Goal: Task Accomplishment & Management: Use online tool/utility

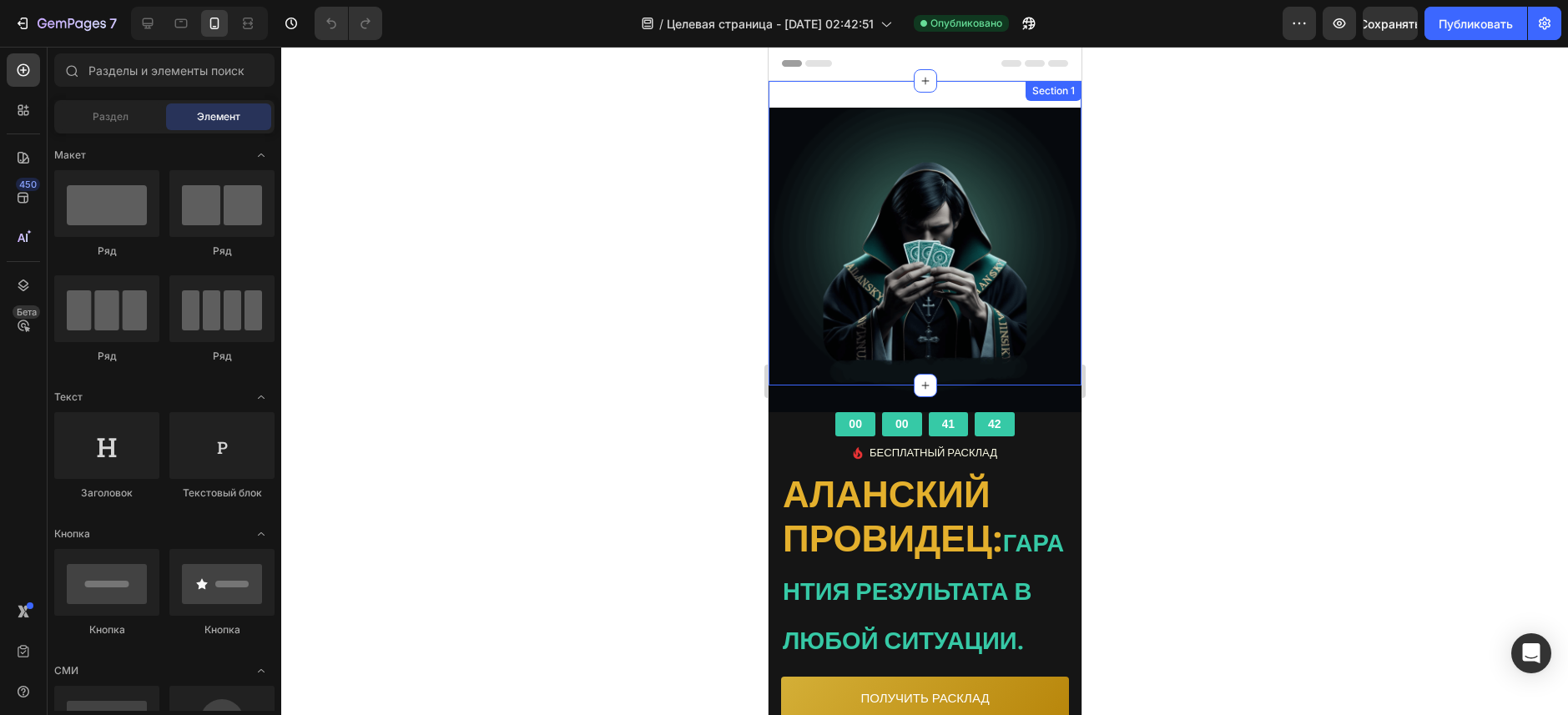
click at [831, 92] on div "Image Row Section 1" at bounding box center [924, 233] width 313 height 305
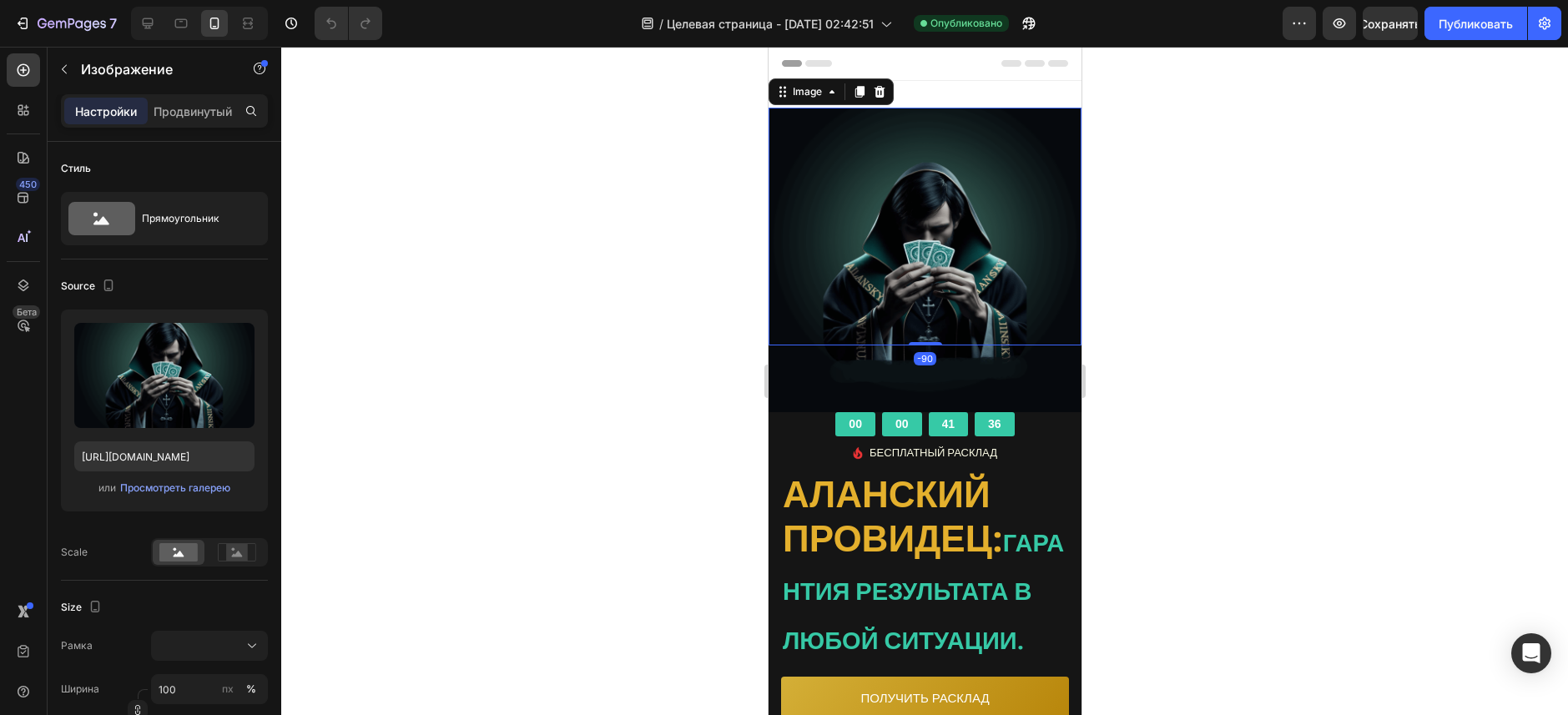
click at [717, 173] on div at bounding box center [924, 382] width 1286 height 669
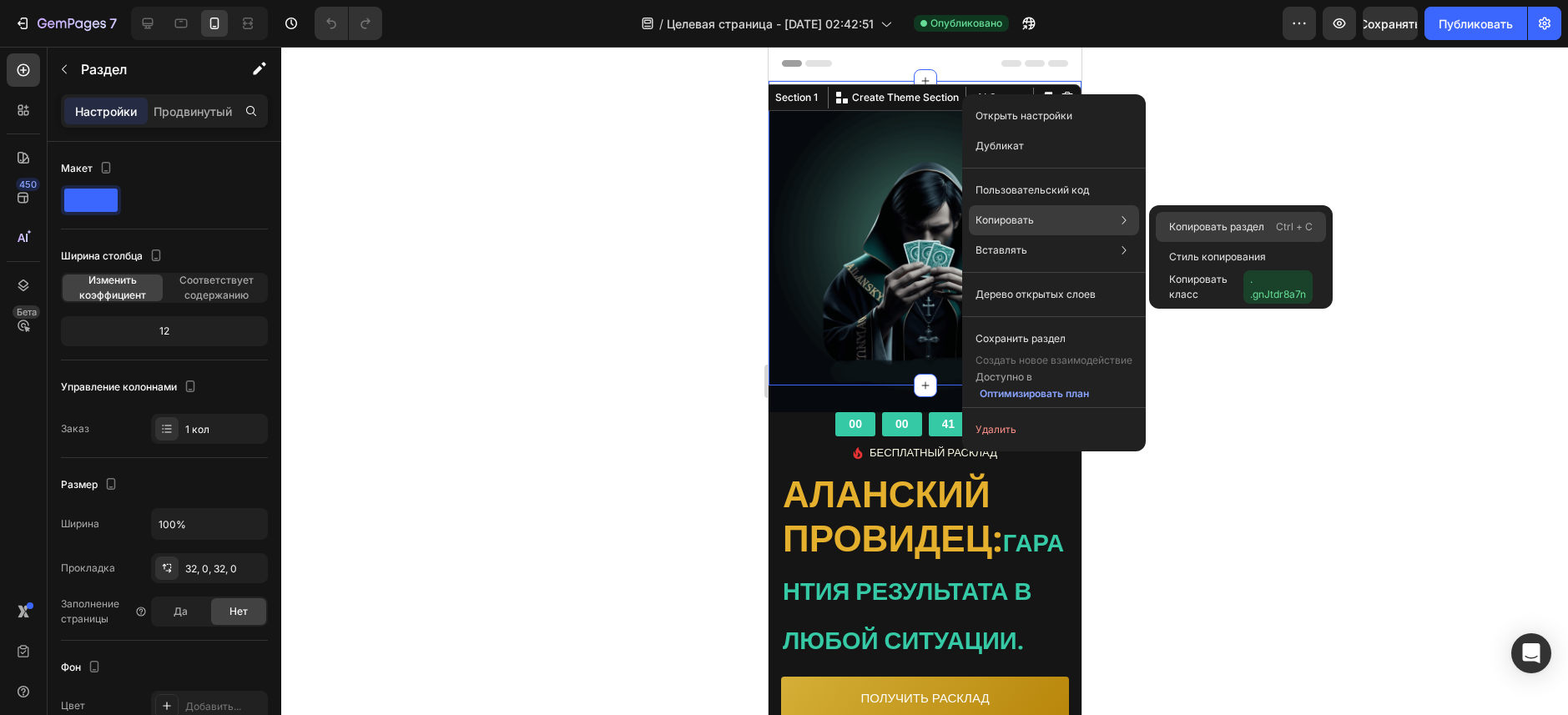
click at [1157, 242] on div "Копировать раздел Ctrl + C" at bounding box center [1240, 257] width 170 height 30
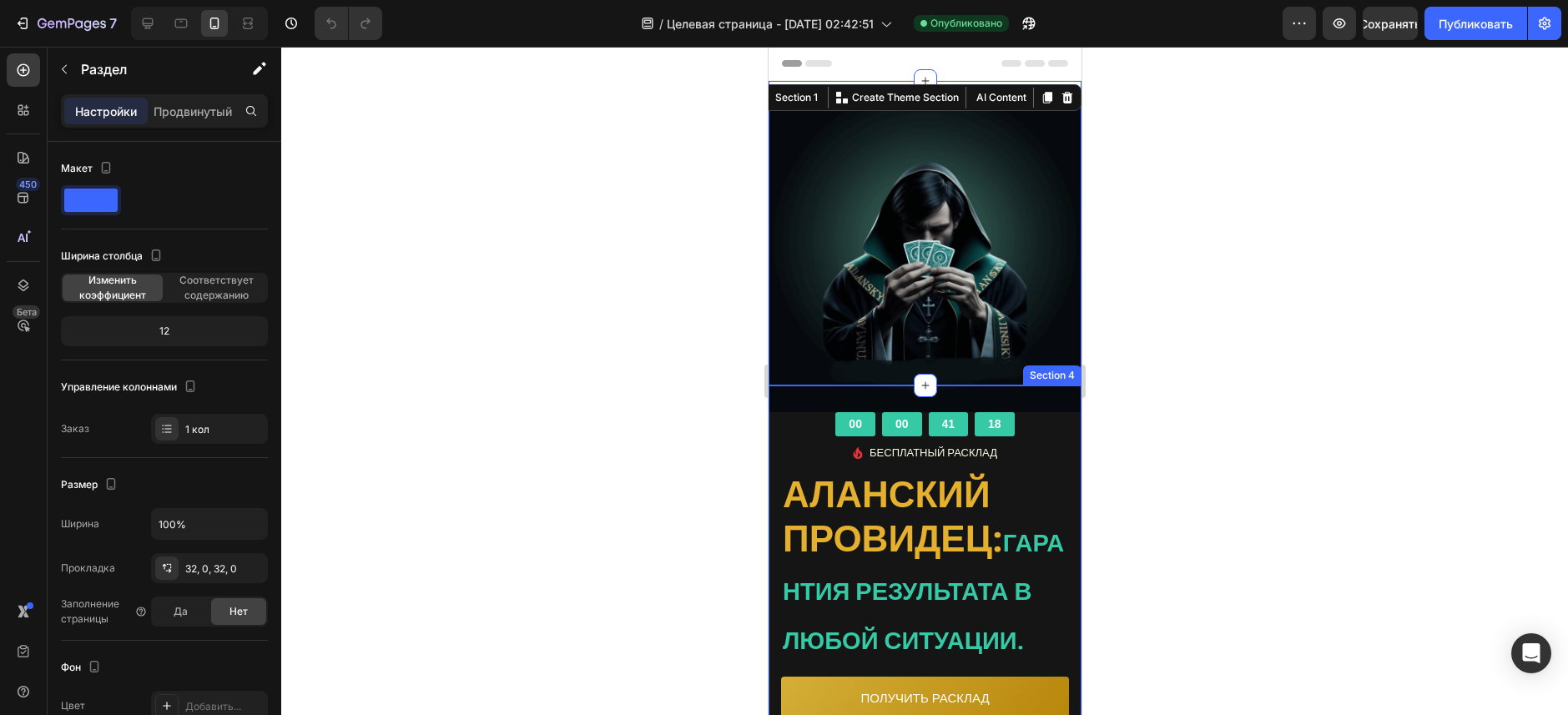
click at [776, 385] on div "00 00 41 18 CountDown Timer Image БЕСПЛАТНЫЙ РАСКЛАД Text block Icon List АЛАНС…" at bounding box center [924, 585] width 313 height 400
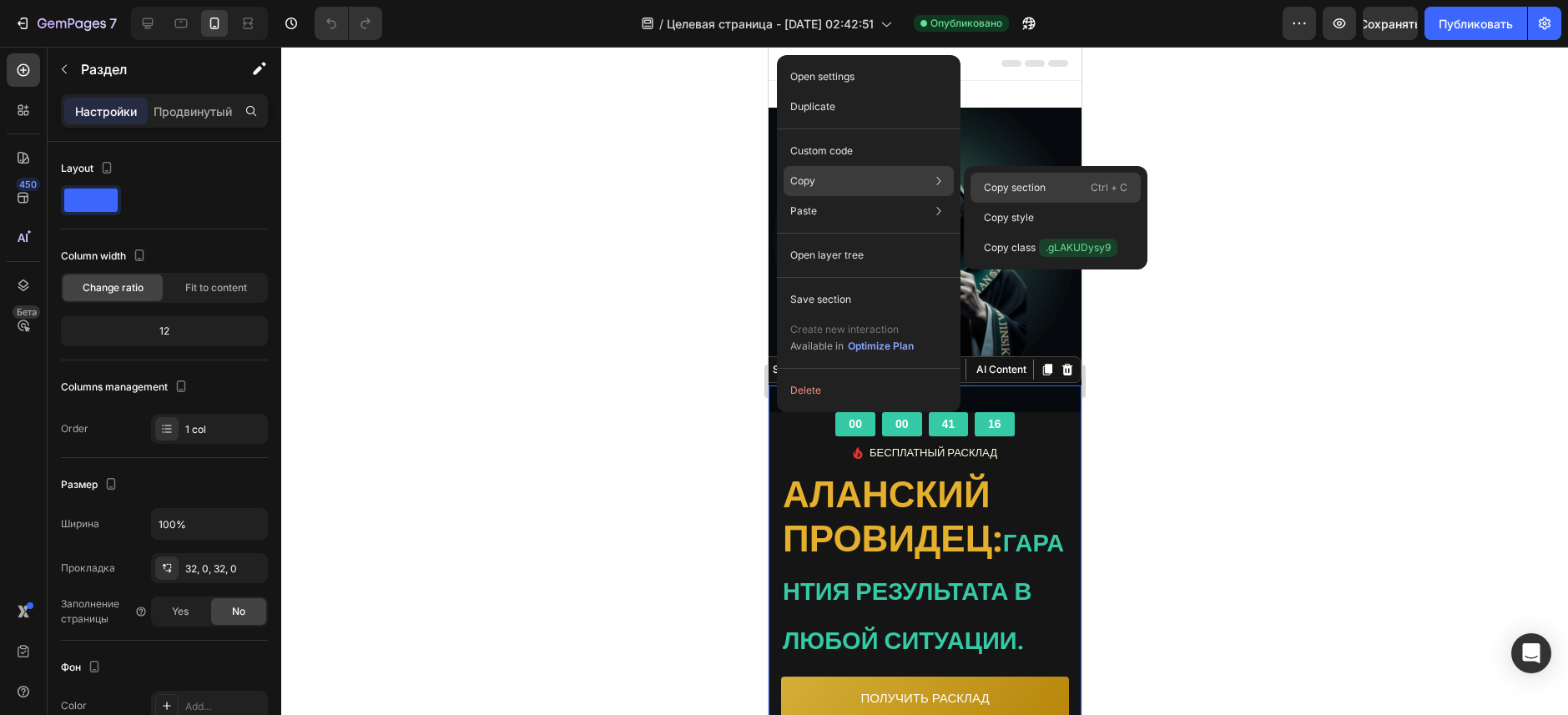
click at [979, 203] on div "Copy section Ctrl + C" at bounding box center [1055, 217] width 170 height 30
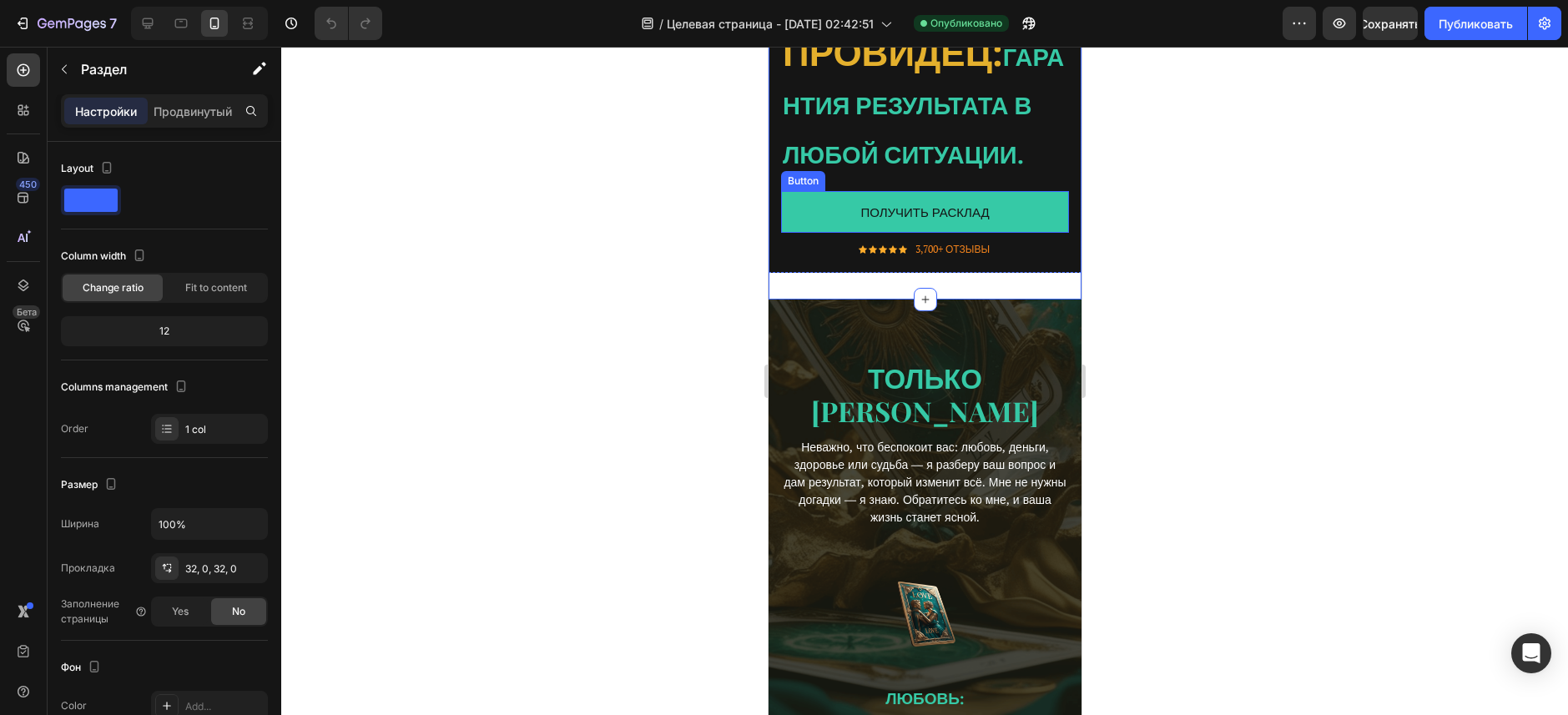
scroll to position [501, 0]
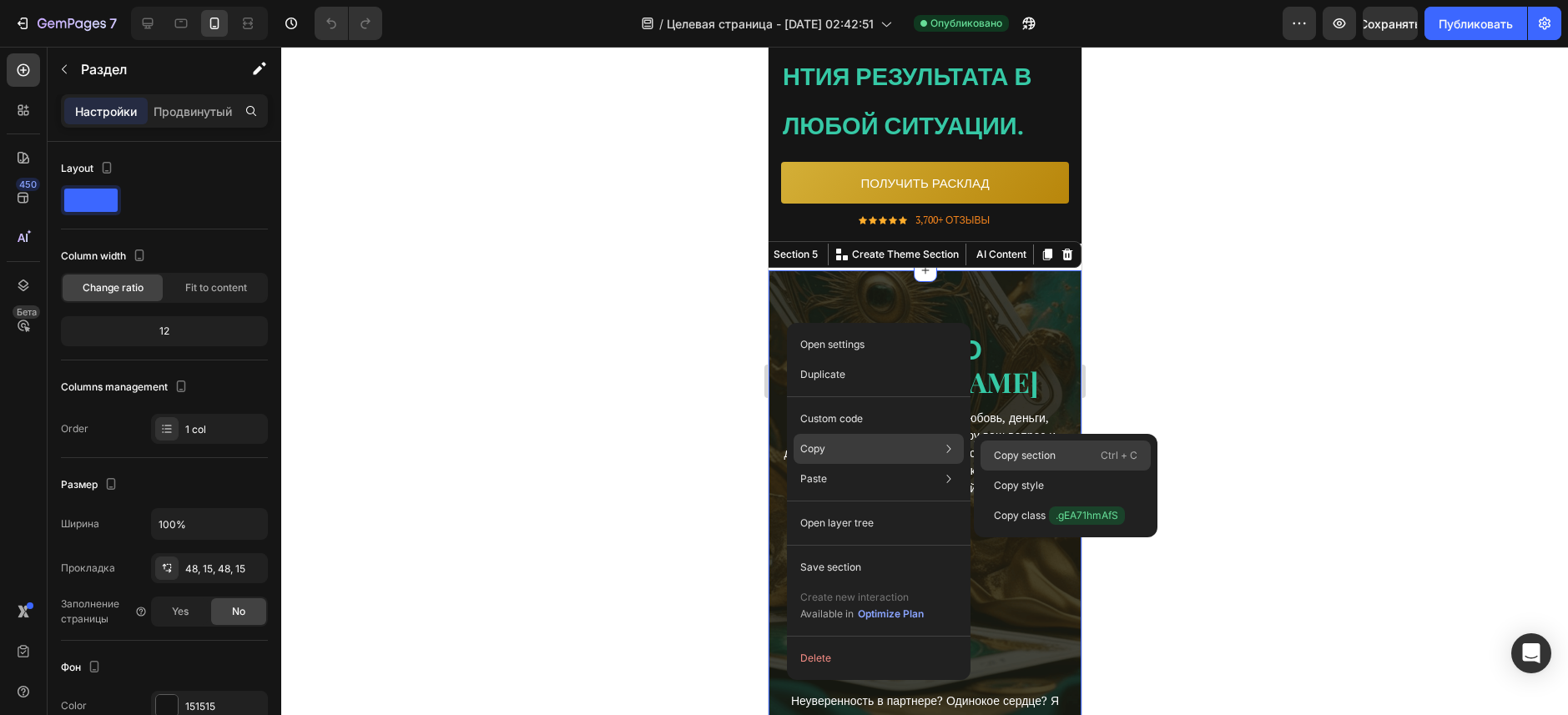
click at [1042, 454] on p "Copy section" at bounding box center [1024, 456] width 61 height 15
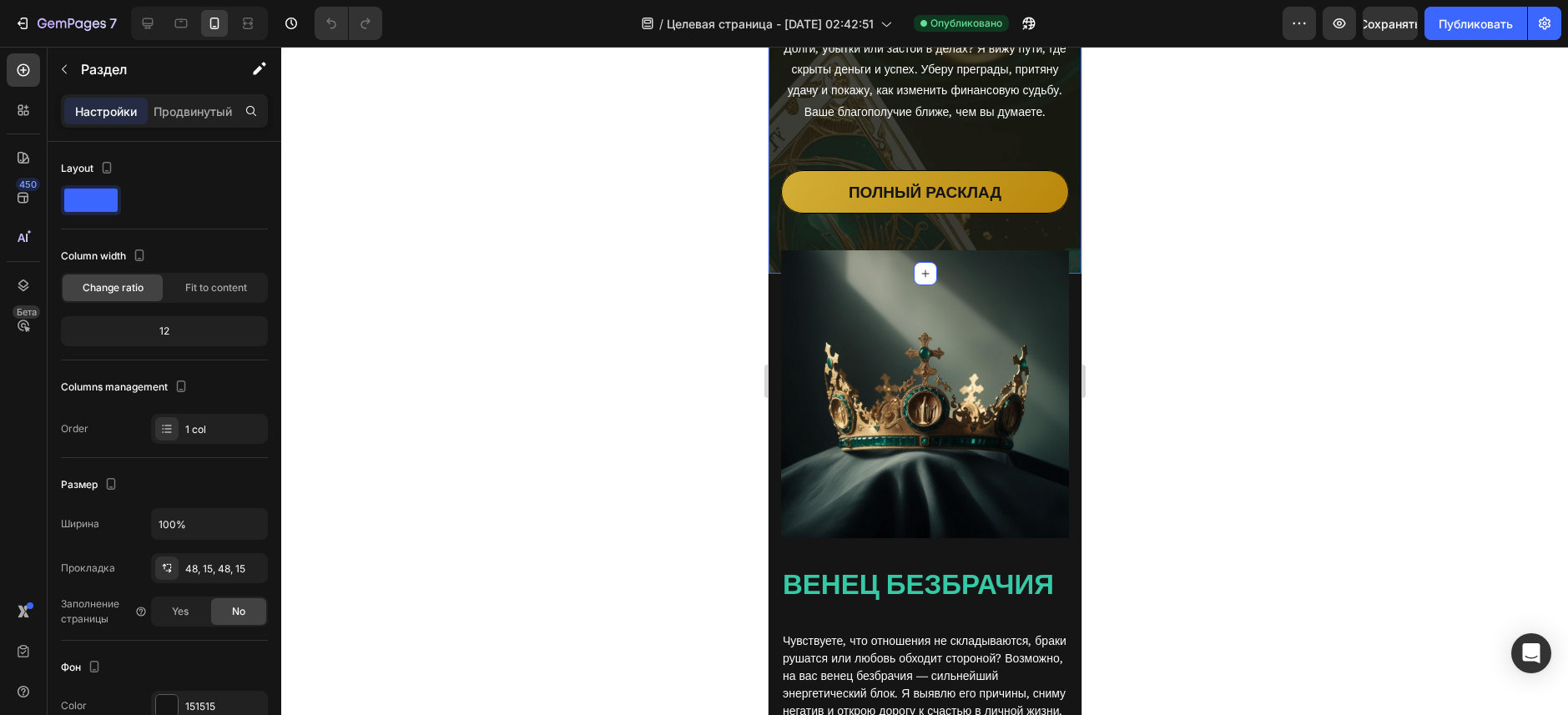
scroll to position [1836, 0]
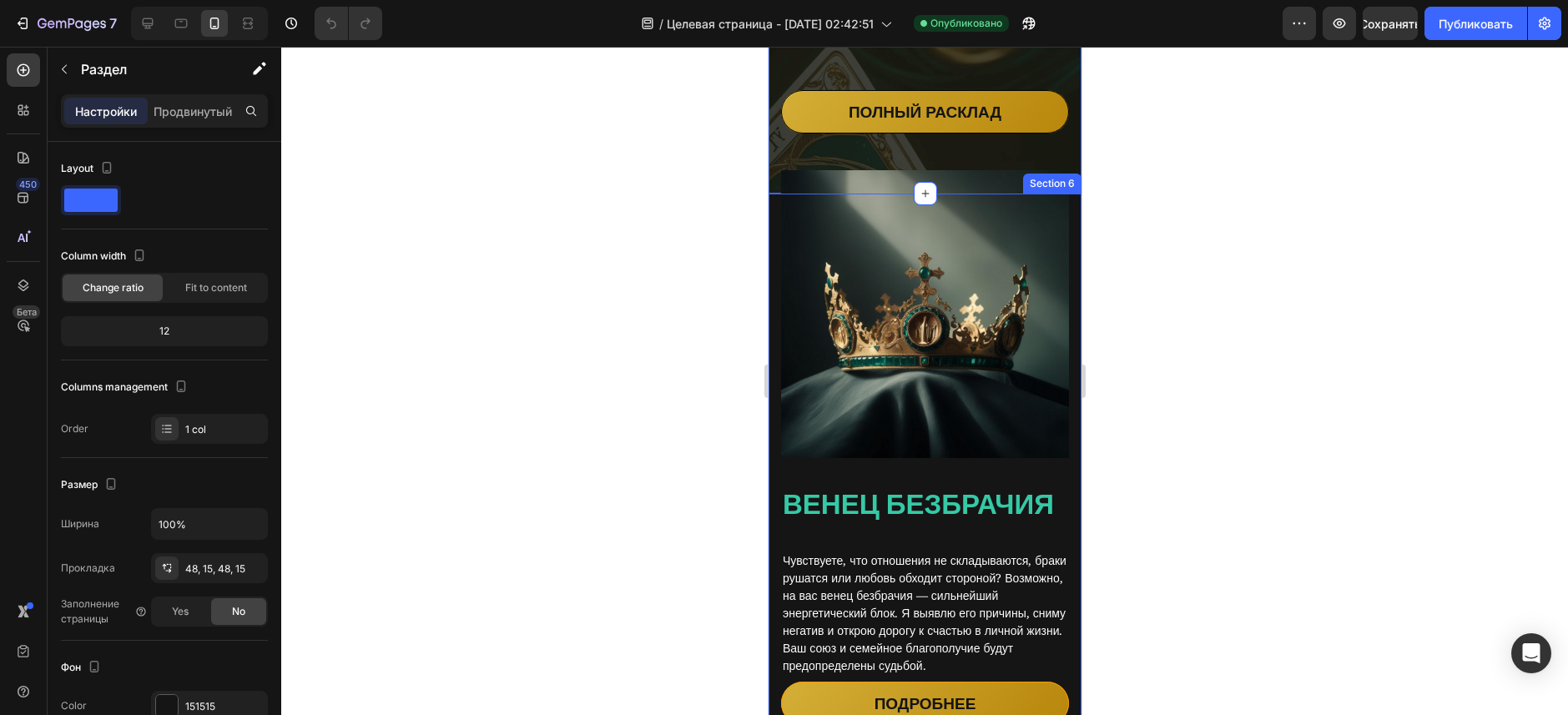
click at [771, 214] on div "Image Венец безбрачия Heading Чувствуете, что отношения не складываются, браки …" at bounding box center [924, 469] width 313 height 552
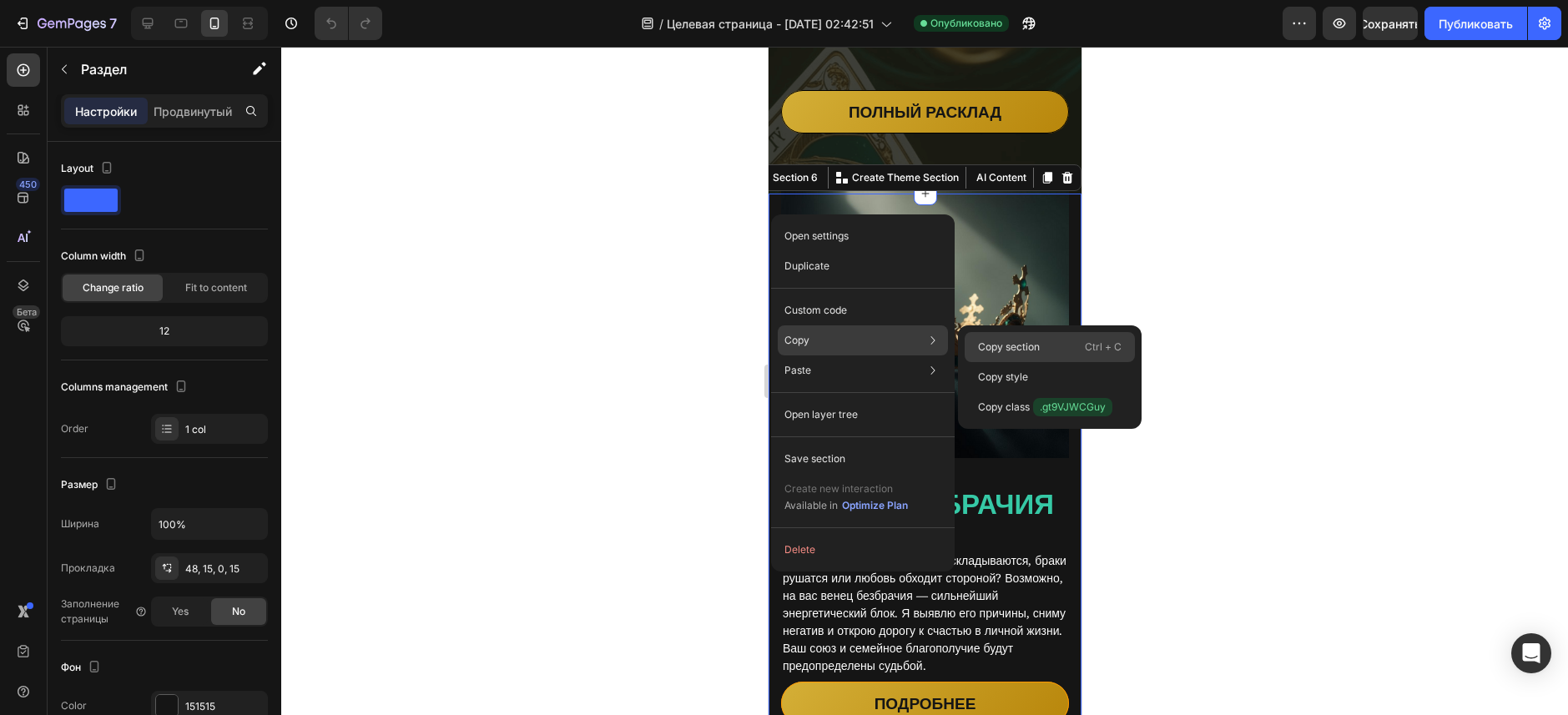
click at [1005, 341] on p "Copy section" at bounding box center [1009, 347] width 61 height 15
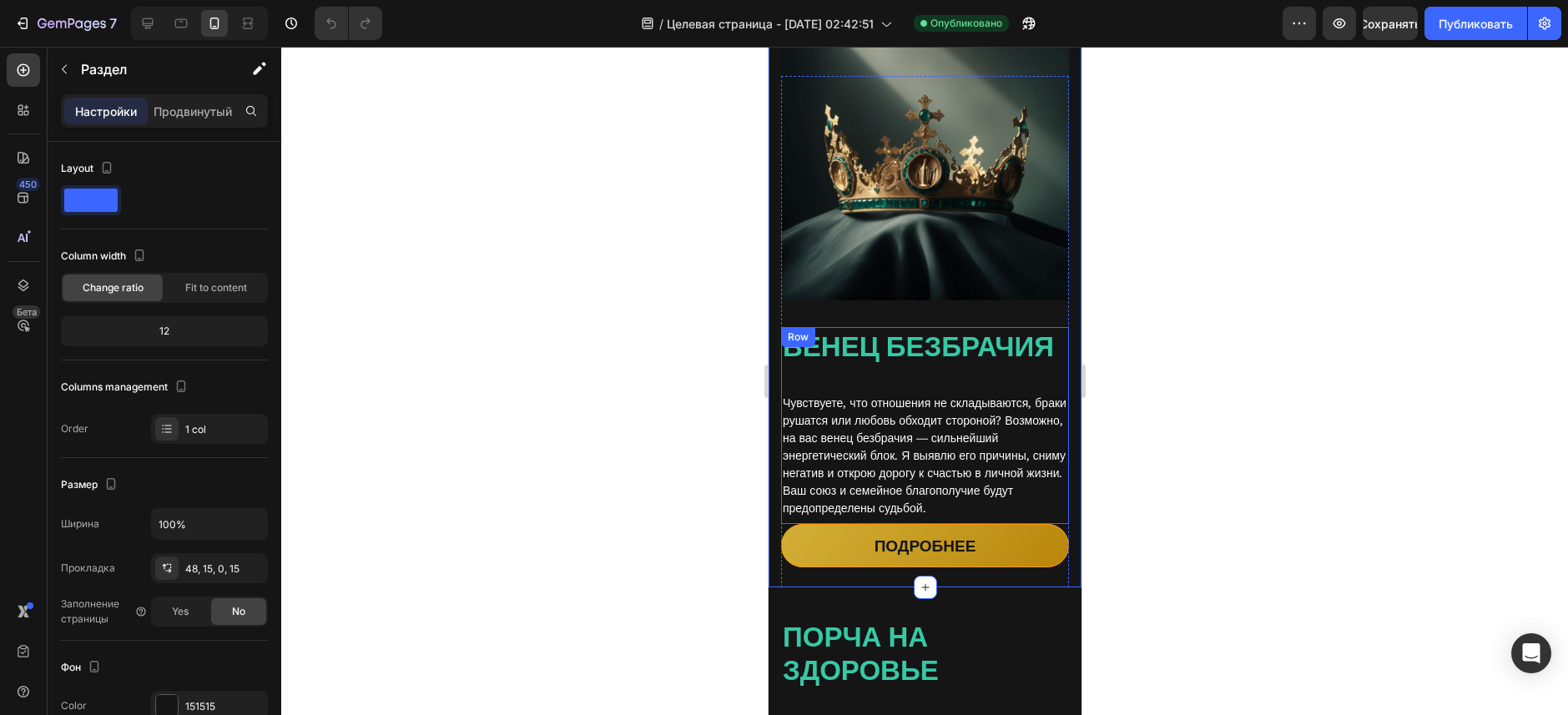
scroll to position [2336, 0]
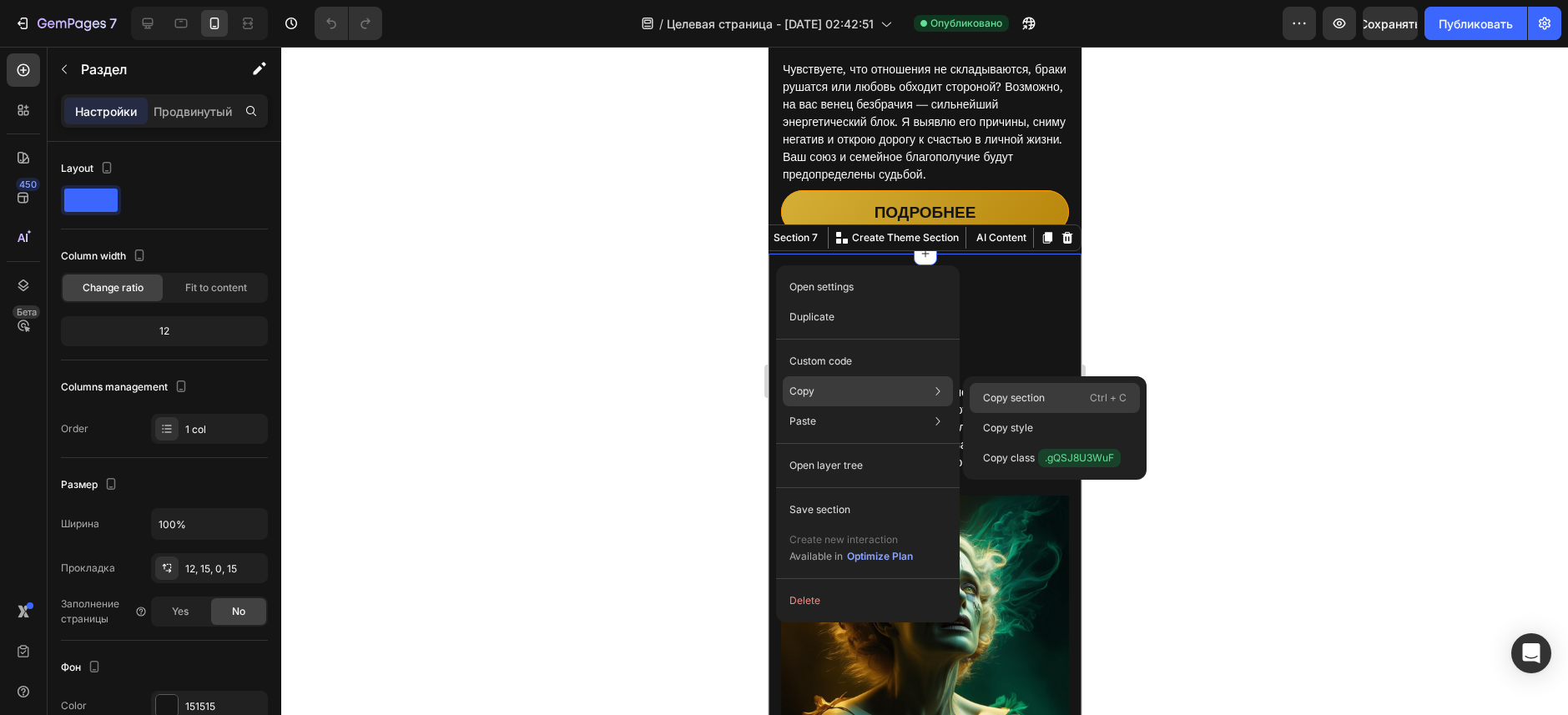
click at [1015, 391] on p "Copy section" at bounding box center [1014, 398] width 61 height 15
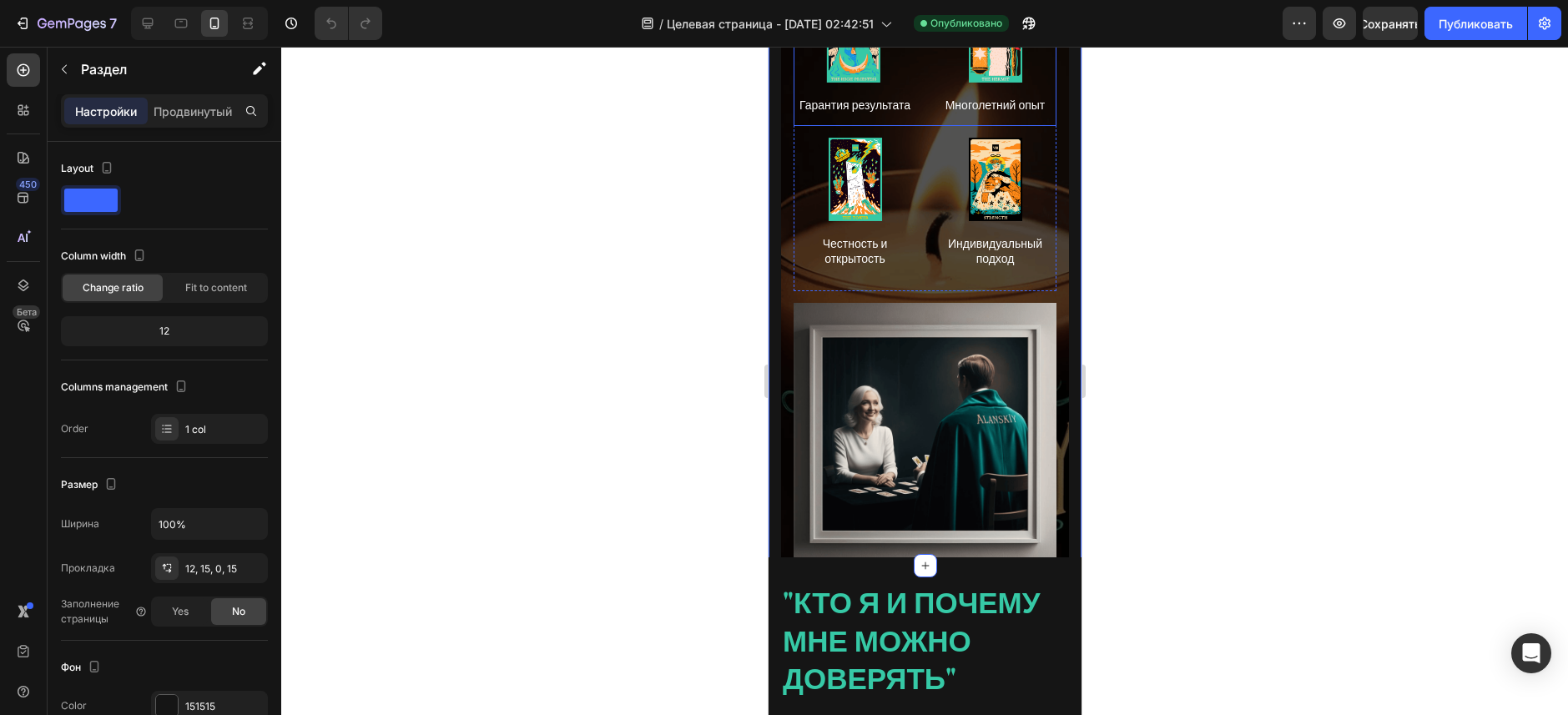
scroll to position [4840, 0]
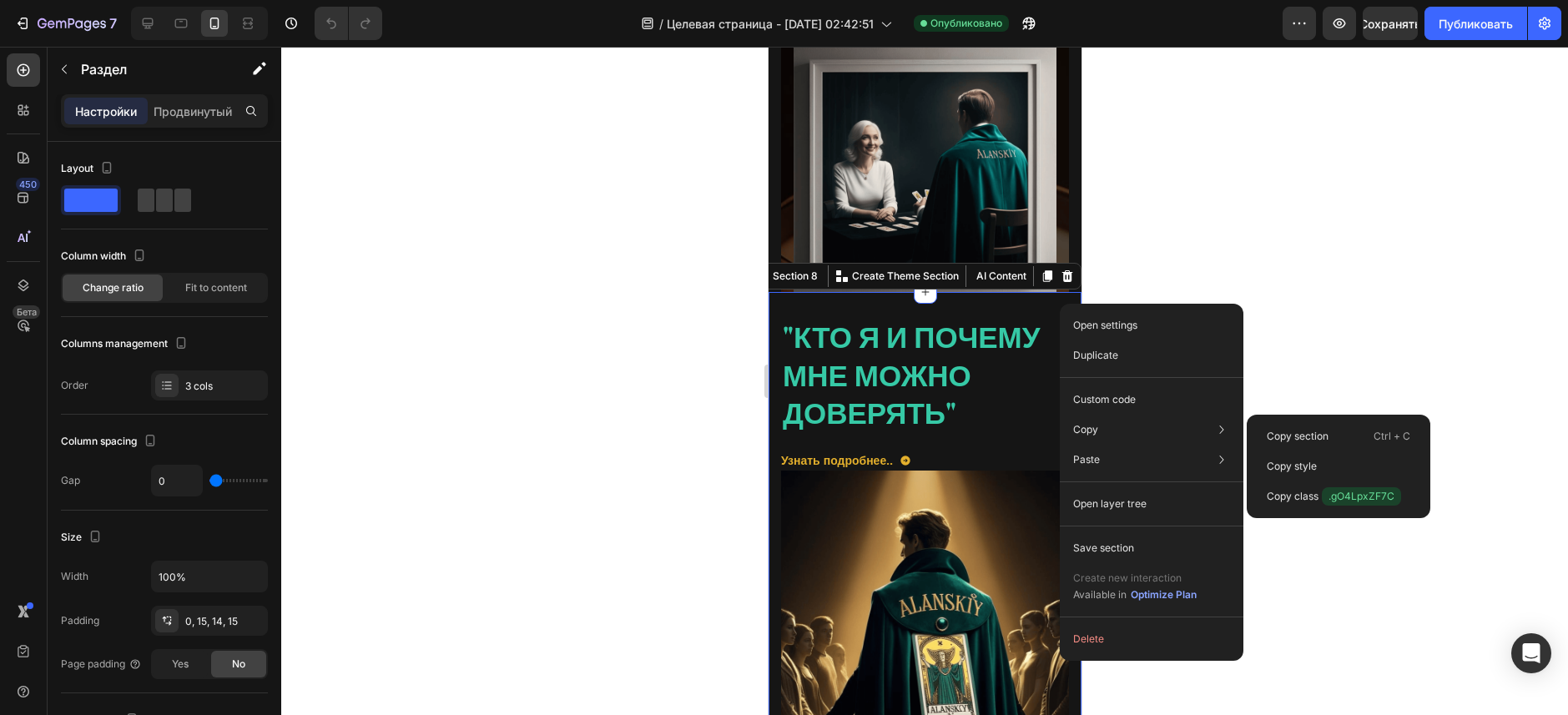
click at [1266, 452] on div "Copy section Ctrl + C" at bounding box center [1337, 466] width 170 height 30
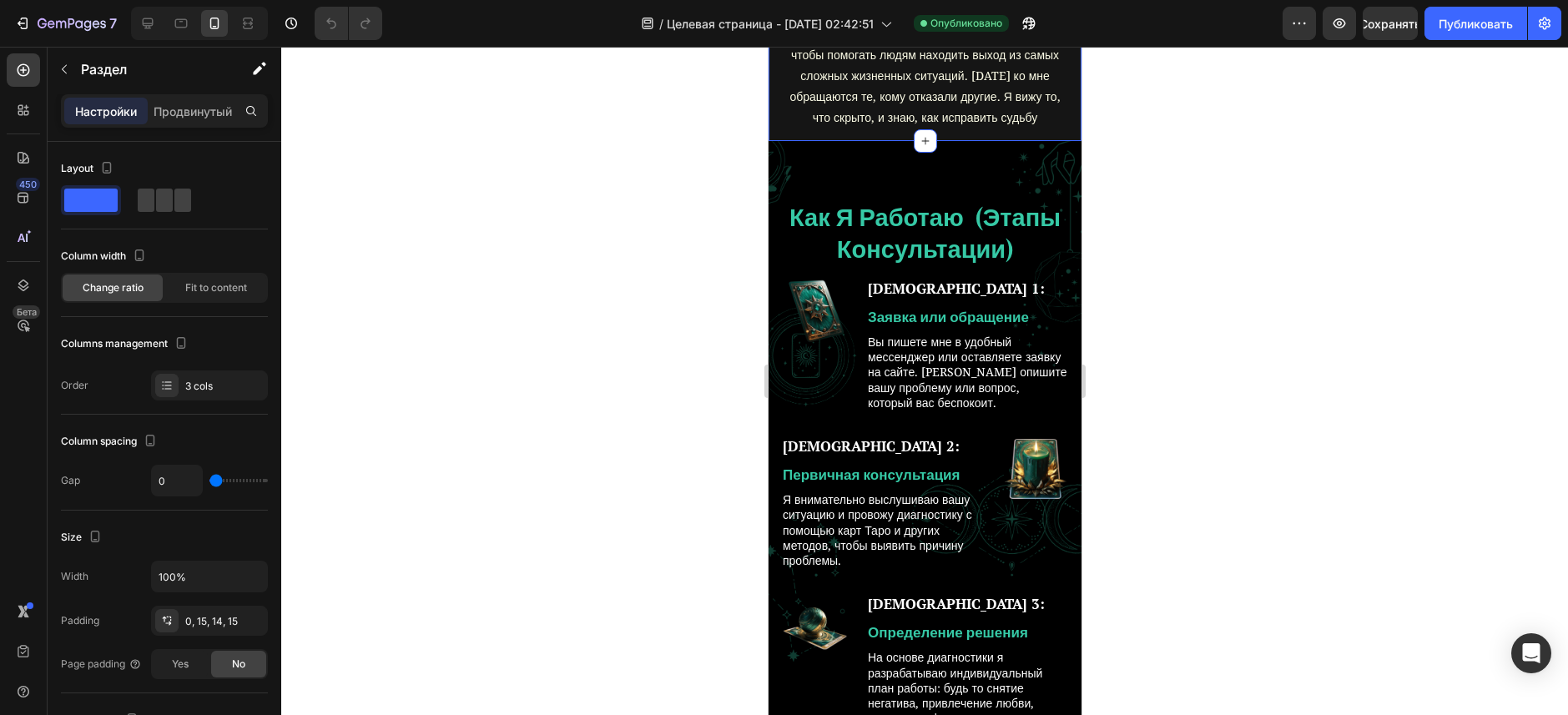
scroll to position [6008, 0]
click at [777, 225] on div "как я работаю (этапы консультации) Heading Row ШАГ 1: Text Block Заявка или обр…" at bounding box center [924, 706] width 313 height 1133
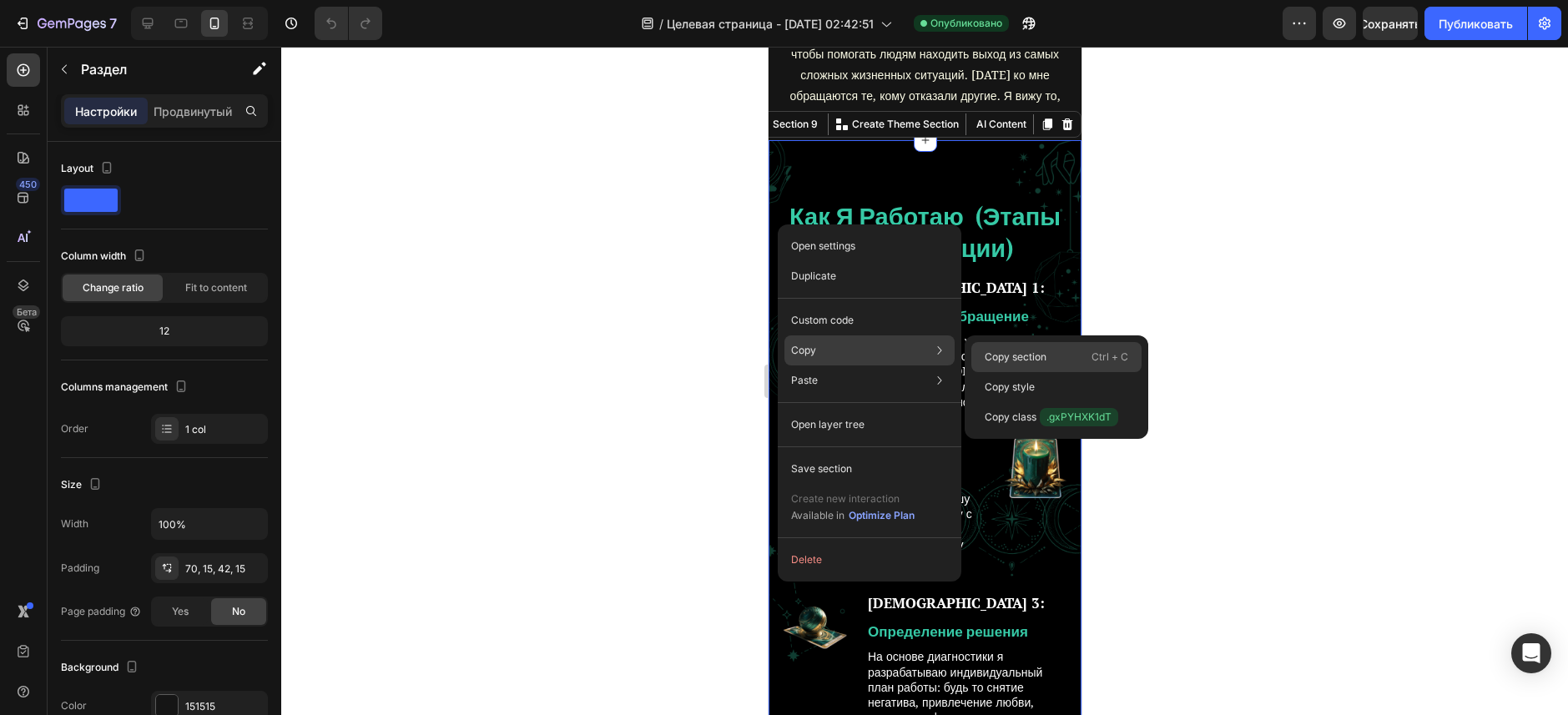
click at [1008, 372] on div "Copy section Ctrl + C" at bounding box center [1056, 386] width 170 height 30
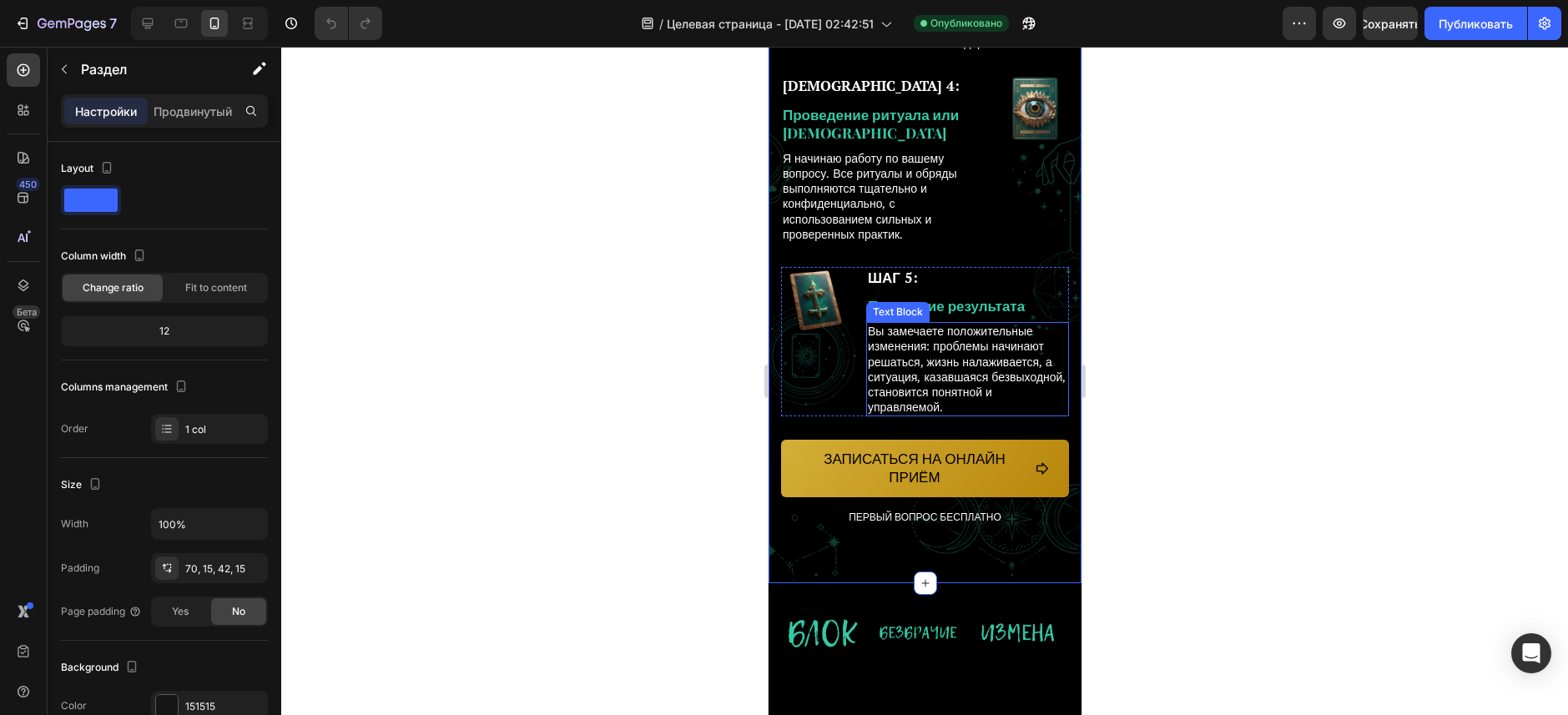
scroll to position [7010, 0]
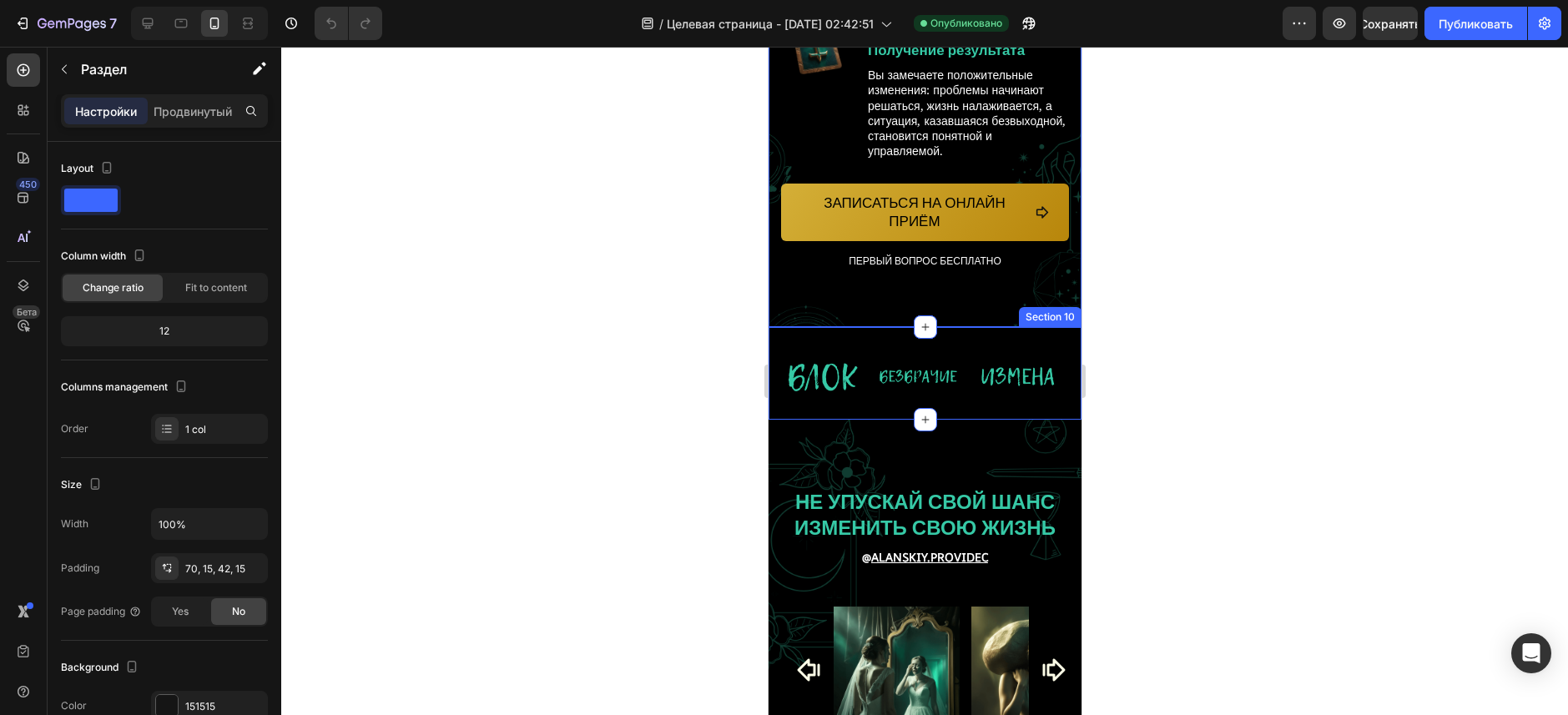
click at [791, 395] on div "Image Image Image Image Image Image Image Image Image Image Image Image Image I…" at bounding box center [924, 373] width 313 height 92
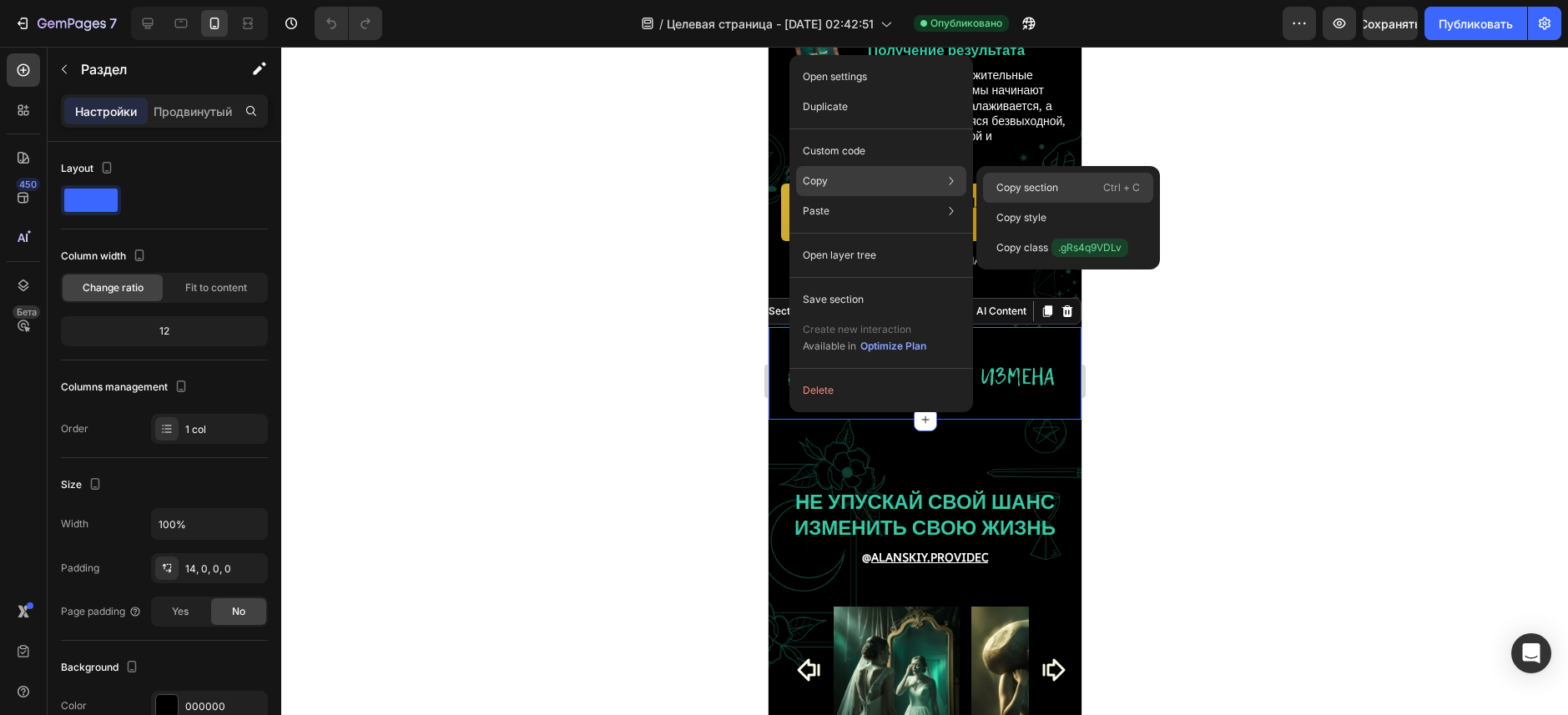
click at [1020, 203] on div "Copy section Ctrl + C" at bounding box center [1067, 217] width 170 height 30
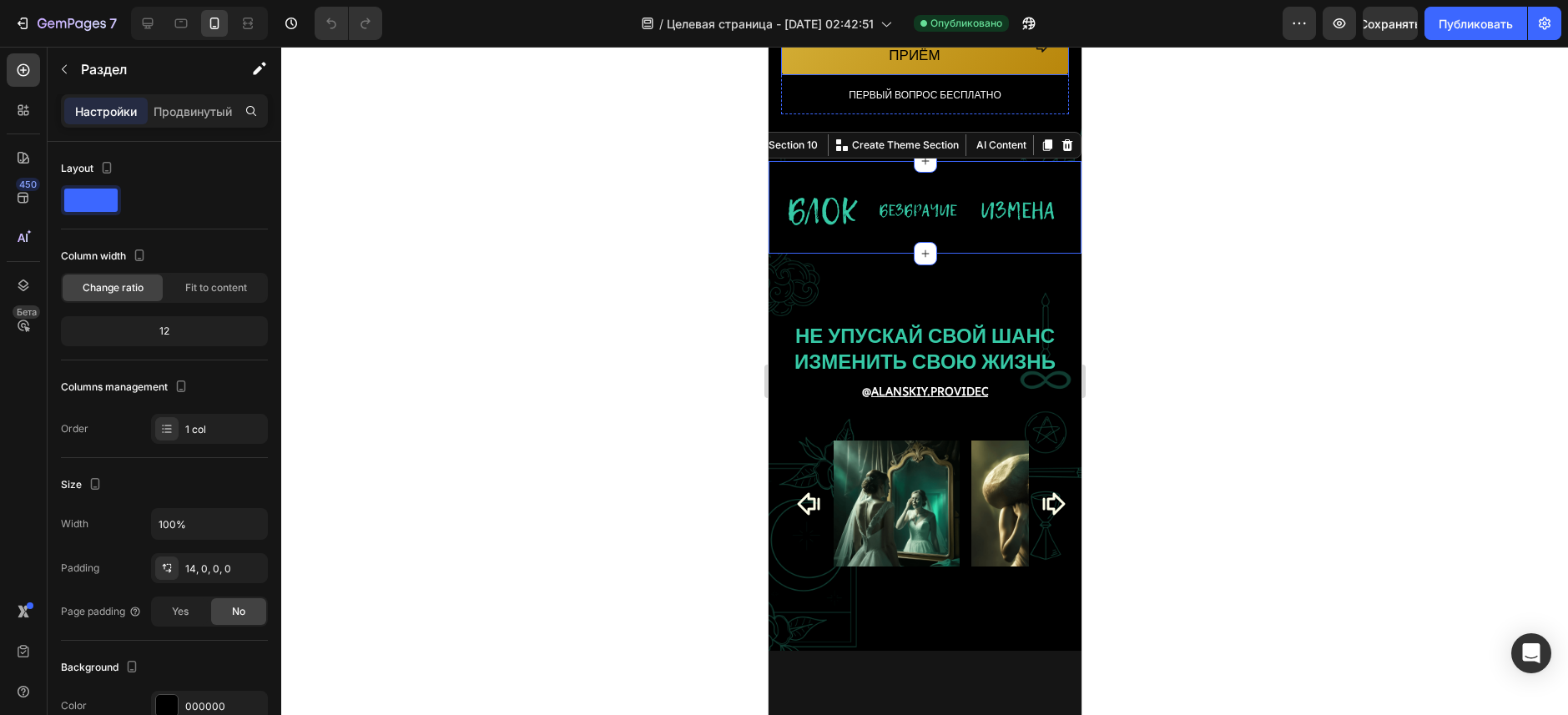
scroll to position [7177, 0]
click at [789, 339] on div "НЕ УПУСКАЙ СВОЙ ШАНС ИЗМЕНИТЬ СВОЮ ЖИЗНЬ Heading @ ALANSKIY.PROVIDEC Text block…" at bounding box center [924, 452] width 313 height 398
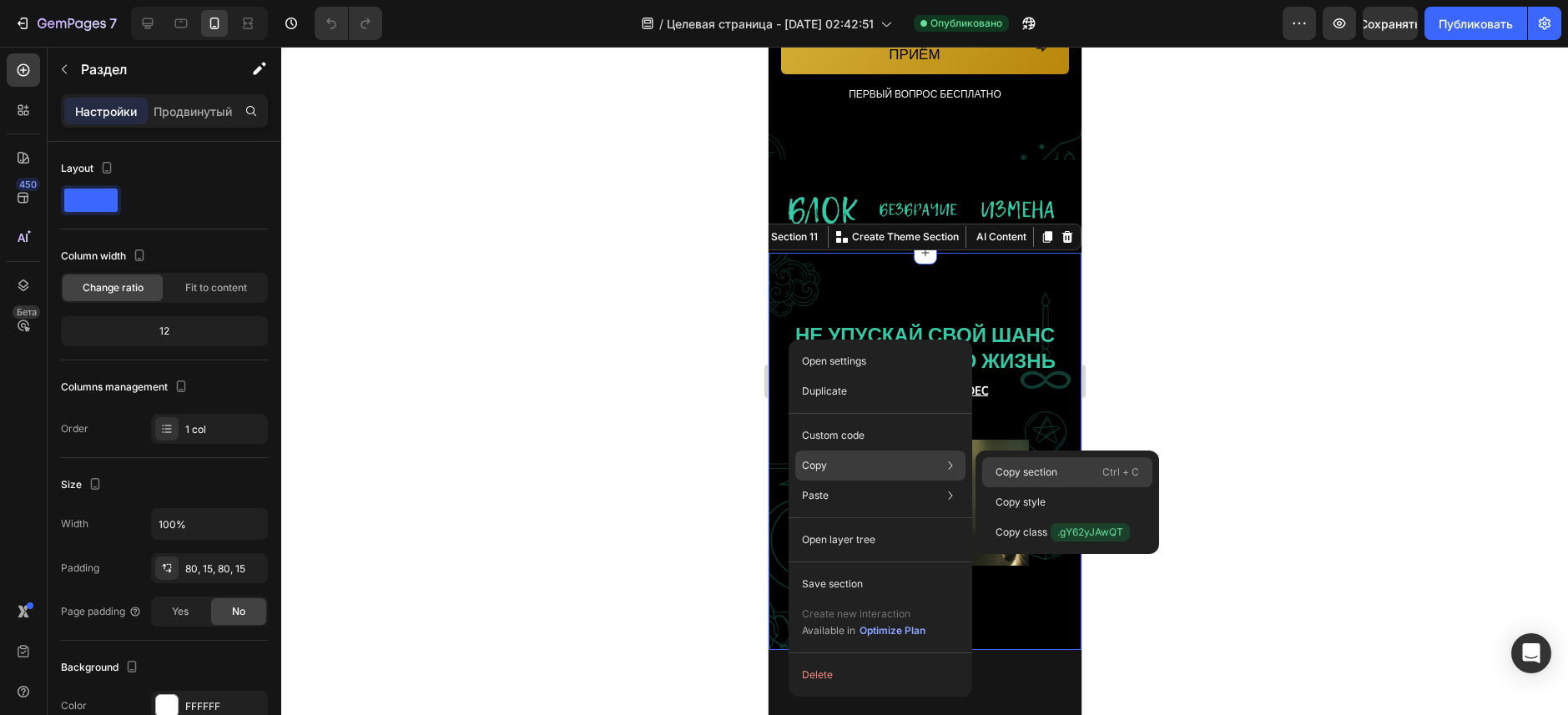
click at [1038, 487] on div "Copy section Ctrl + C" at bounding box center [1066, 502] width 170 height 30
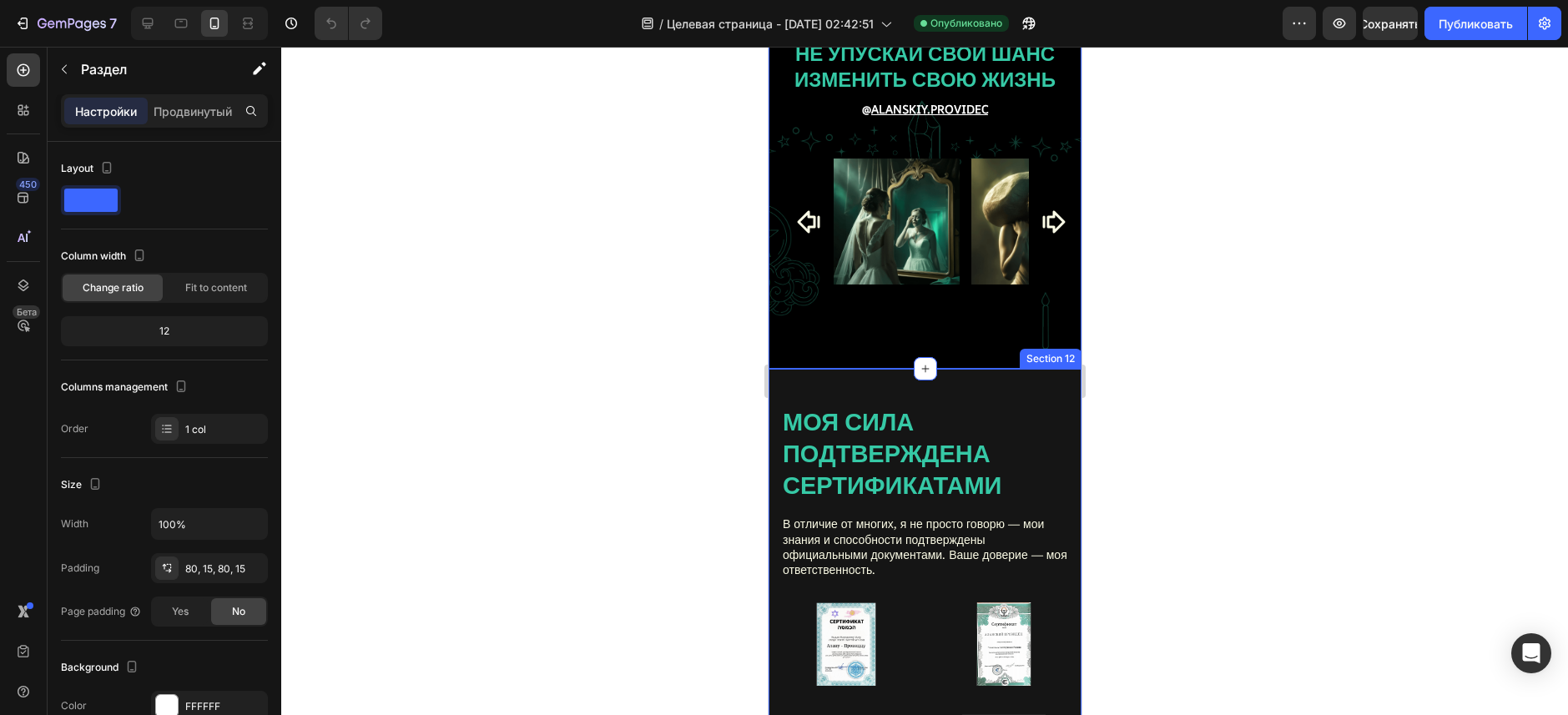
scroll to position [7678, 0]
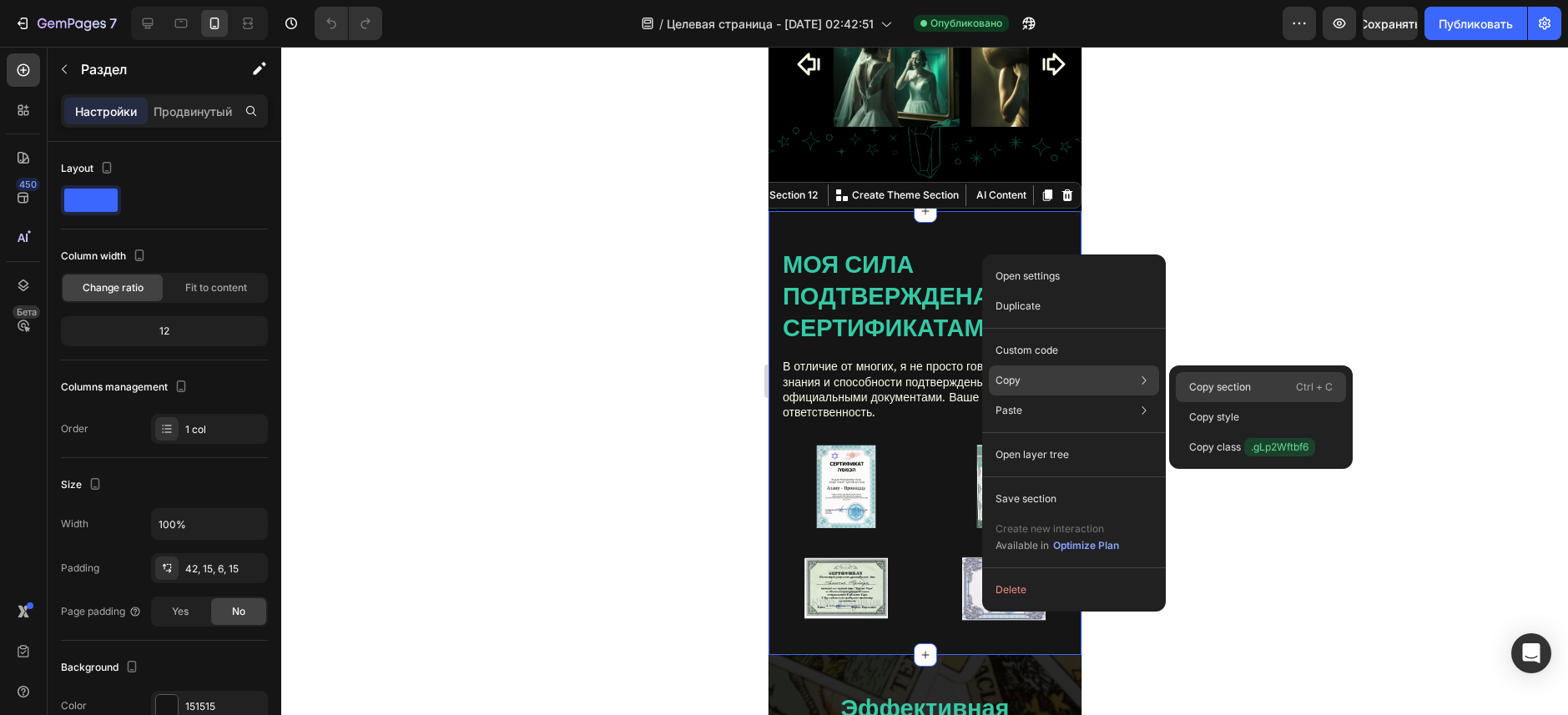
click at [1243, 403] on div "Copy section Ctrl + C" at bounding box center [1260, 417] width 170 height 30
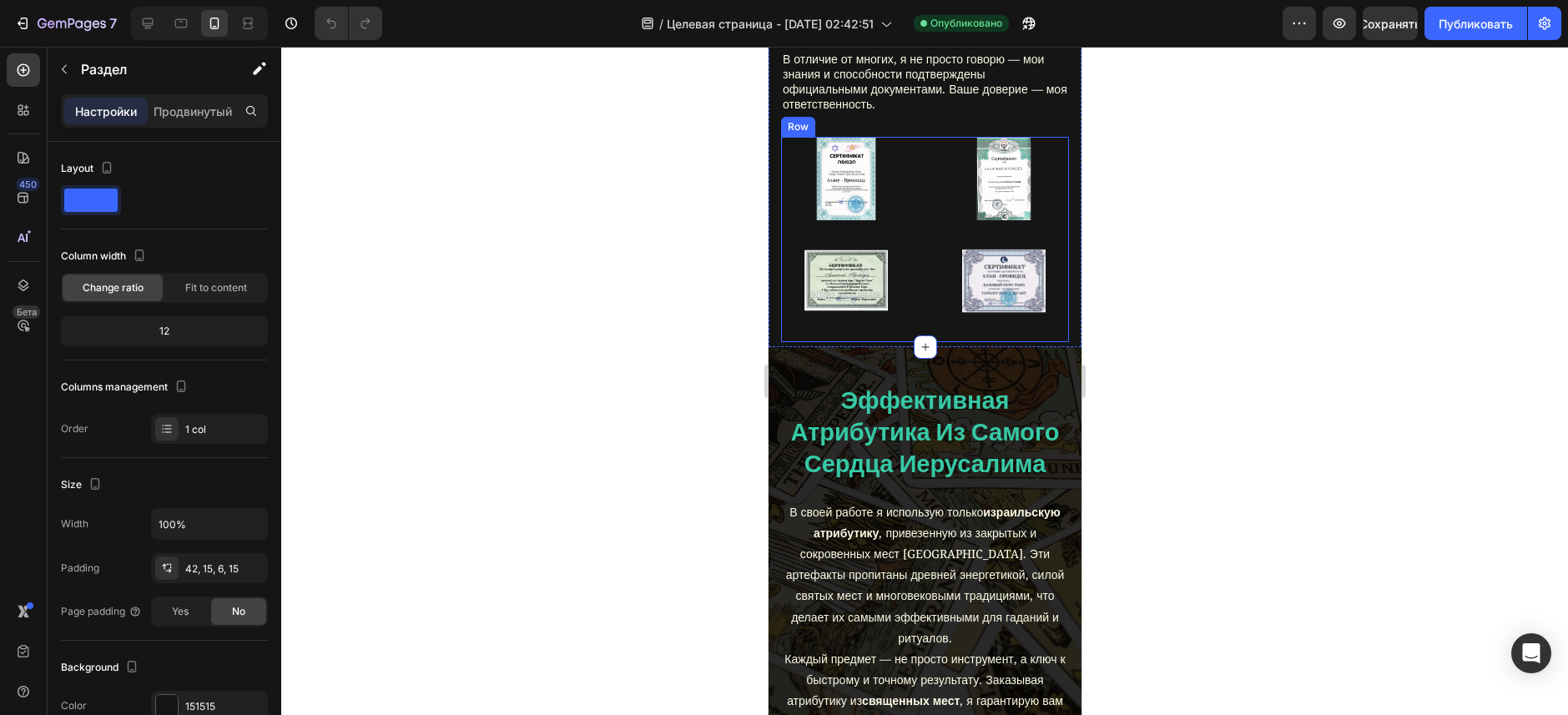
scroll to position [8178, 0]
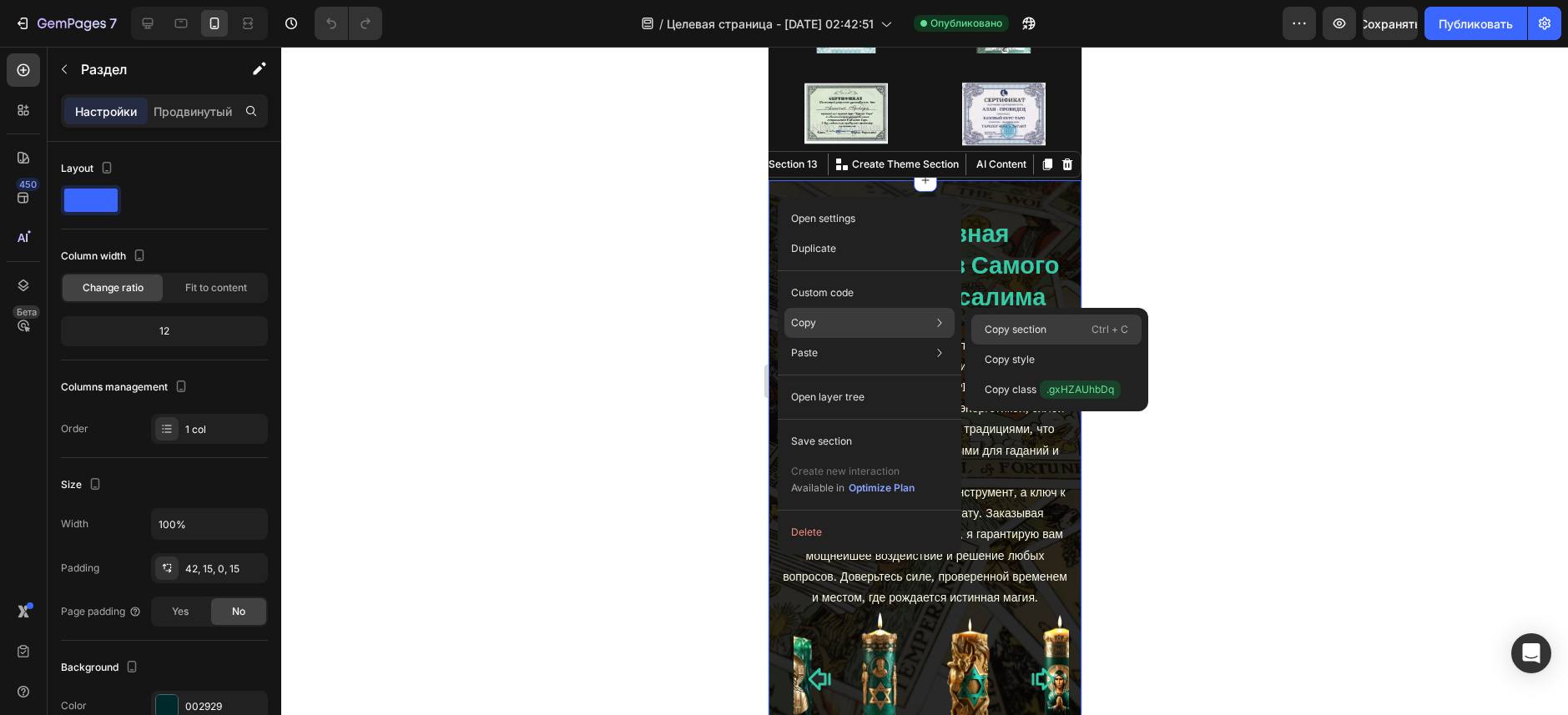
click at [986, 327] on p "Copy section" at bounding box center [1016, 330] width 61 height 15
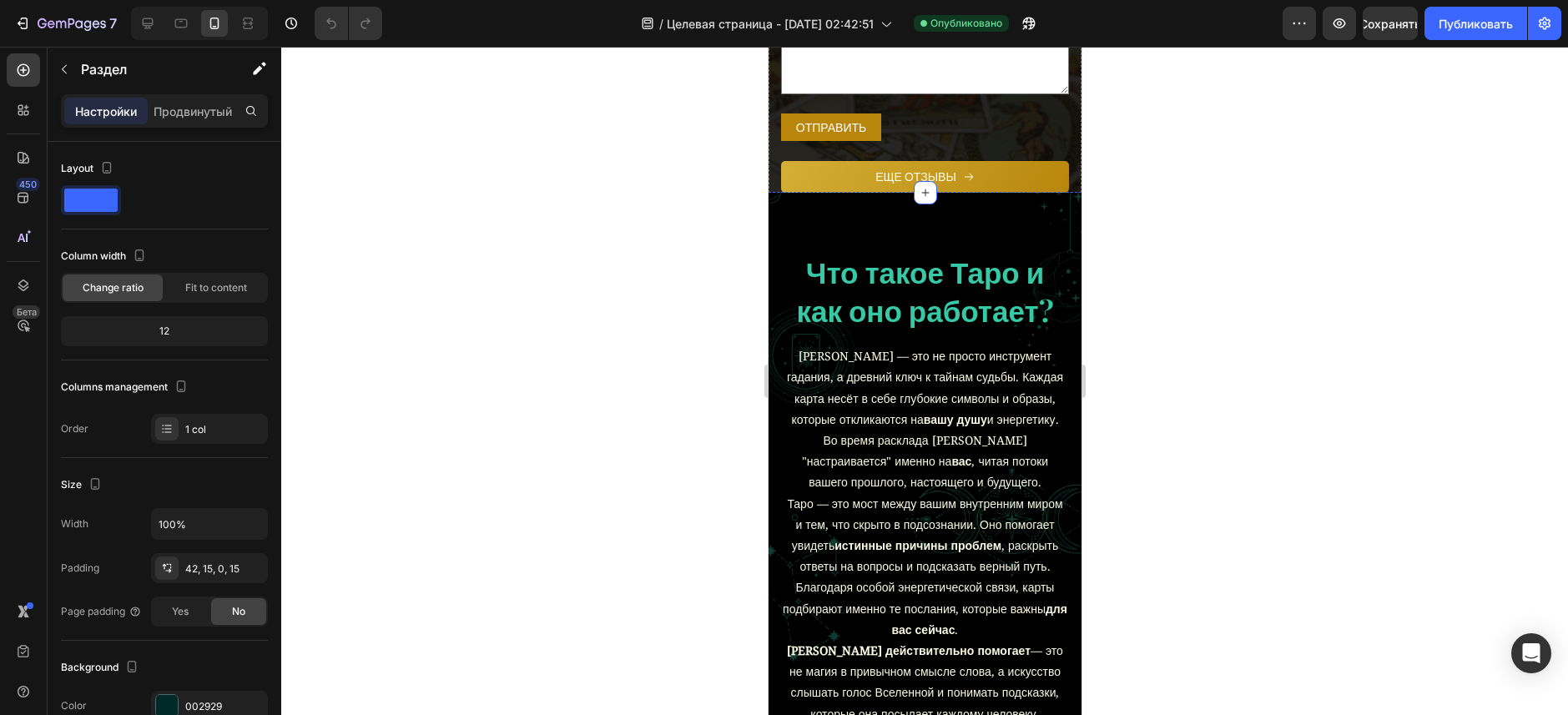
scroll to position [10347, 0]
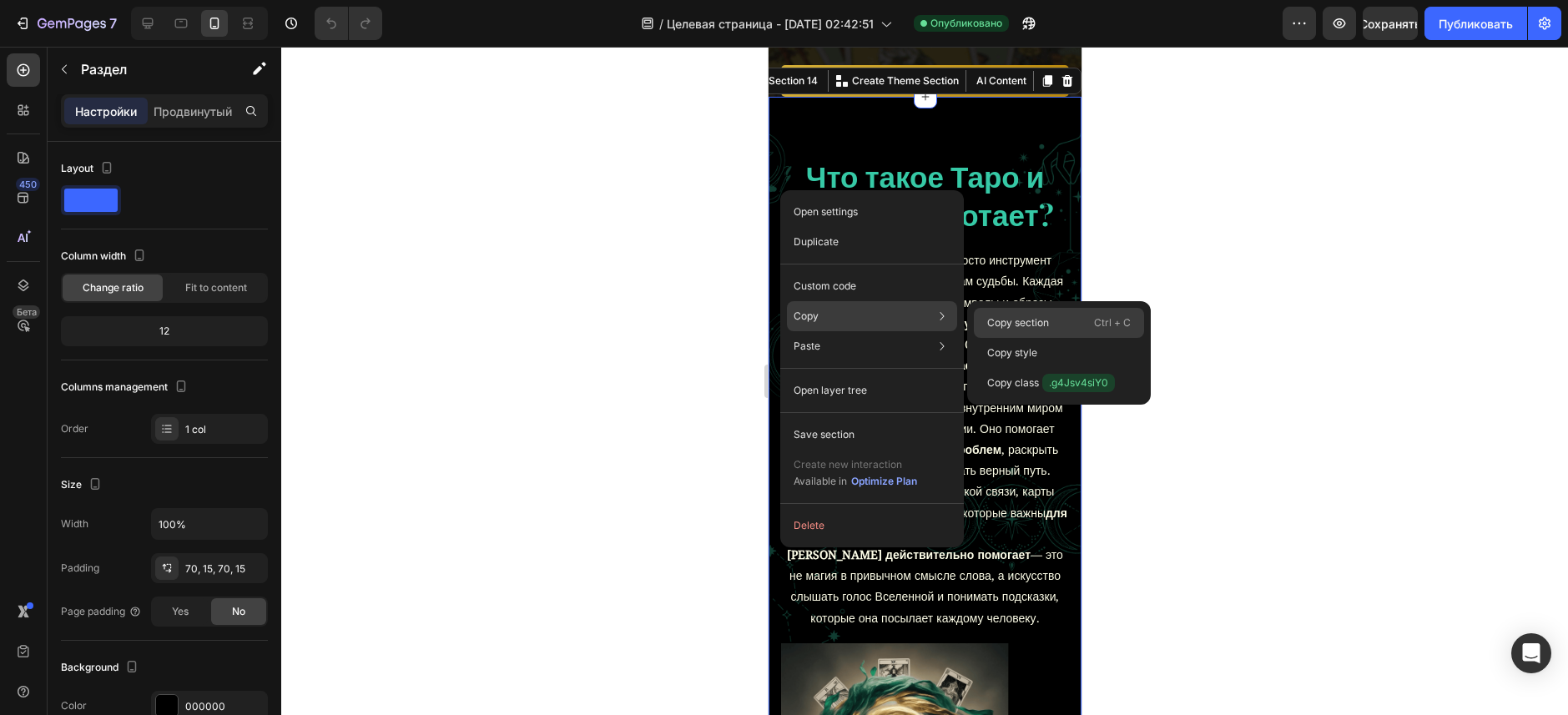
click at [992, 320] on p "Copy section" at bounding box center [1017, 323] width 61 height 15
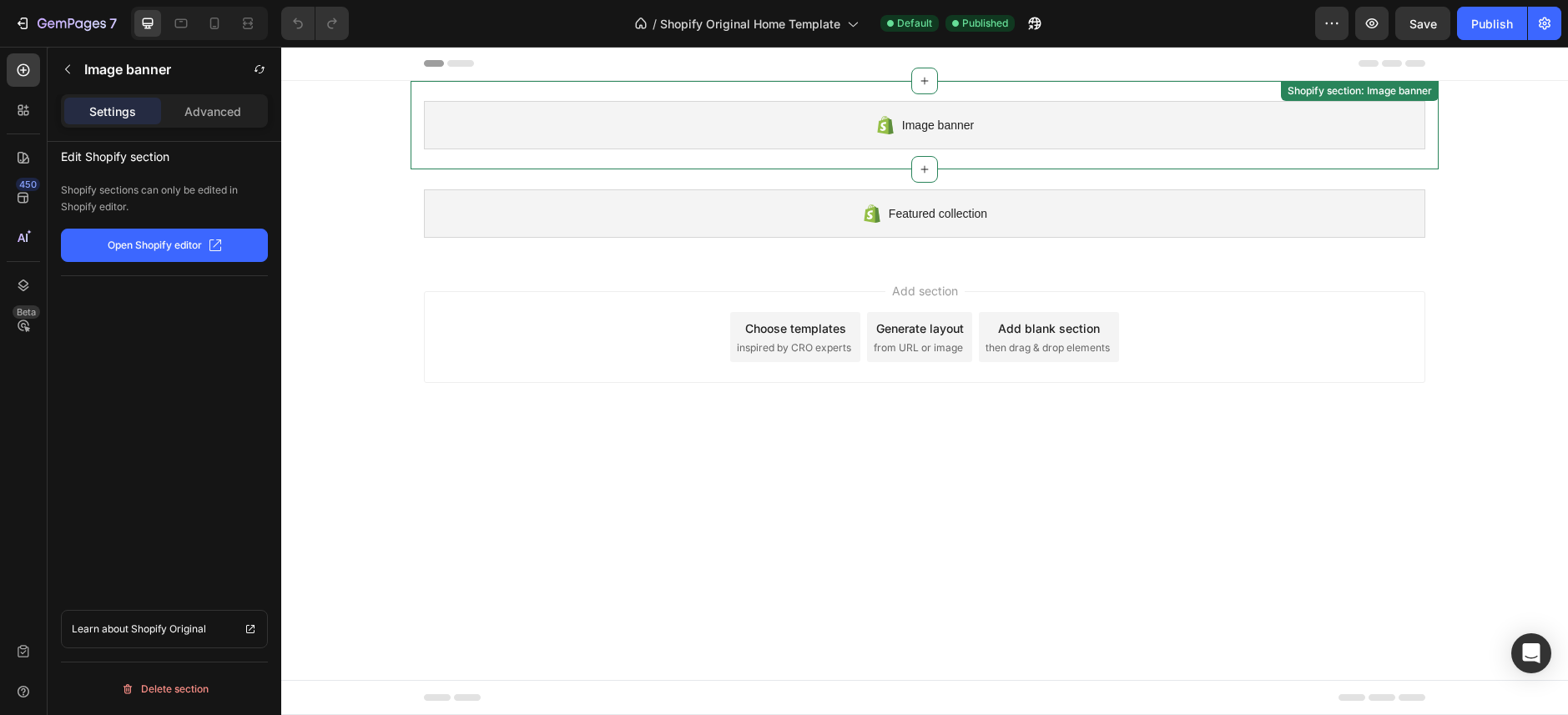
click at [559, 151] on div "Image banner Shopify section: Image banner" at bounding box center [924, 125] width 1028 height 88
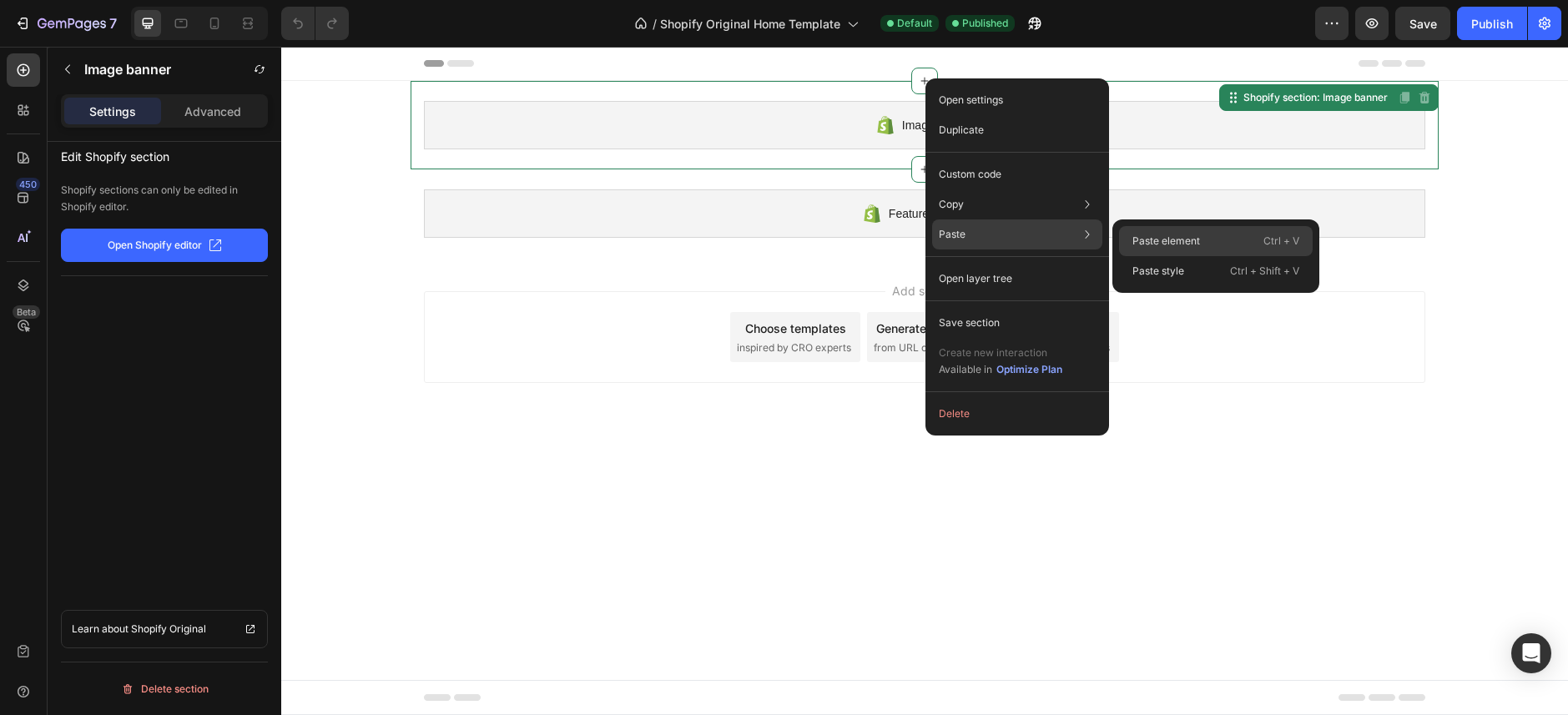
click at [1191, 237] on p "Paste element" at bounding box center [1165, 241] width 67 height 15
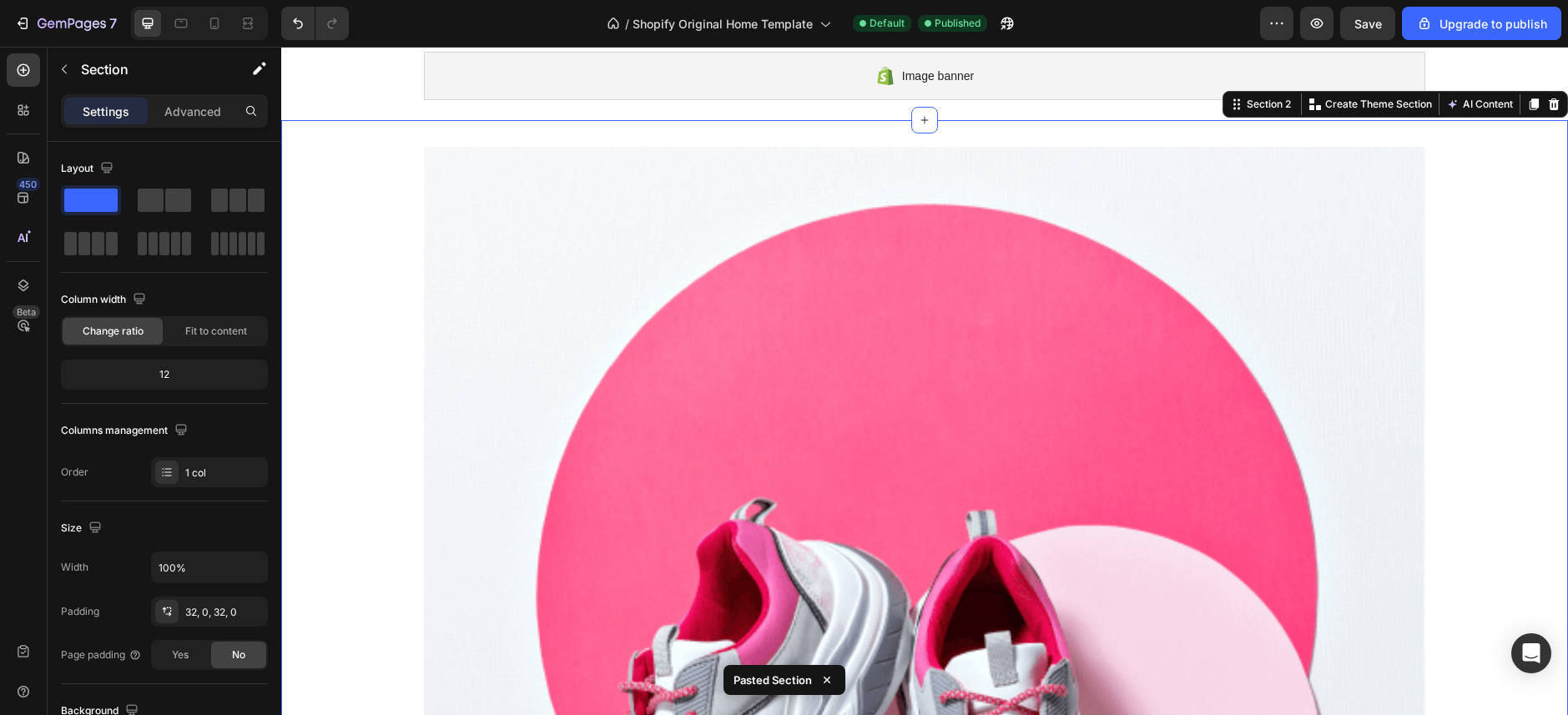
scroll to position [64, 0]
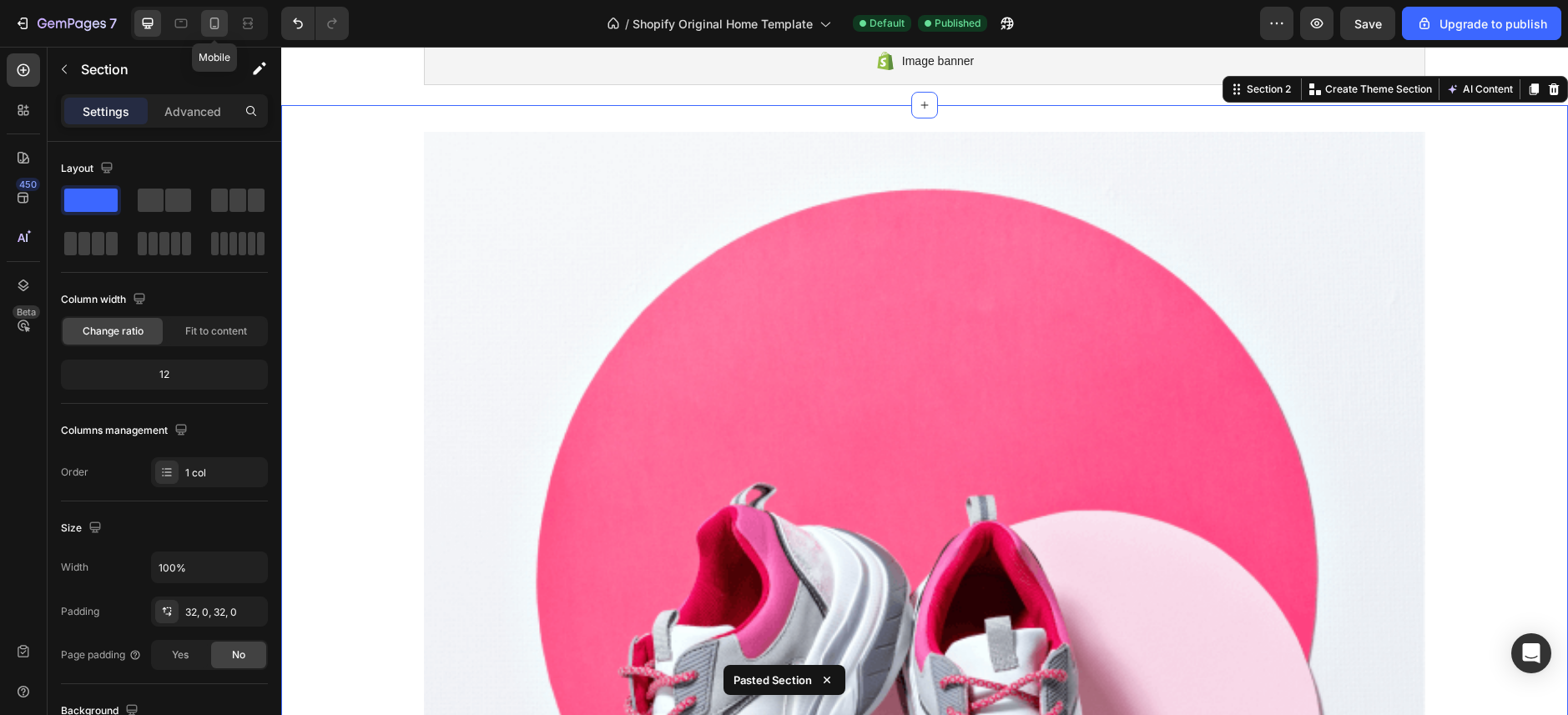
click at [209, 30] on icon at bounding box center [213, 23] width 16 height 16
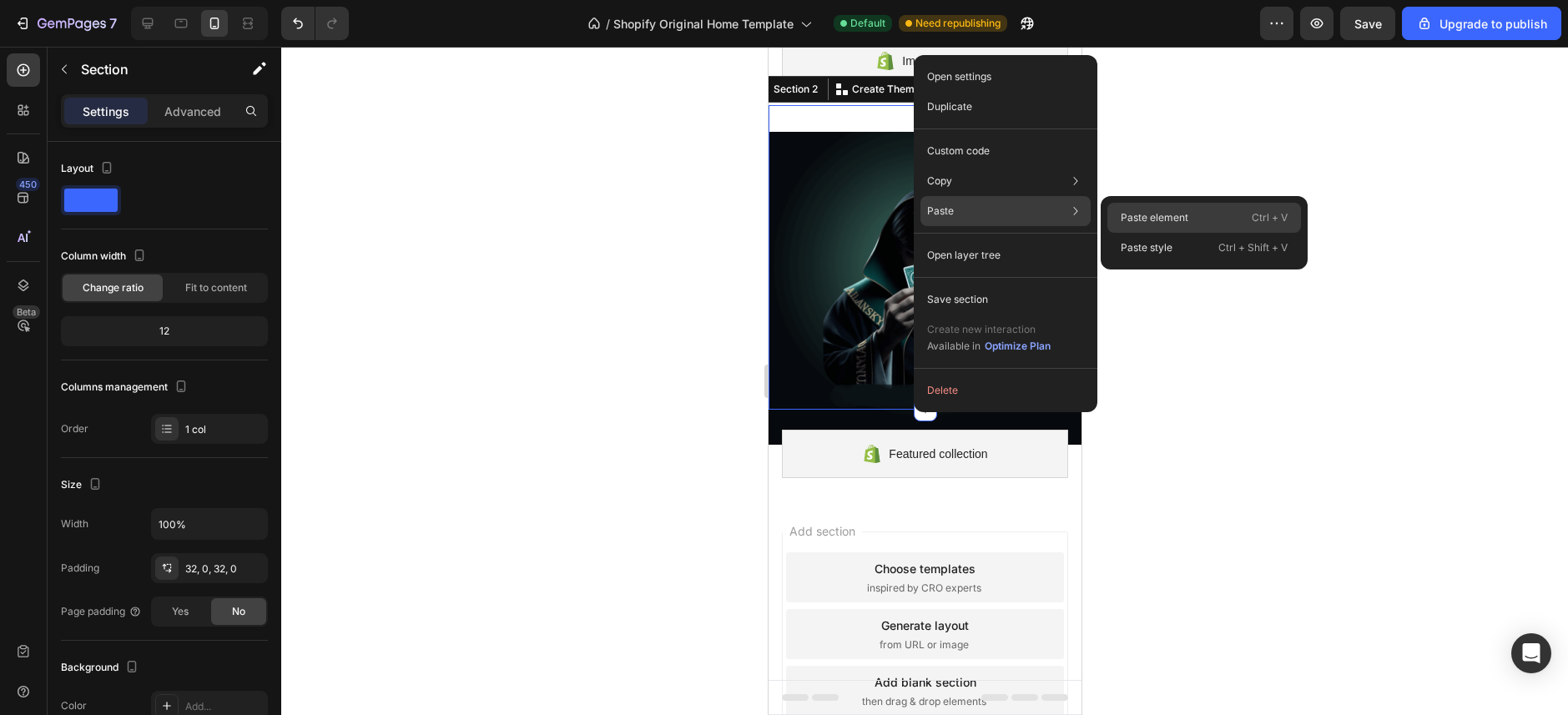
click at [1136, 219] on p "Paste element" at bounding box center [1154, 218] width 67 height 15
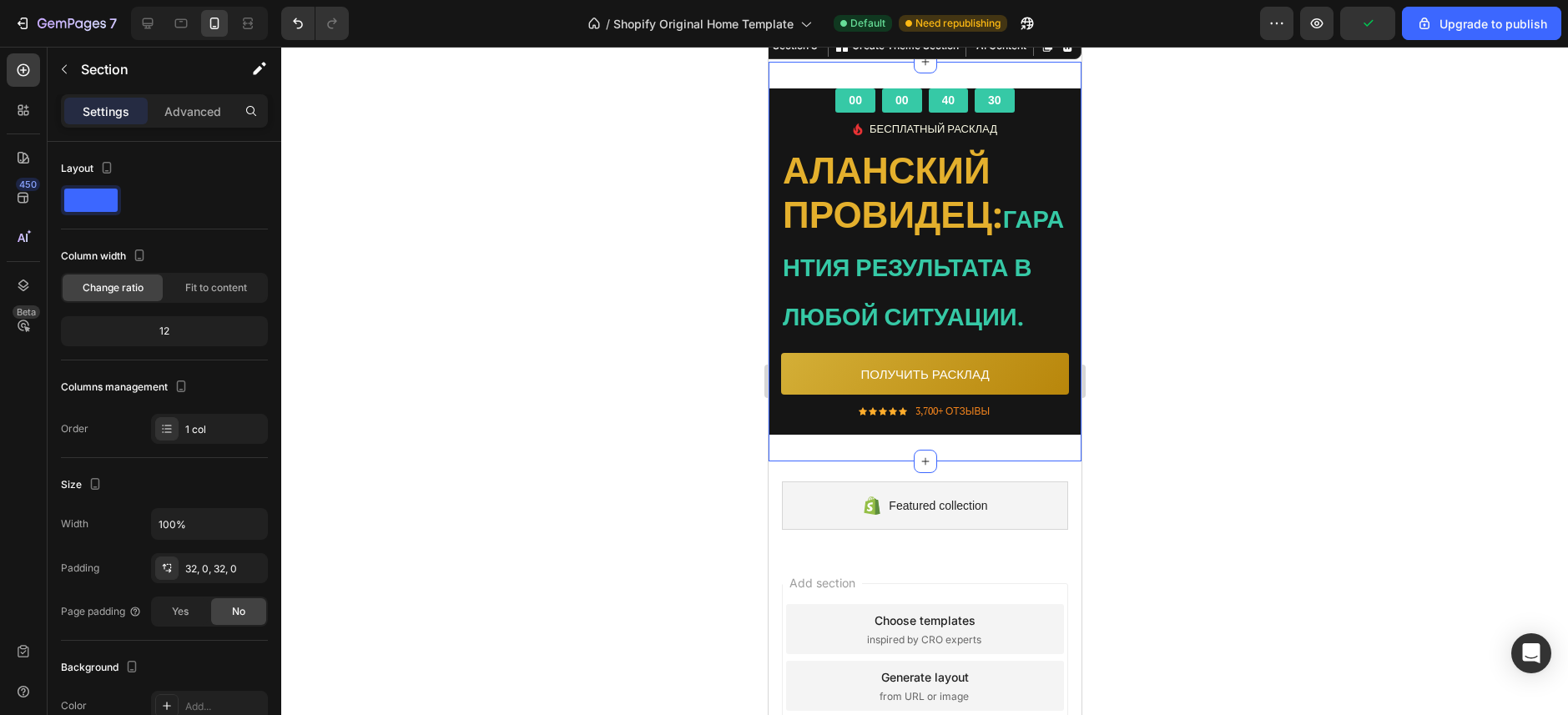
scroll to position [565, 0]
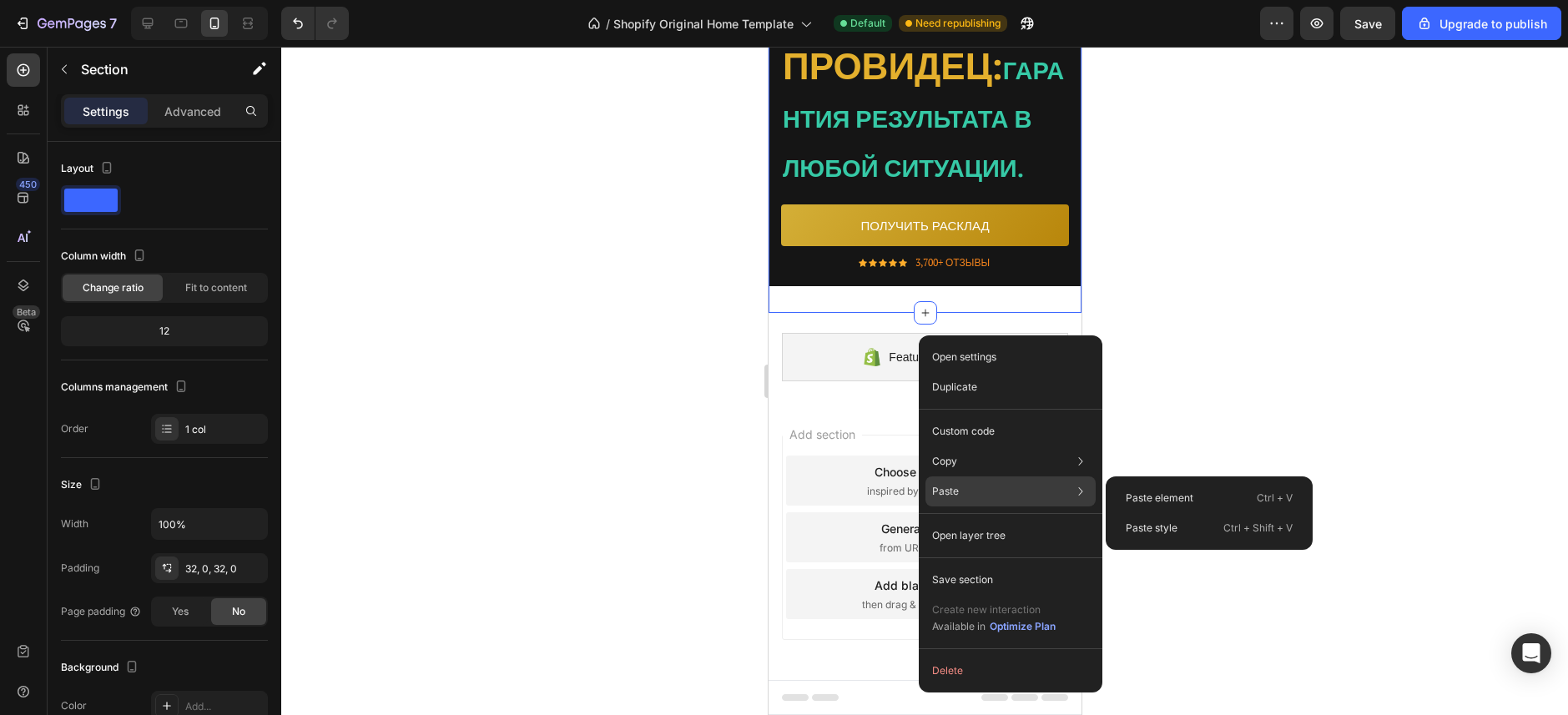
click at [954, 521] on div "Paste Paste element Ctrl + V Paste style Ctrl + Shift + V" at bounding box center [1010, 535] width 170 height 30
click at [1158, 491] on p "Paste element" at bounding box center [1159, 499] width 67 height 15
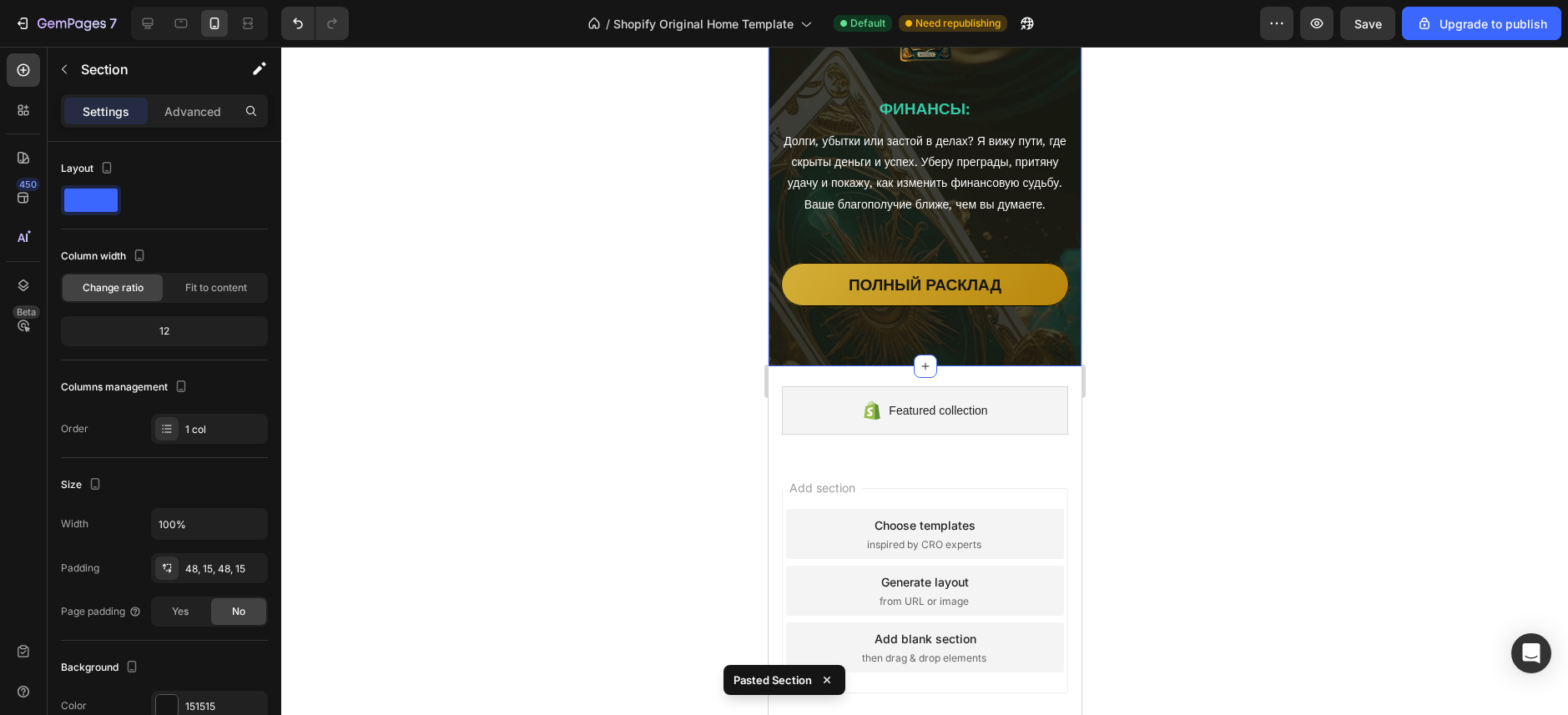
scroll to position [1800, 0]
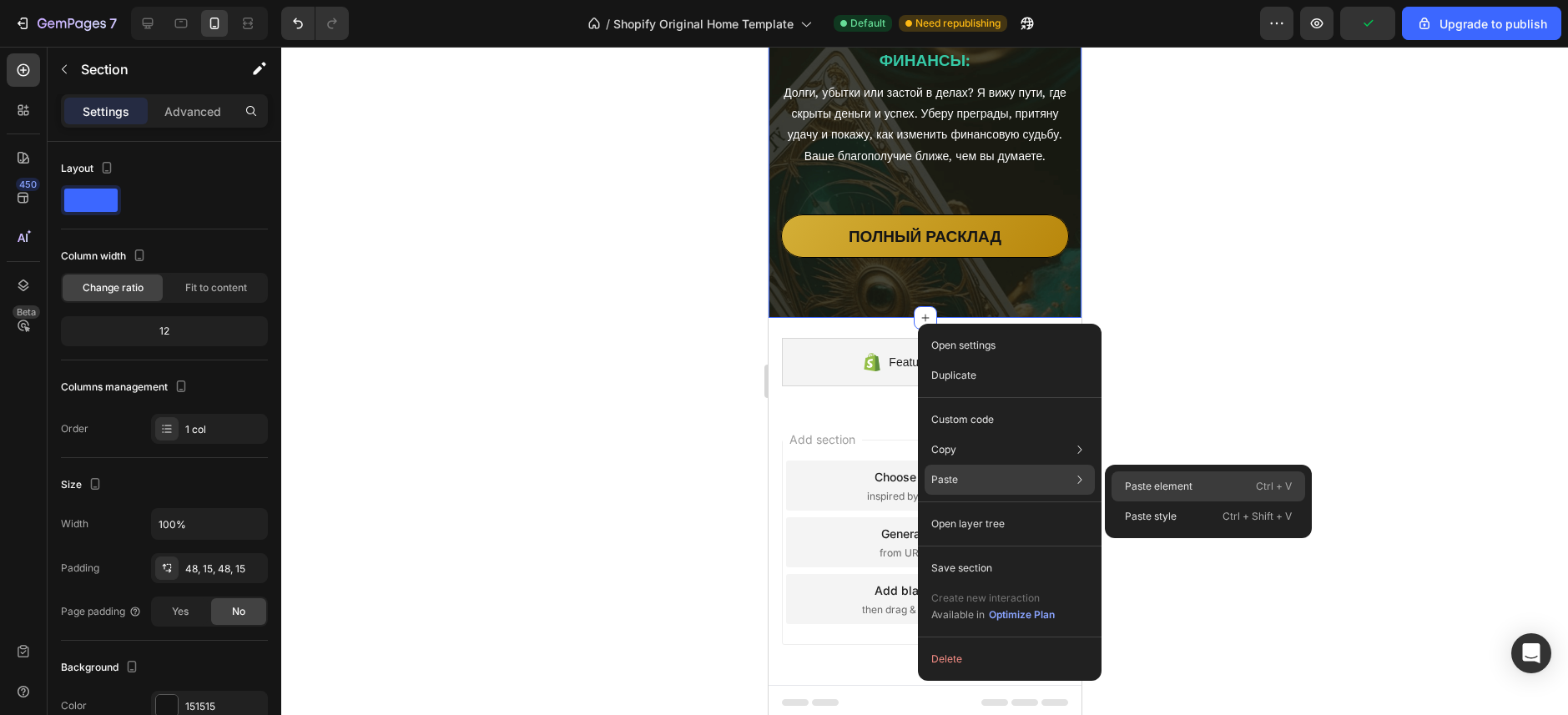
click at [1117, 502] on div "Paste element Ctrl + V" at bounding box center [1208, 516] width 193 height 30
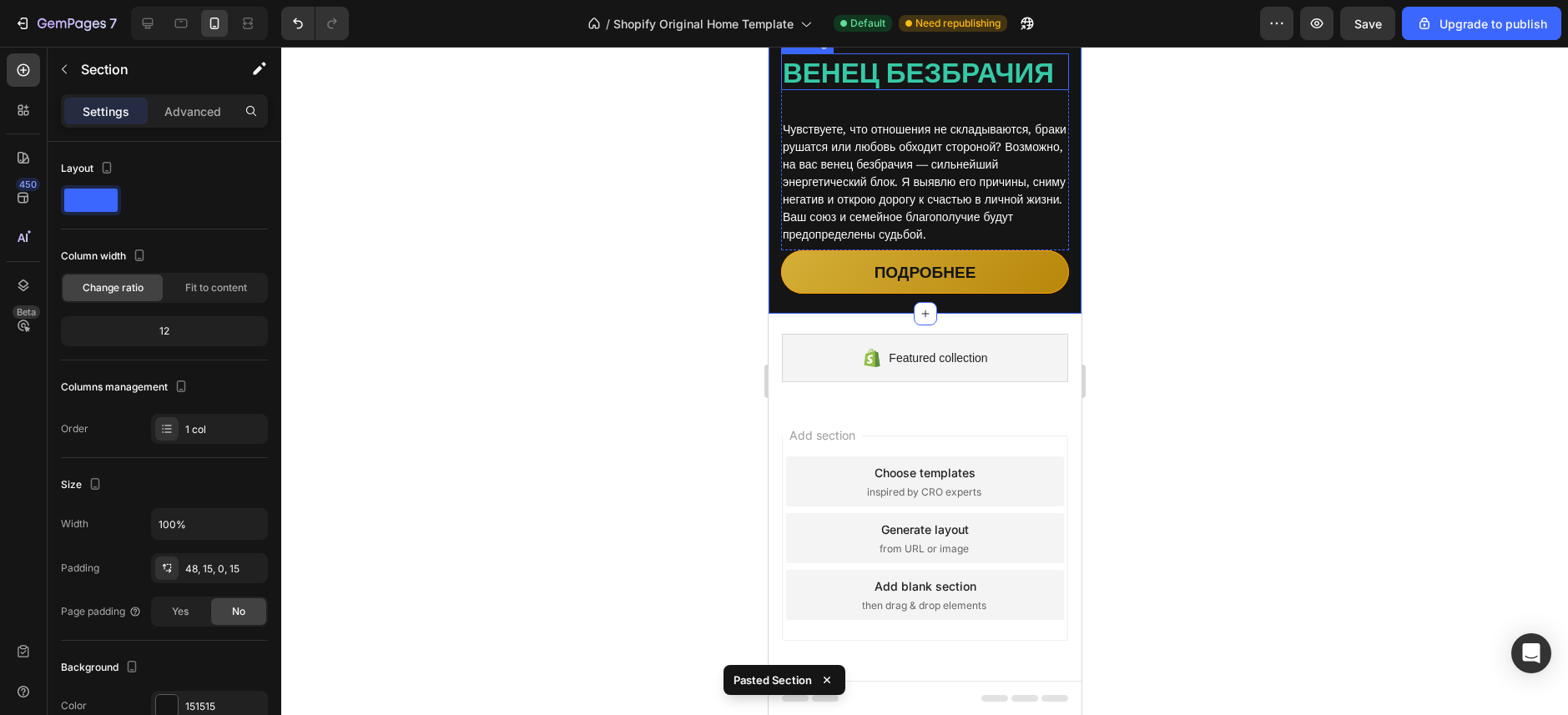
scroll to position [2369, 0]
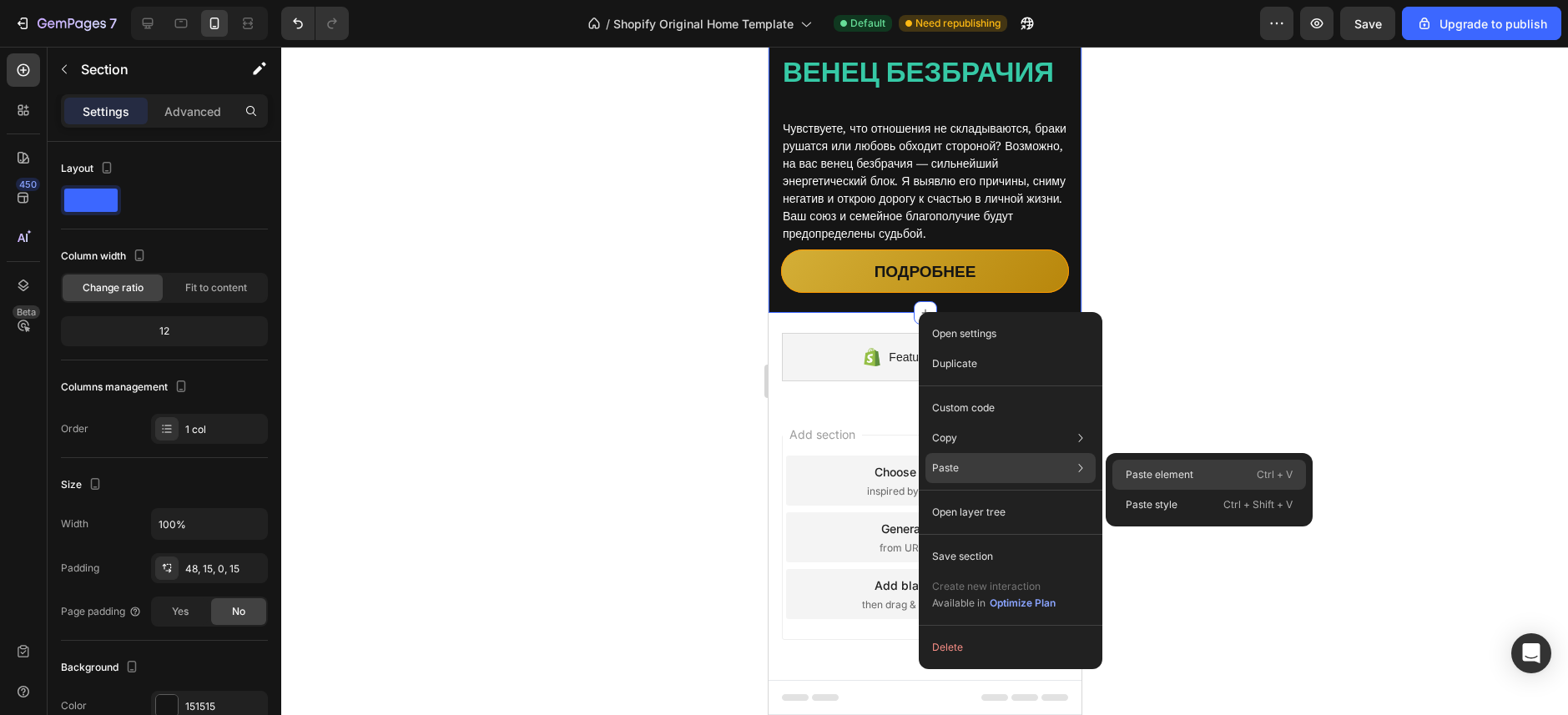
click at [1146, 490] on div "Paste element Ctrl + V" at bounding box center [1208, 505] width 193 height 30
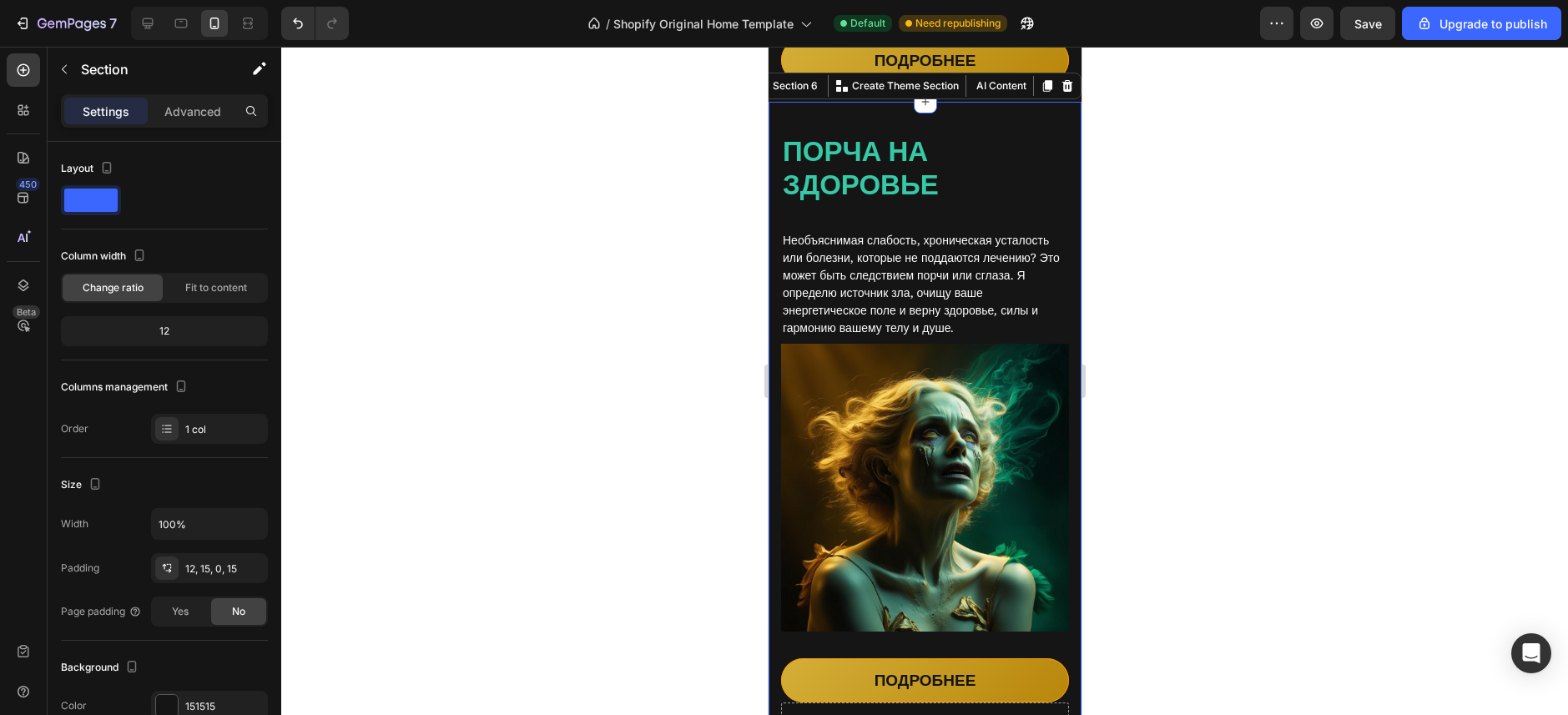
scroll to position [2243, 0]
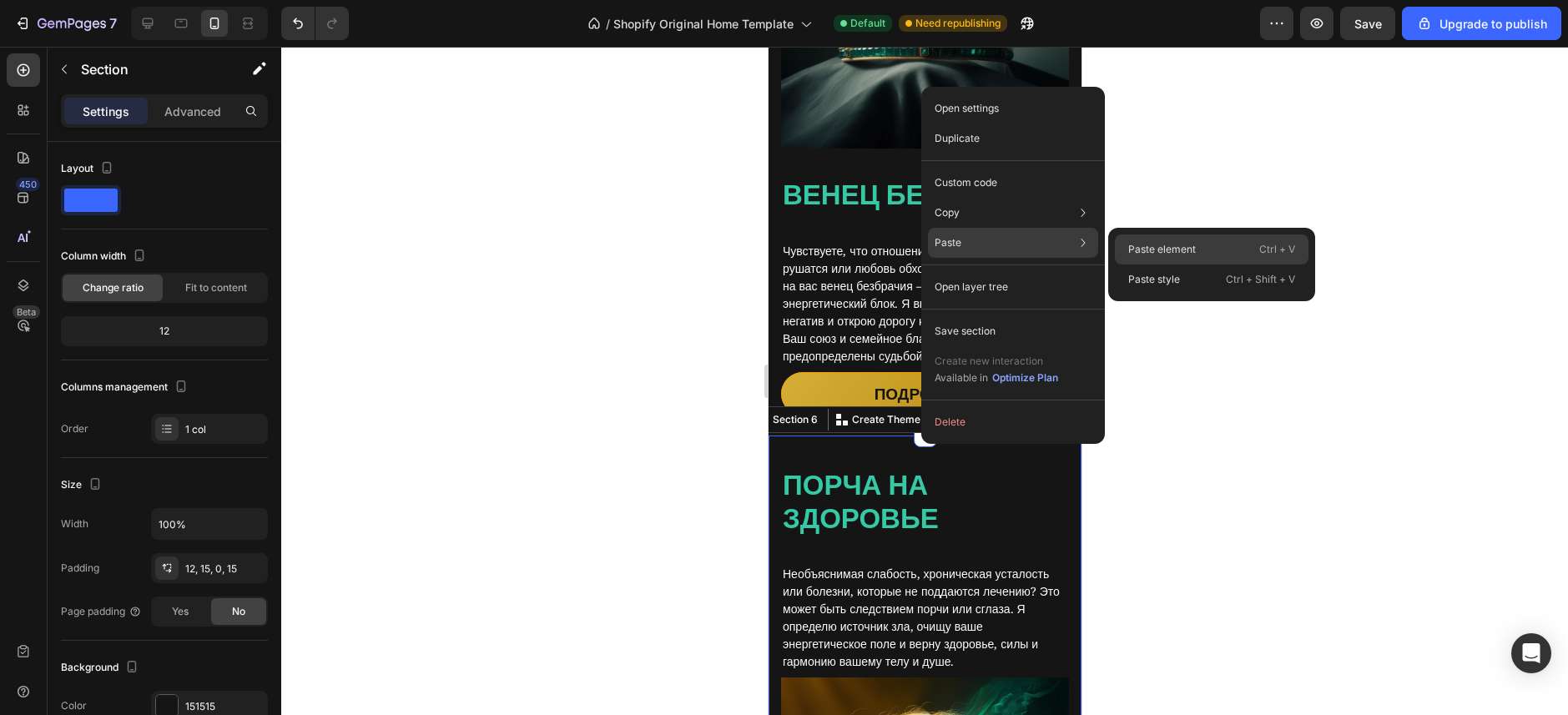
click at [1134, 264] on div "Paste element Ctrl + V" at bounding box center [1211, 279] width 193 height 30
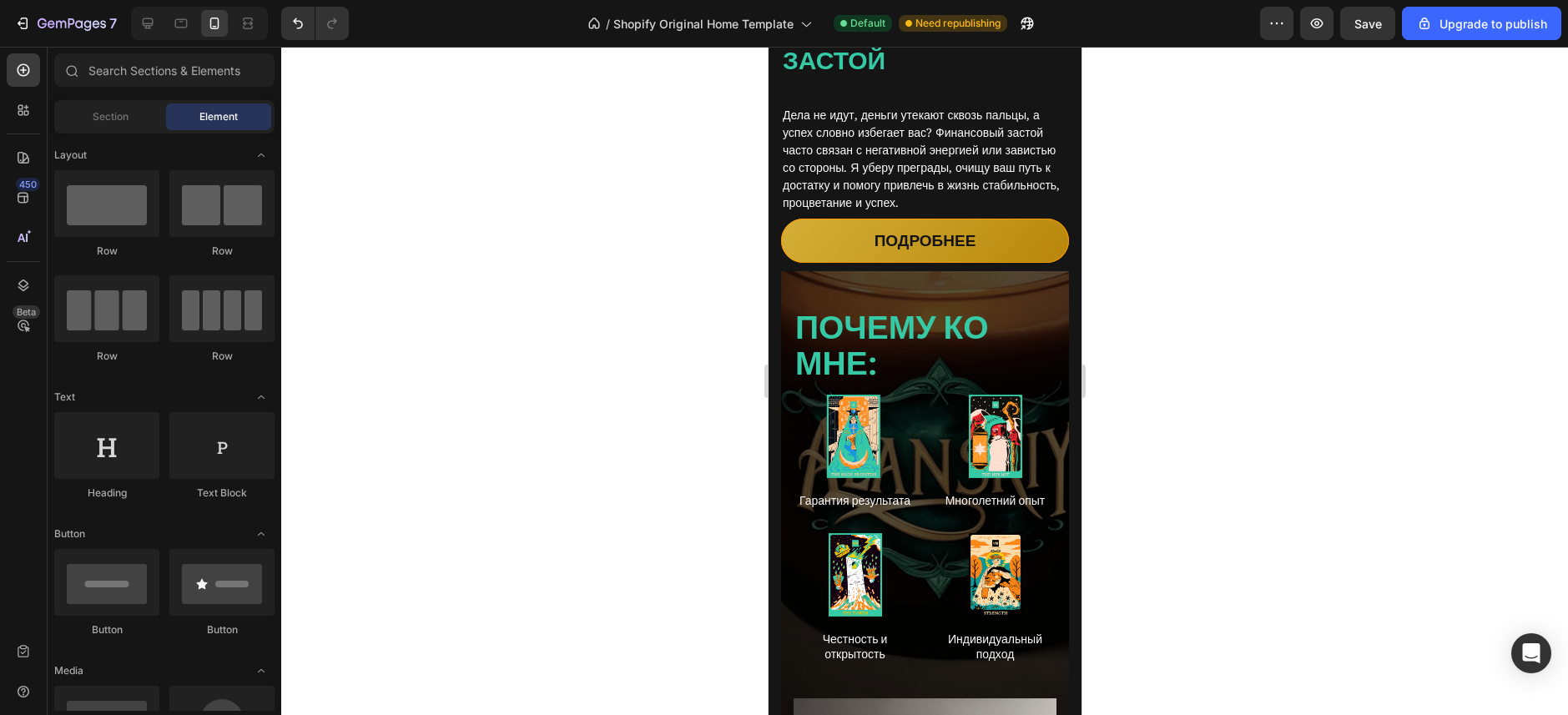
scroll to position [4379, 0]
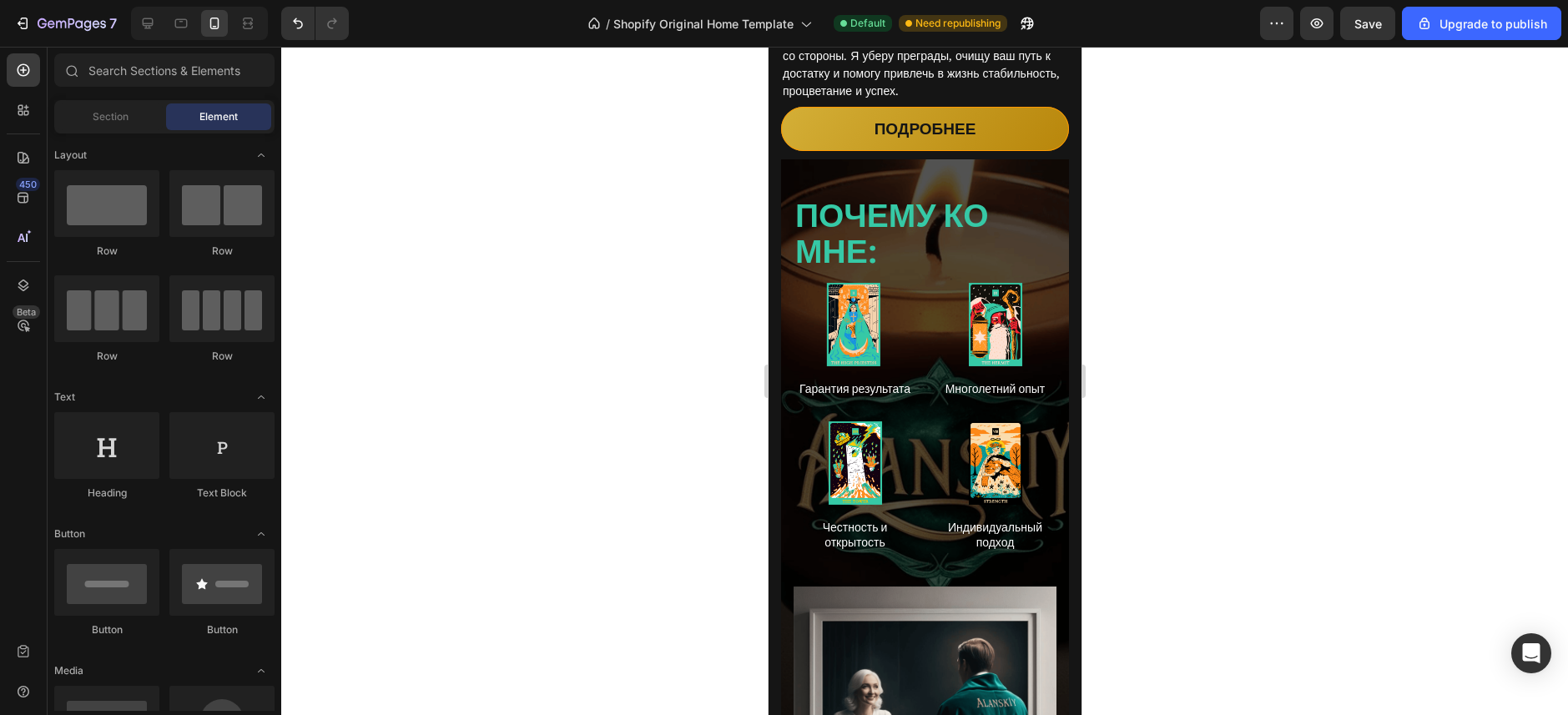
drag, startPoint x: 1072, startPoint y: 630, endPoint x: 1857, endPoint y: 574, distance: 787.0
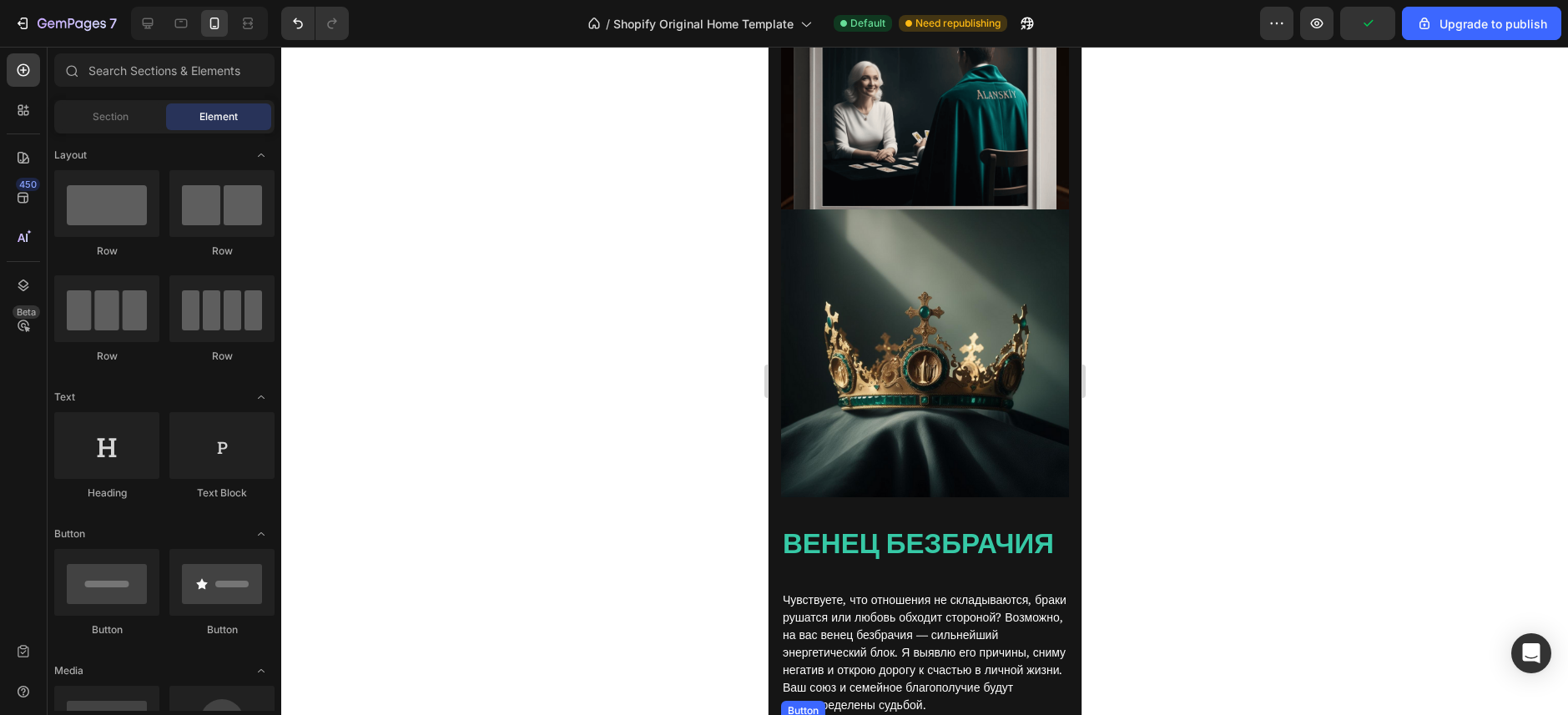
scroll to position [4958, 0]
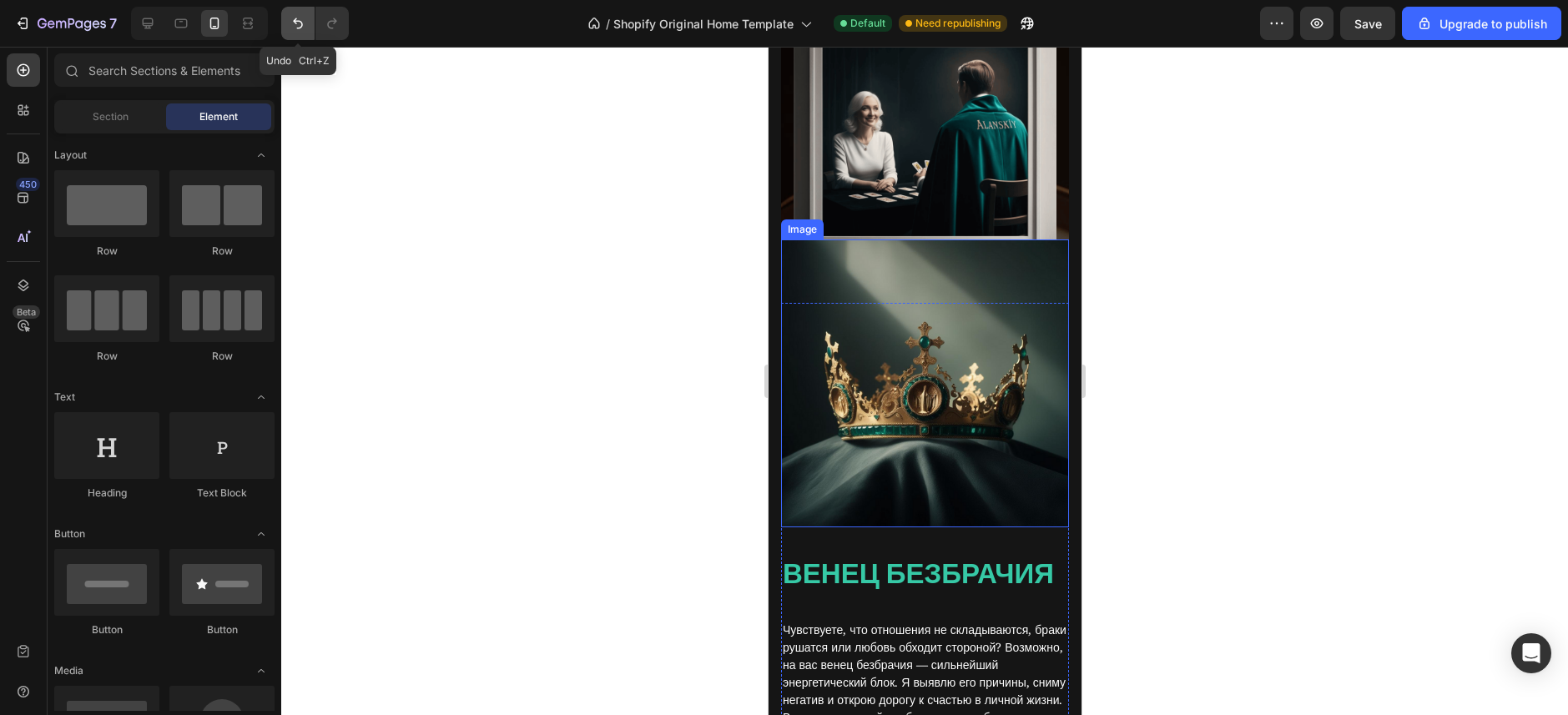
click at [285, 15] on button "Undo/Redo" at bounding box center [298, 23] width 34 height 34
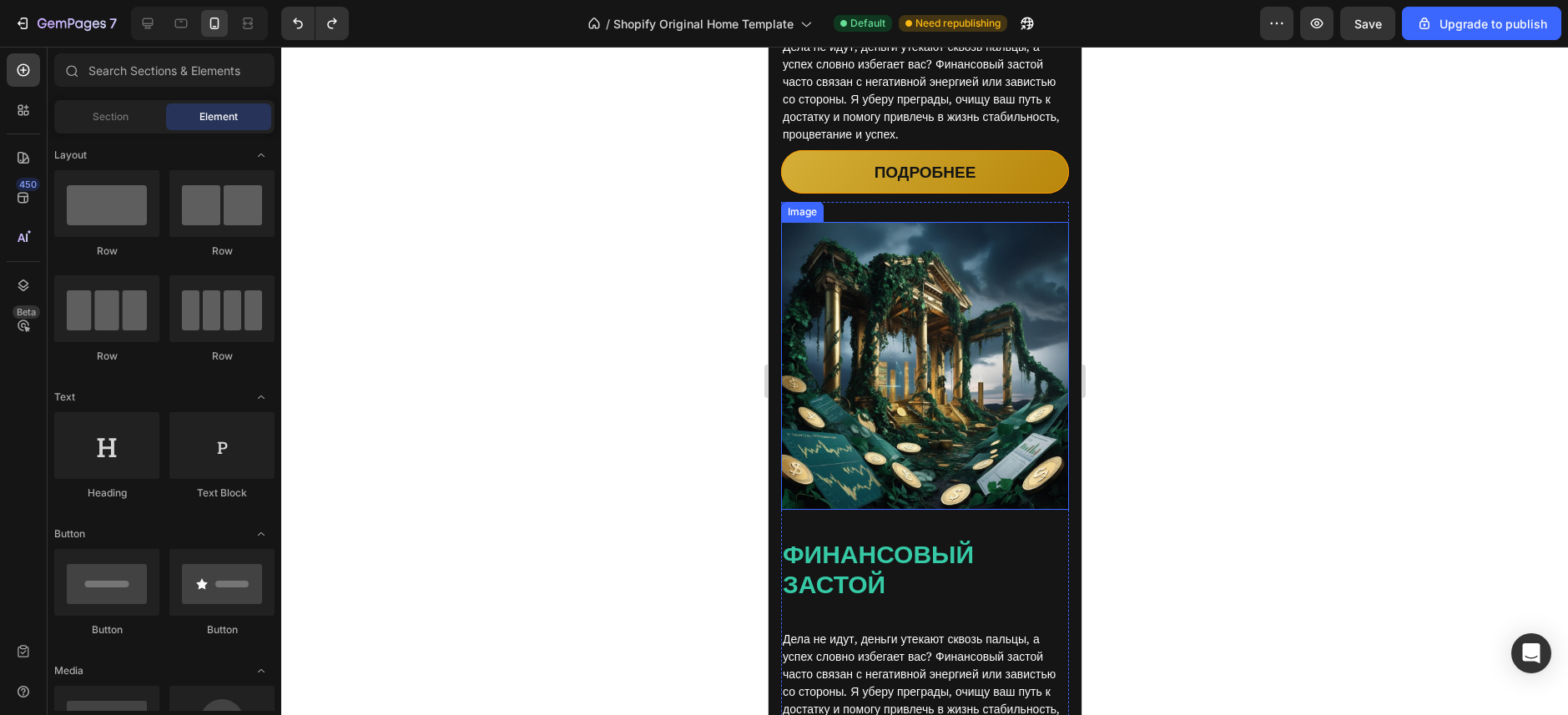
scroll to position [3902, 0]
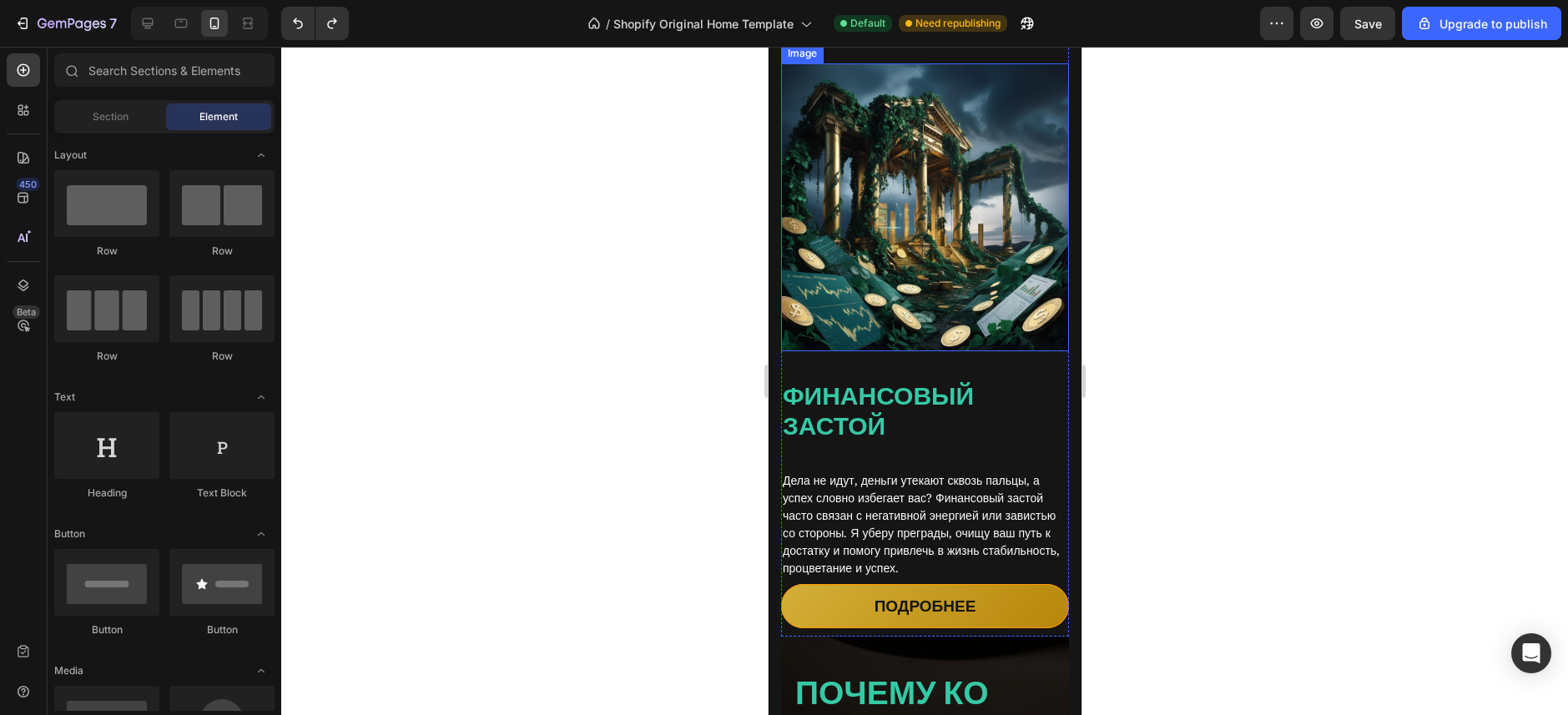
click at [939, 193] on img at bounding box center [924, 208] width 288 height 288
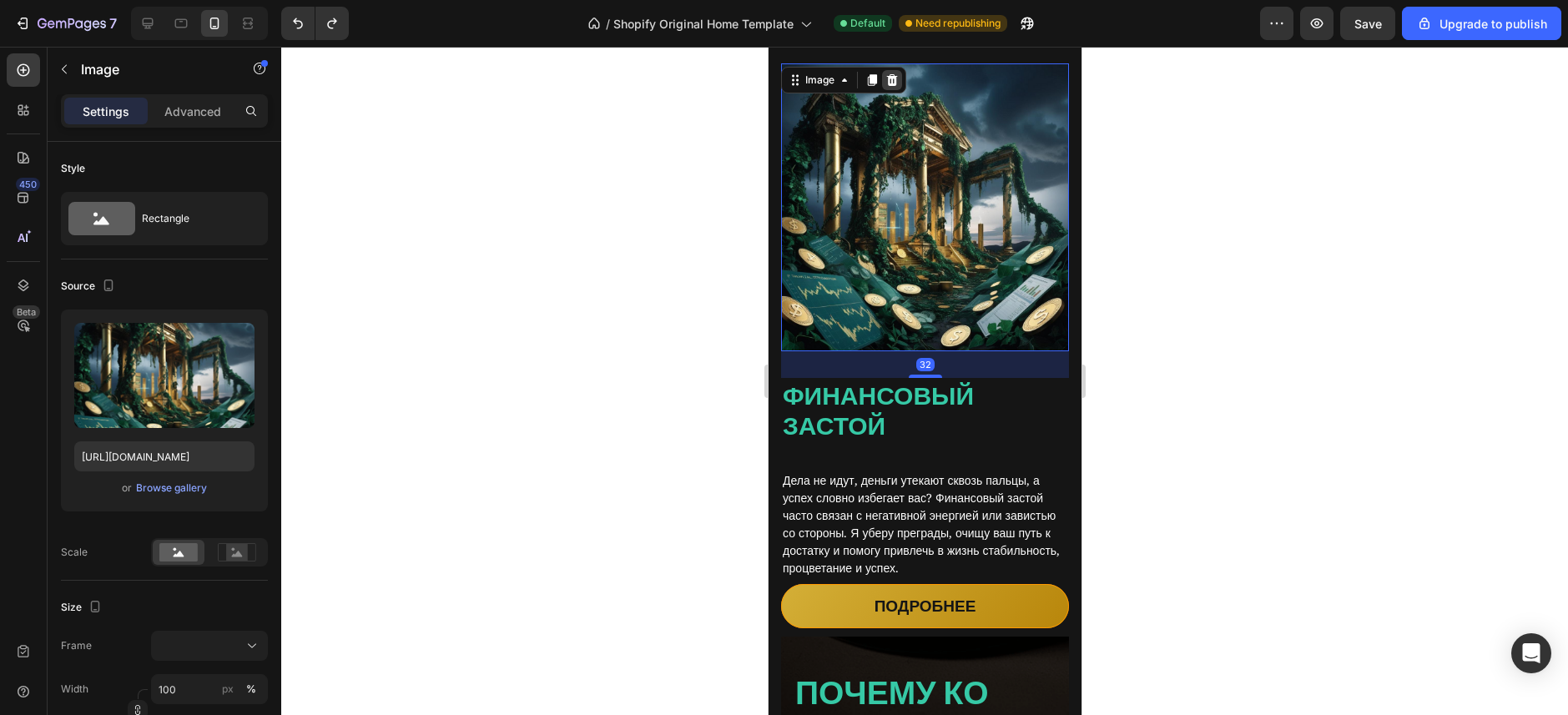
click at [888, 86] on icon at bounding box center [891, 80] width 11 height 12
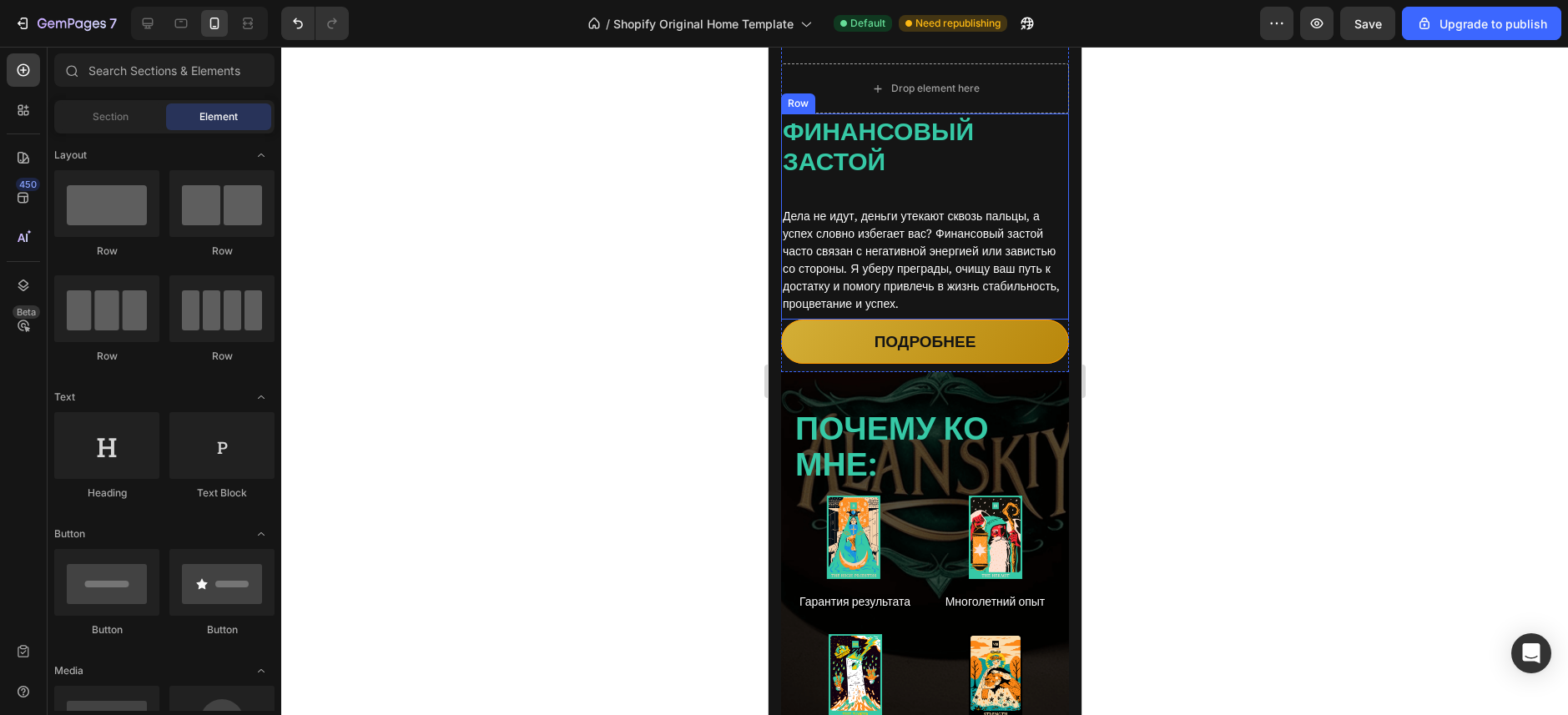
click at [928, 187] on div "Финансовый застой Heading Дела не идут, деньги утекают сквозь пальцы, а успех с…" at bounding box center [924, 216] width 288 height 206
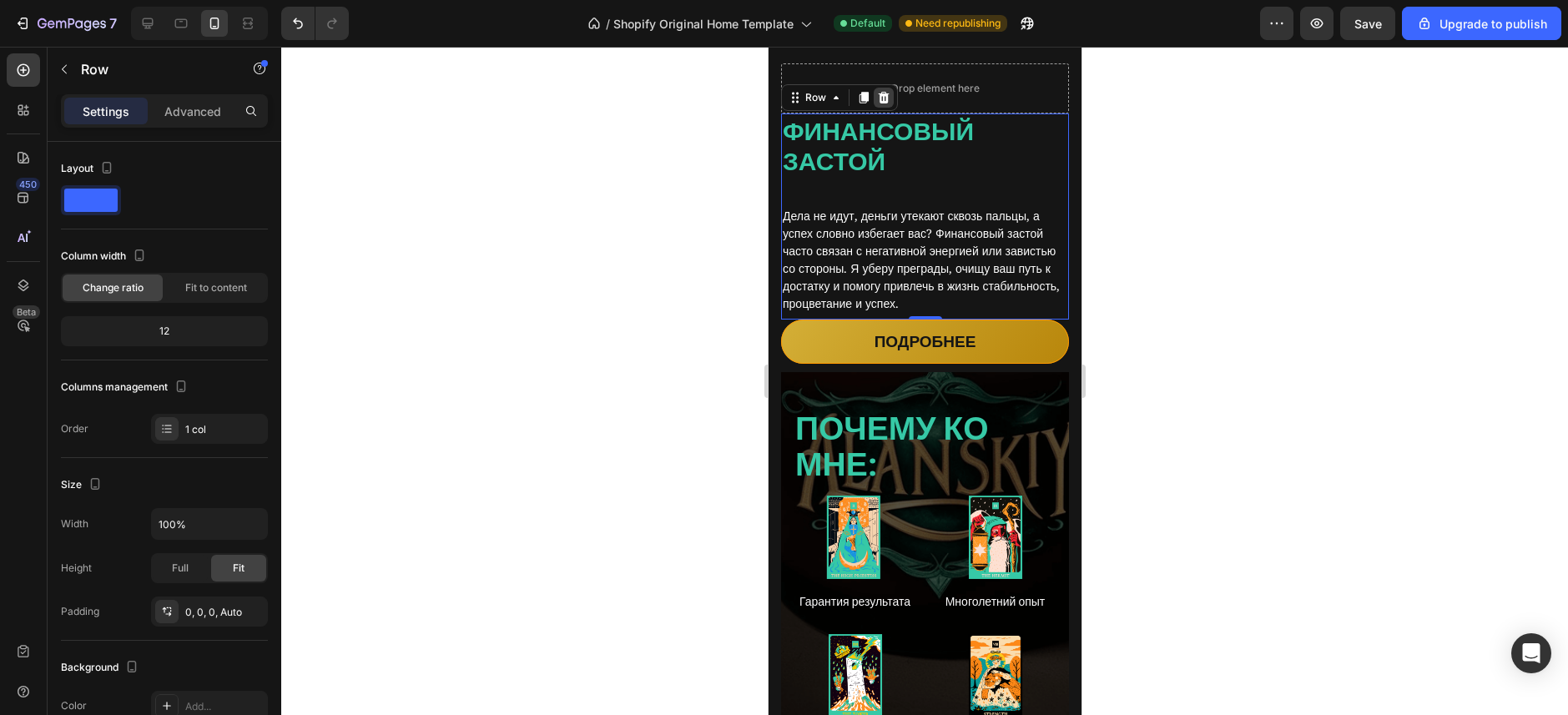
click at [884, 104] on icon at bounding box center [882, 98] width 11 height 12
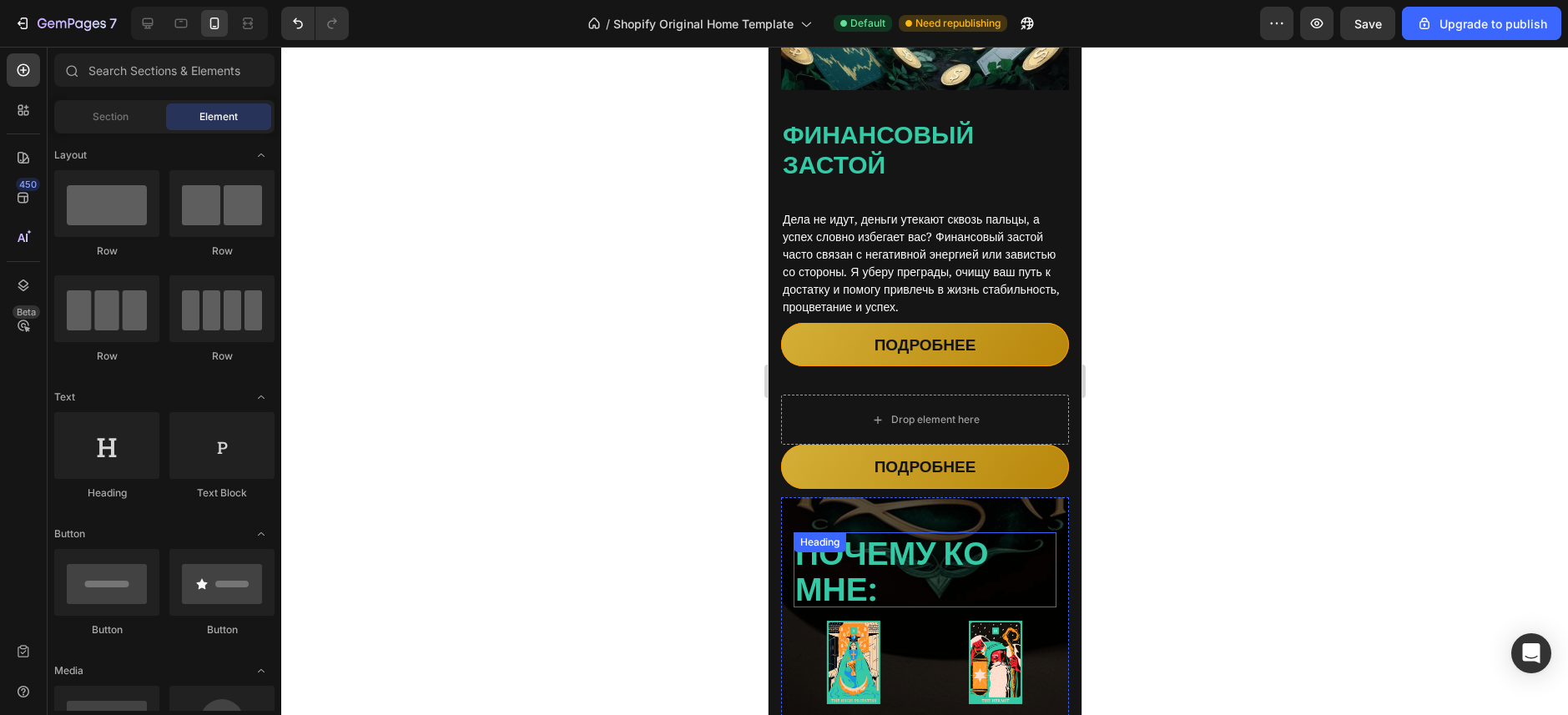
scroll to position [3568, 0]
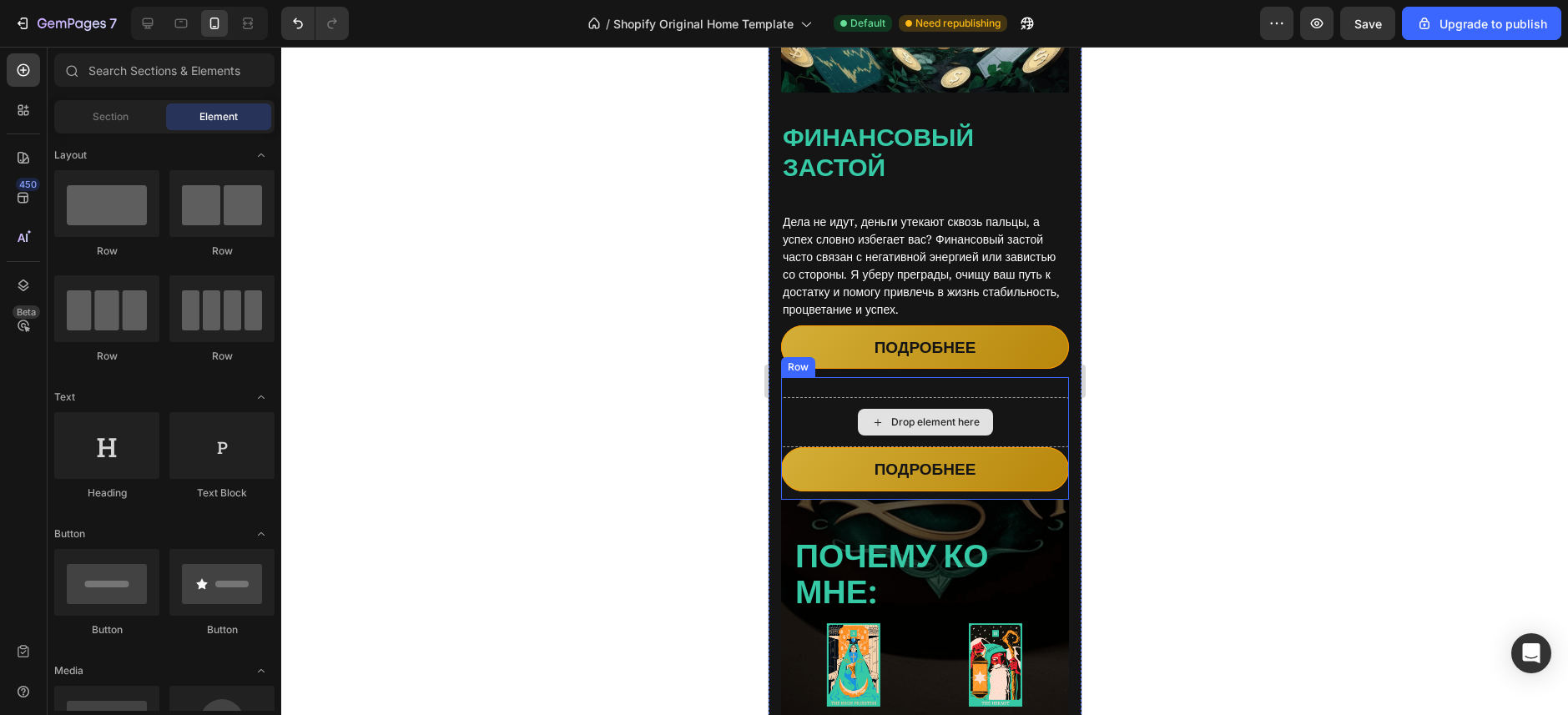
click at [1017, 435] on div "Drop element here" at bounding box center [924, 422] width 288 height 50
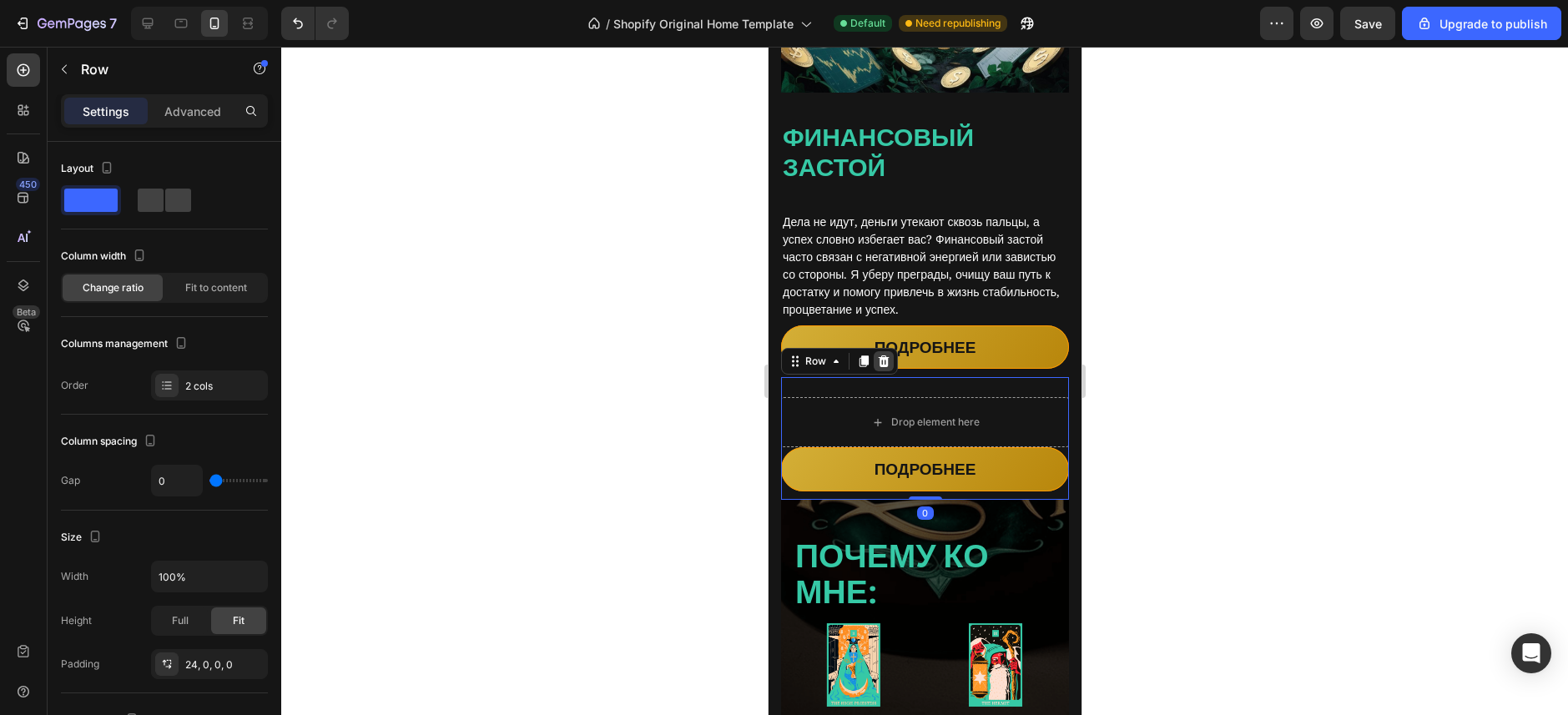
click at [887, 368] on icon at bounding box center [883, 361] width 13 height 13
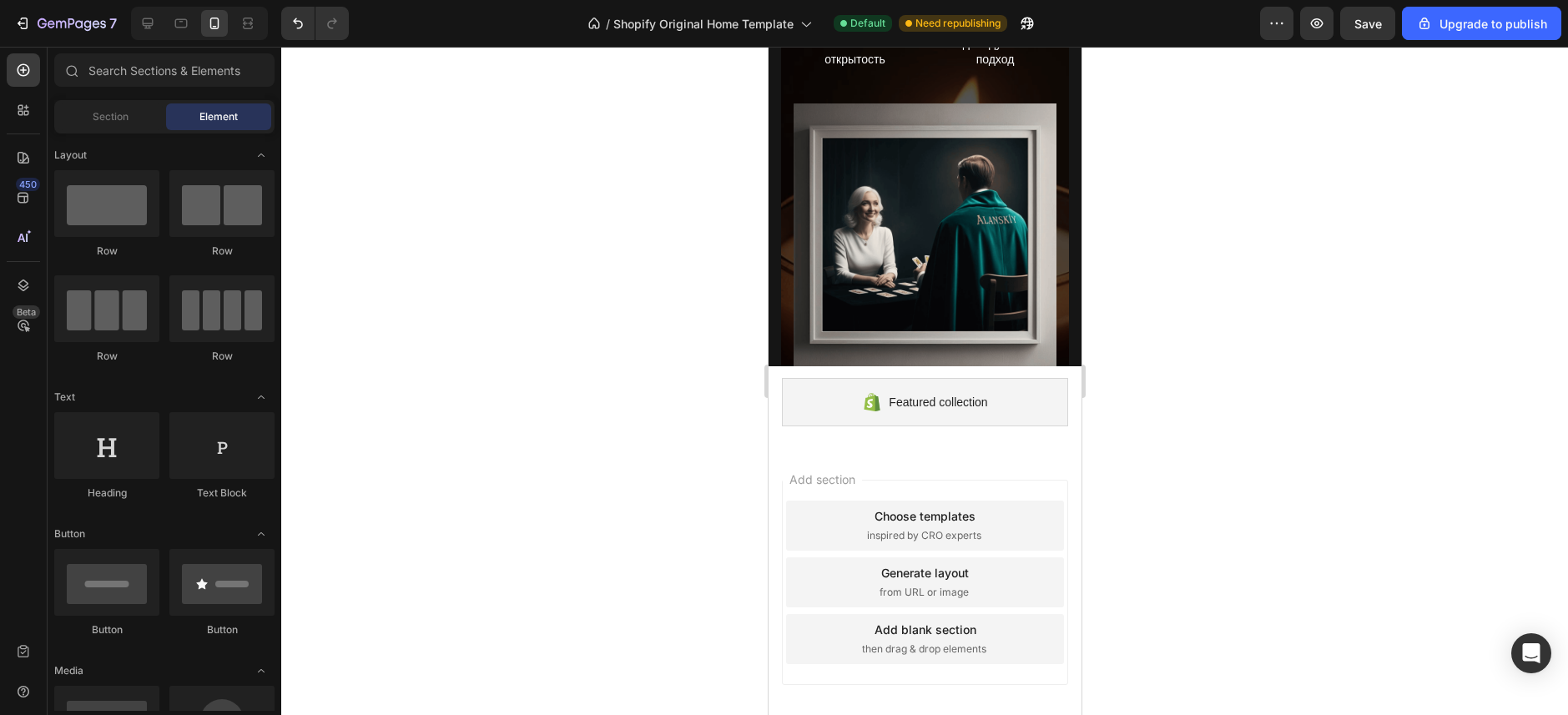
scroll to position [4307, 0]
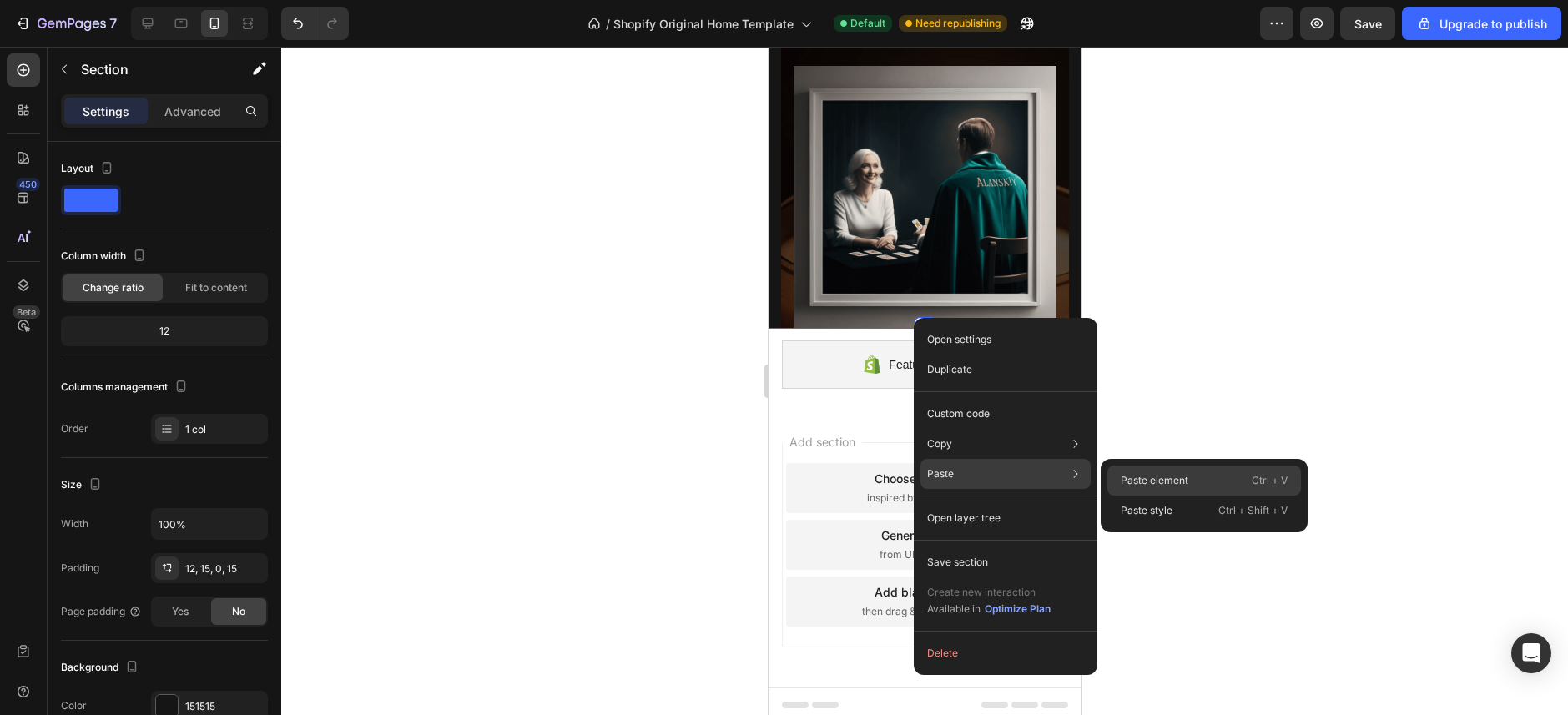
click at [1149, 485] on p "Paste element" at bounding box center [1154, 481] width 67 height 15
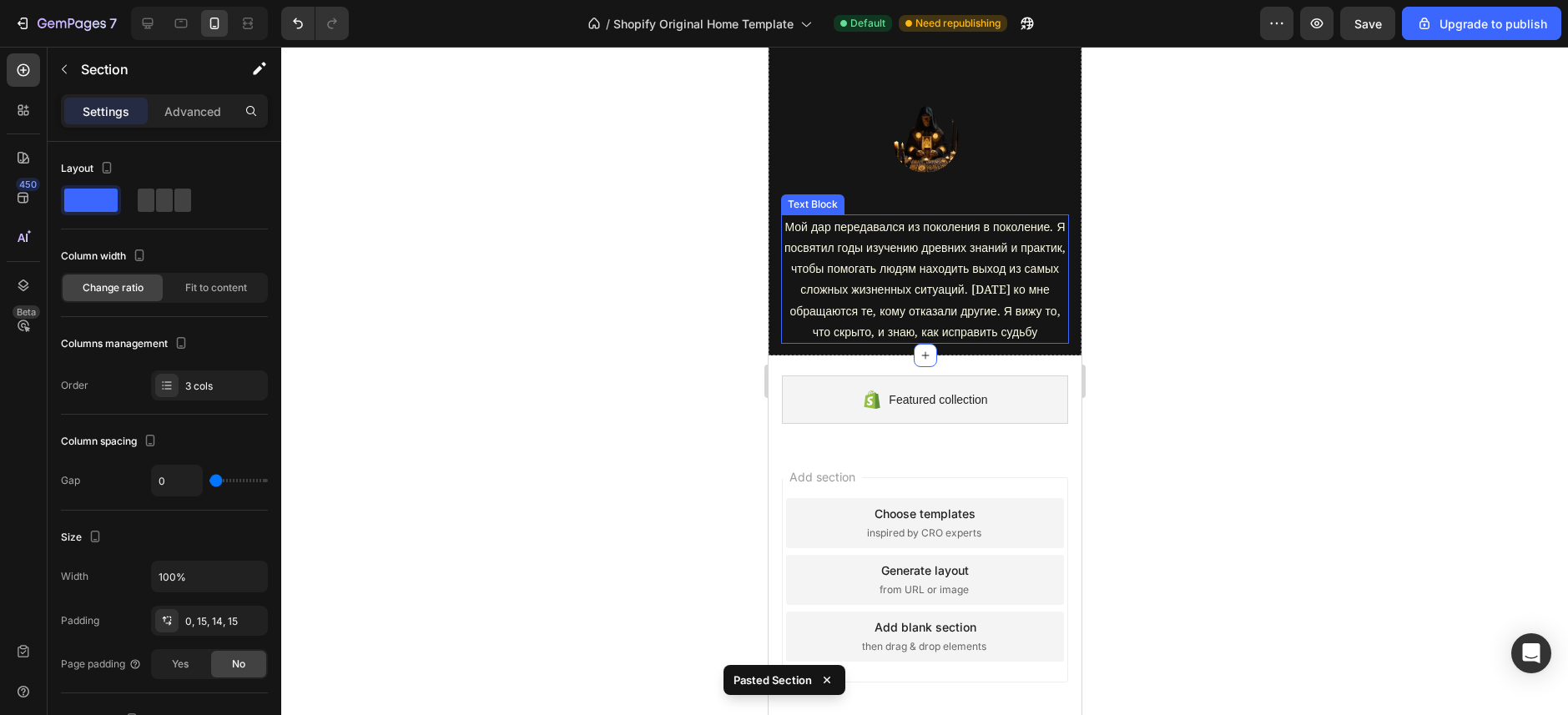
scroll to position [5349, 0]
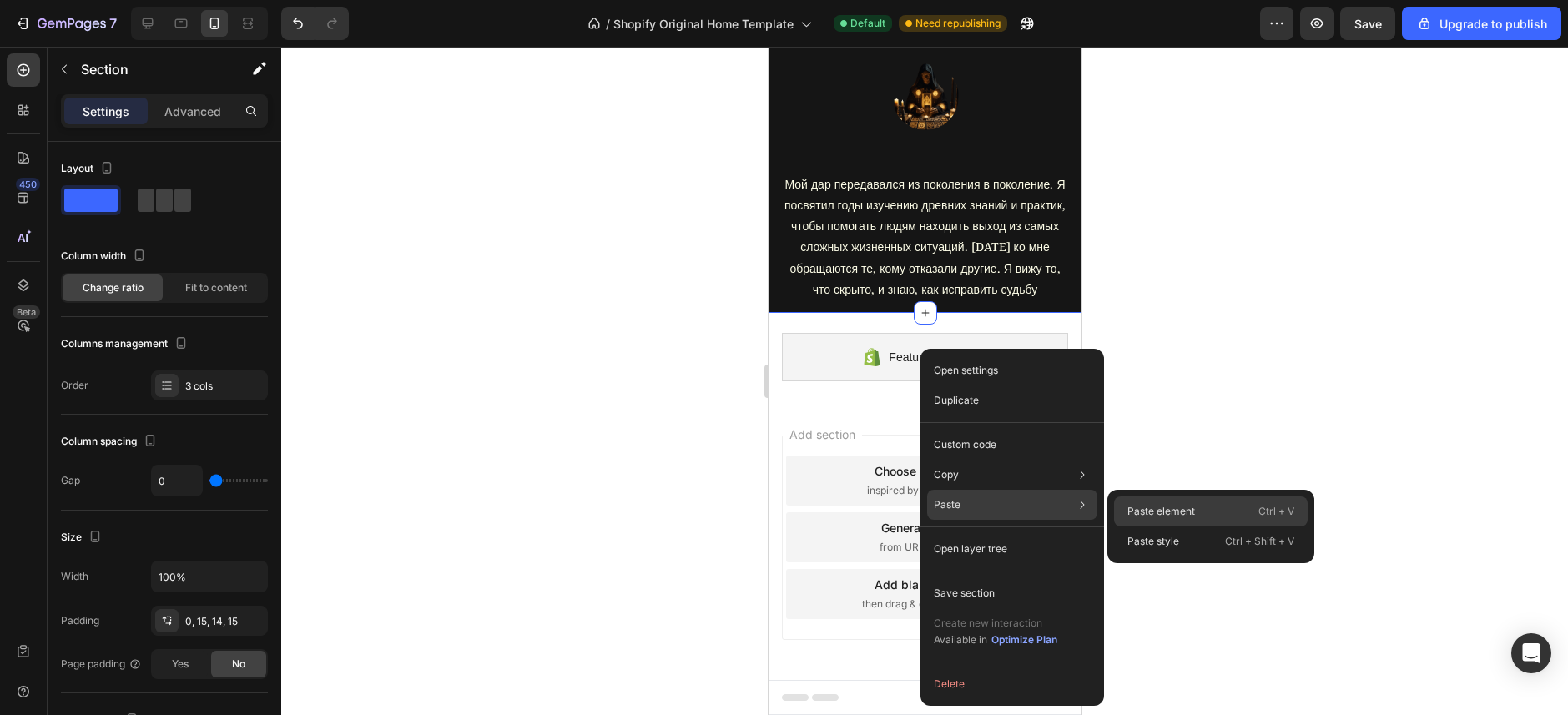
click at [1168, 505] on p "Paste element" at bounding box center [1161, 511] width 67 height 15
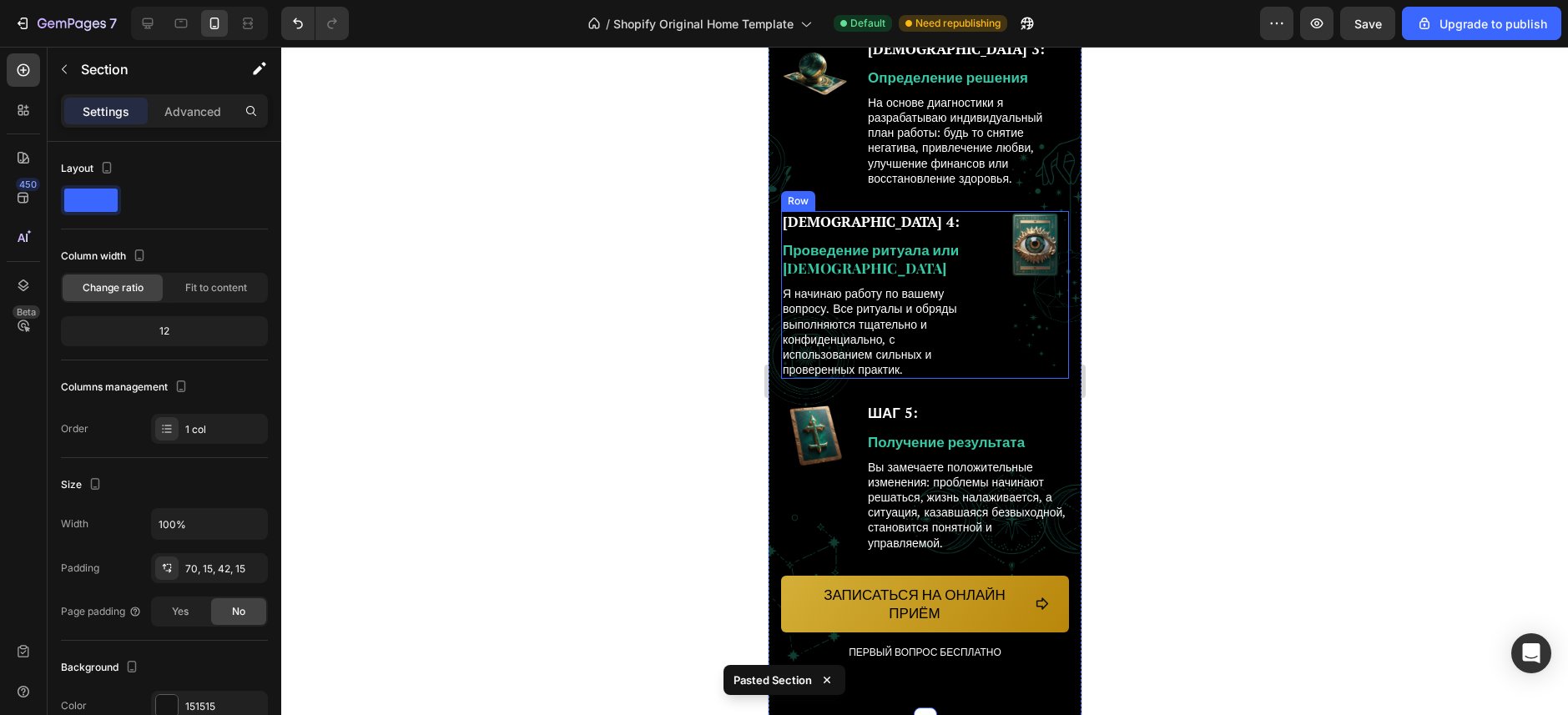
scroll to position [6424, 0]
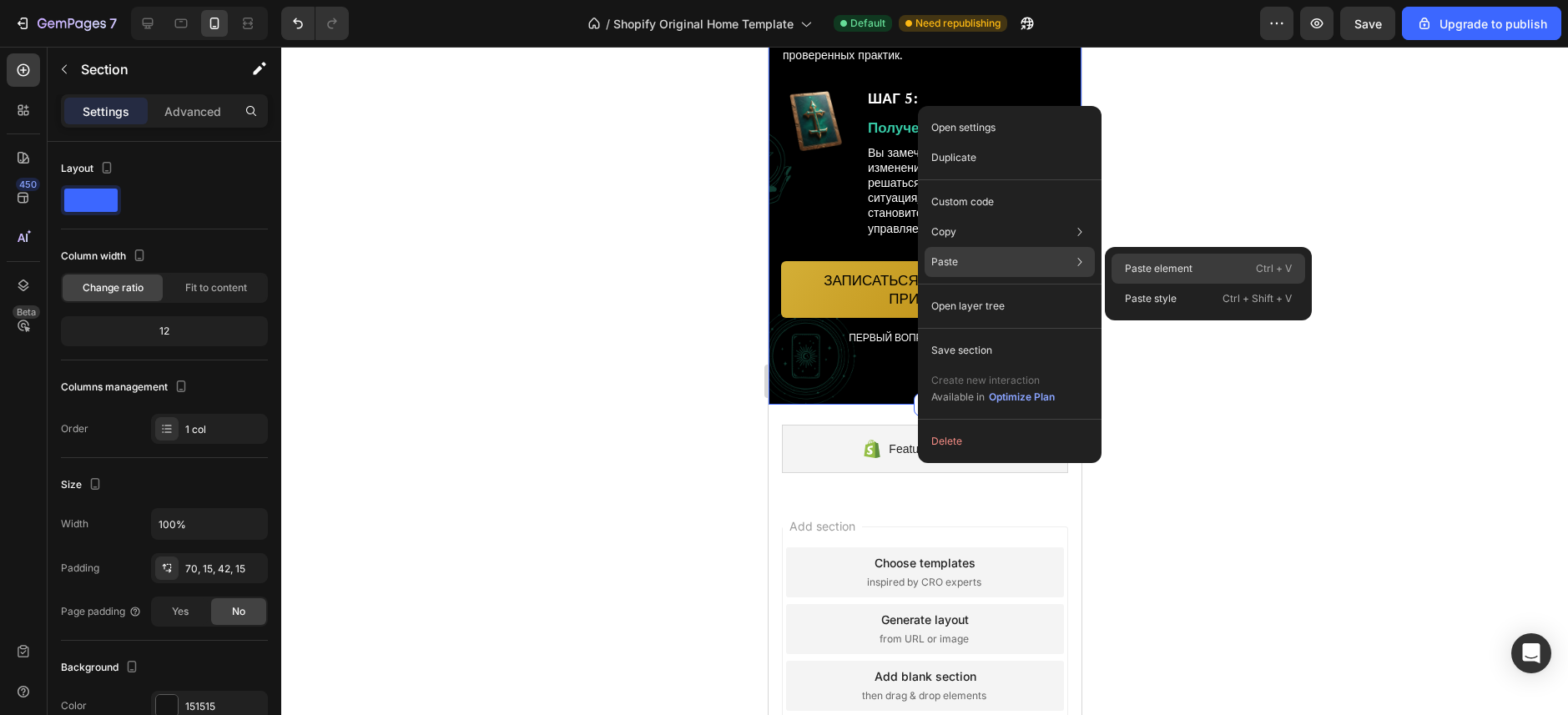
click at [1125, 262] on p "Paste element" at bounding box center [1159, 269] width 67 height 15
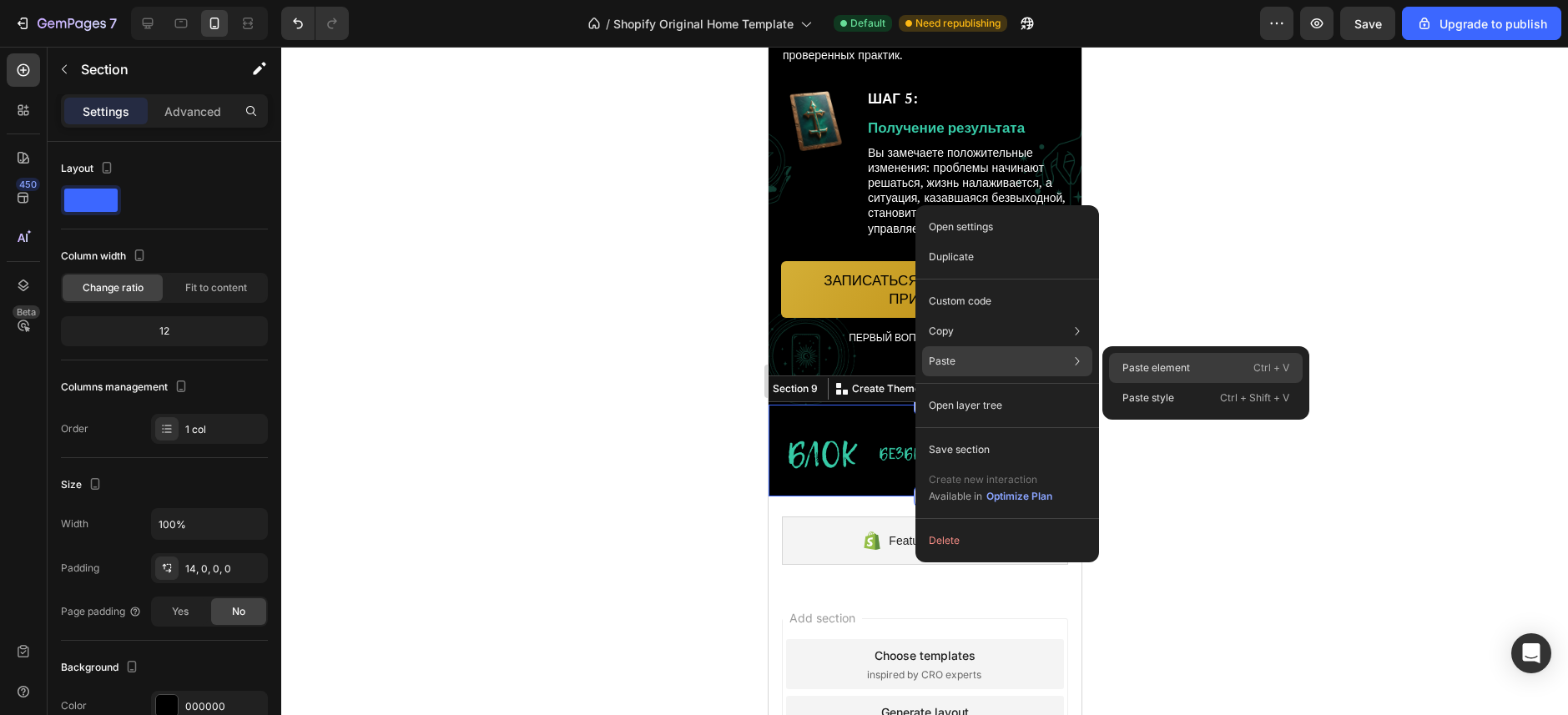
click at [1136, 383] on div "Paste element Ctrl + V" at bounding box center [1205, 398] width 193 height 30
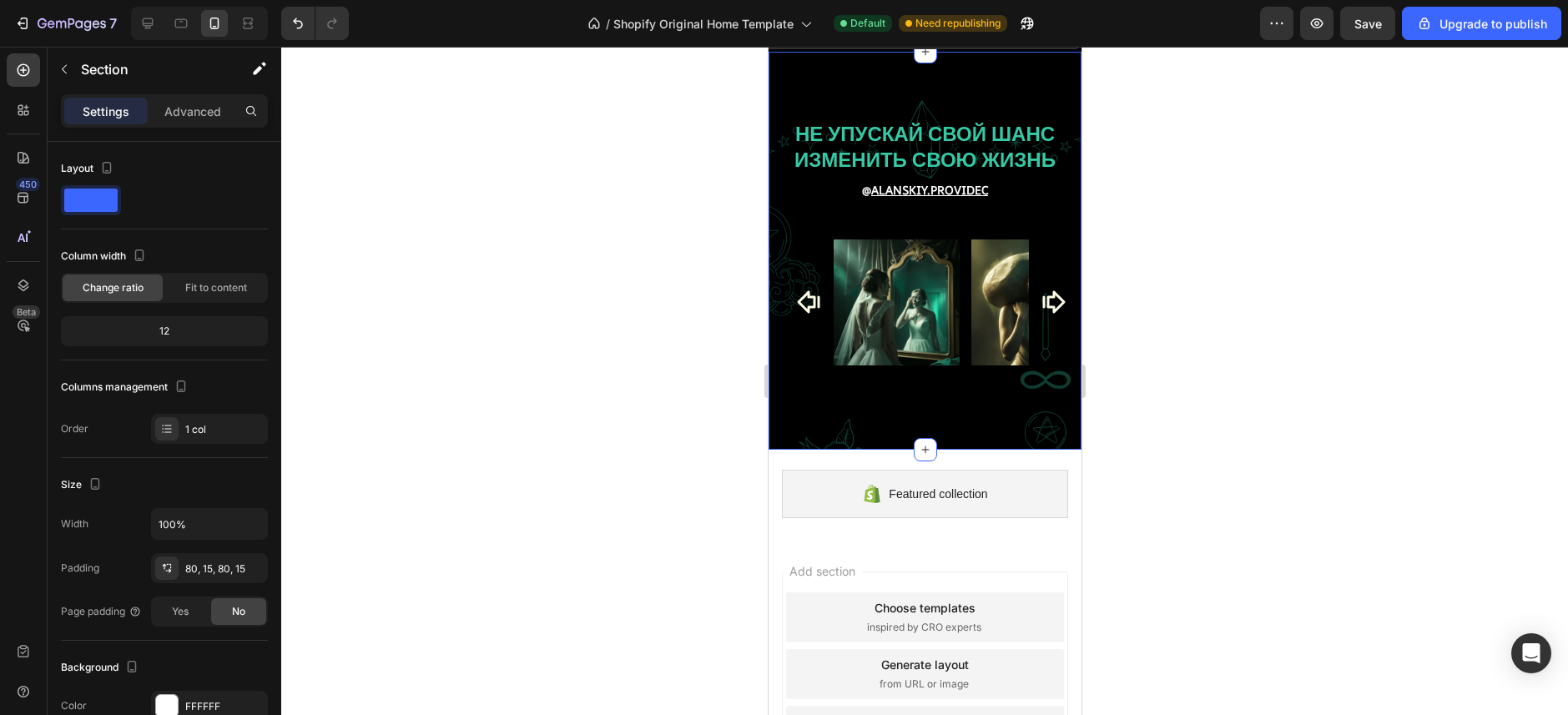
scroll to position [7044, 0]
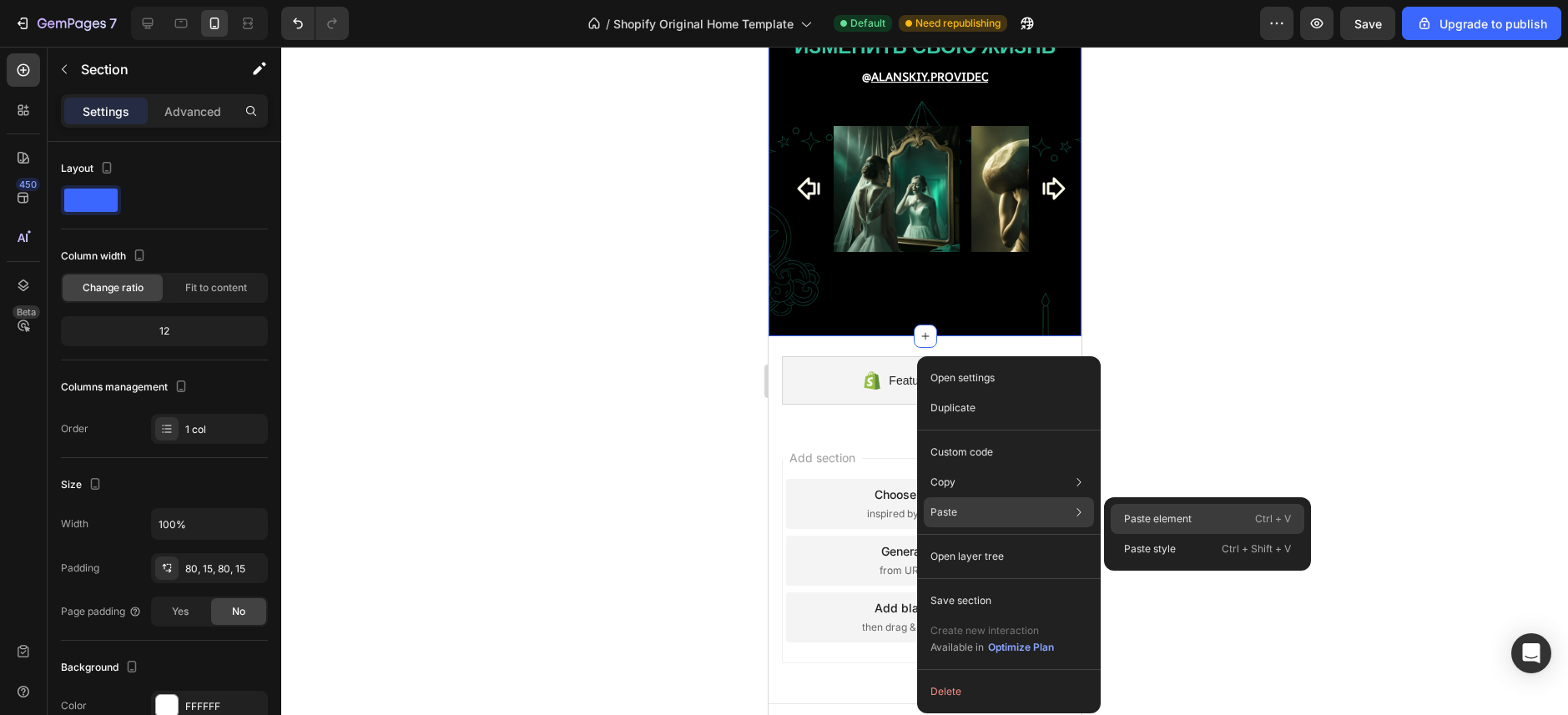
click at [1132, 516] on p "Paste element" at bounding box center [1158, 519] width 67 height 15
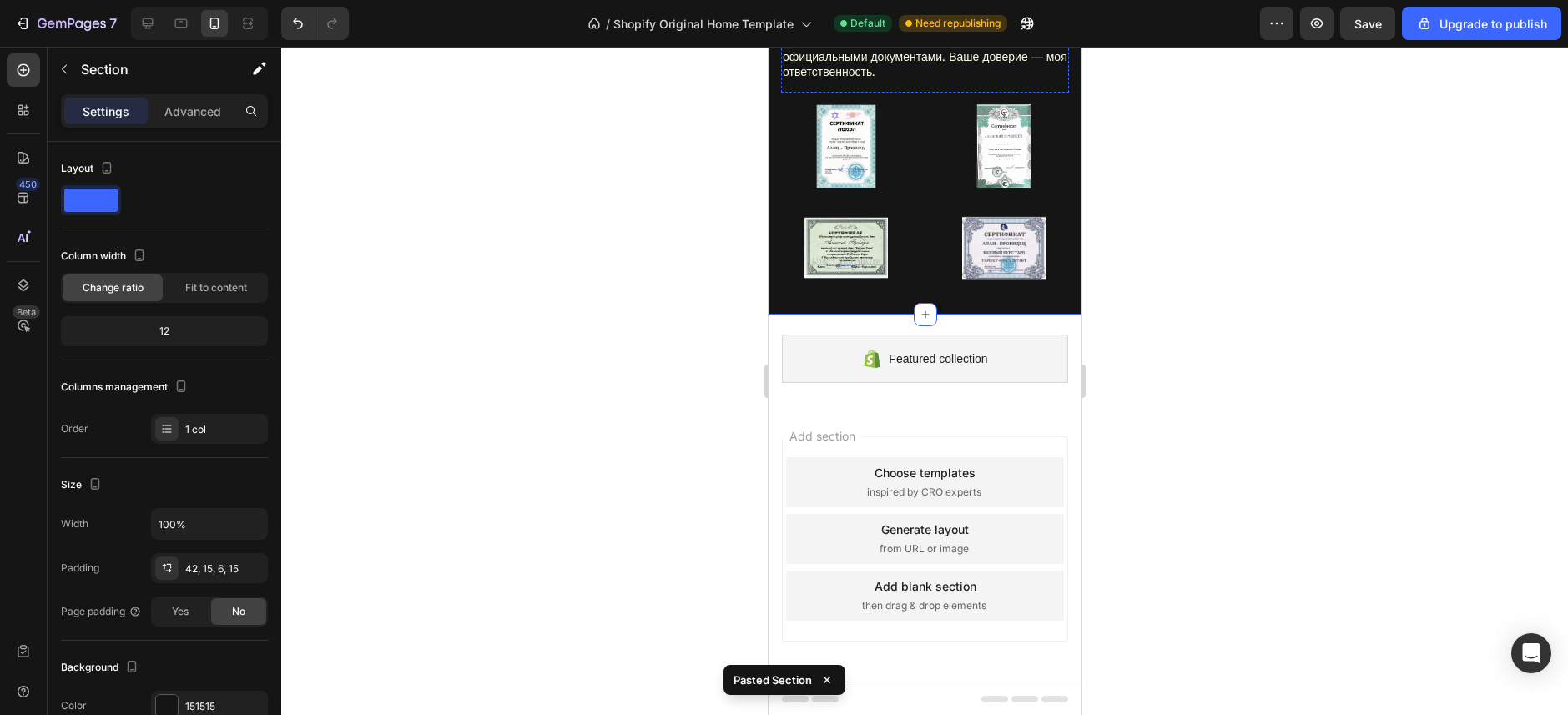
scroll to position [7538, 0]
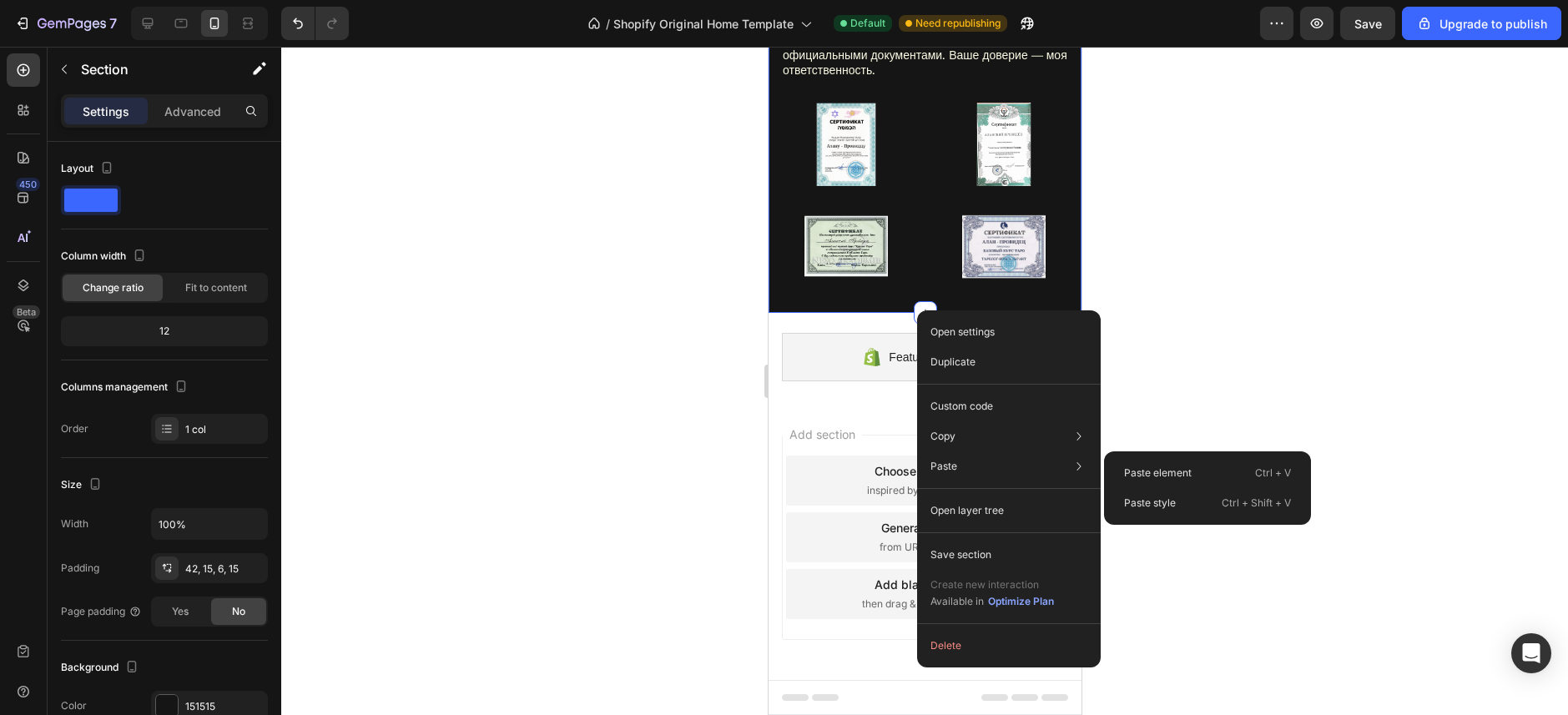
click at [1136, 466] on p "Paste element" at bounding box center [1158, 474] width 67 height 15
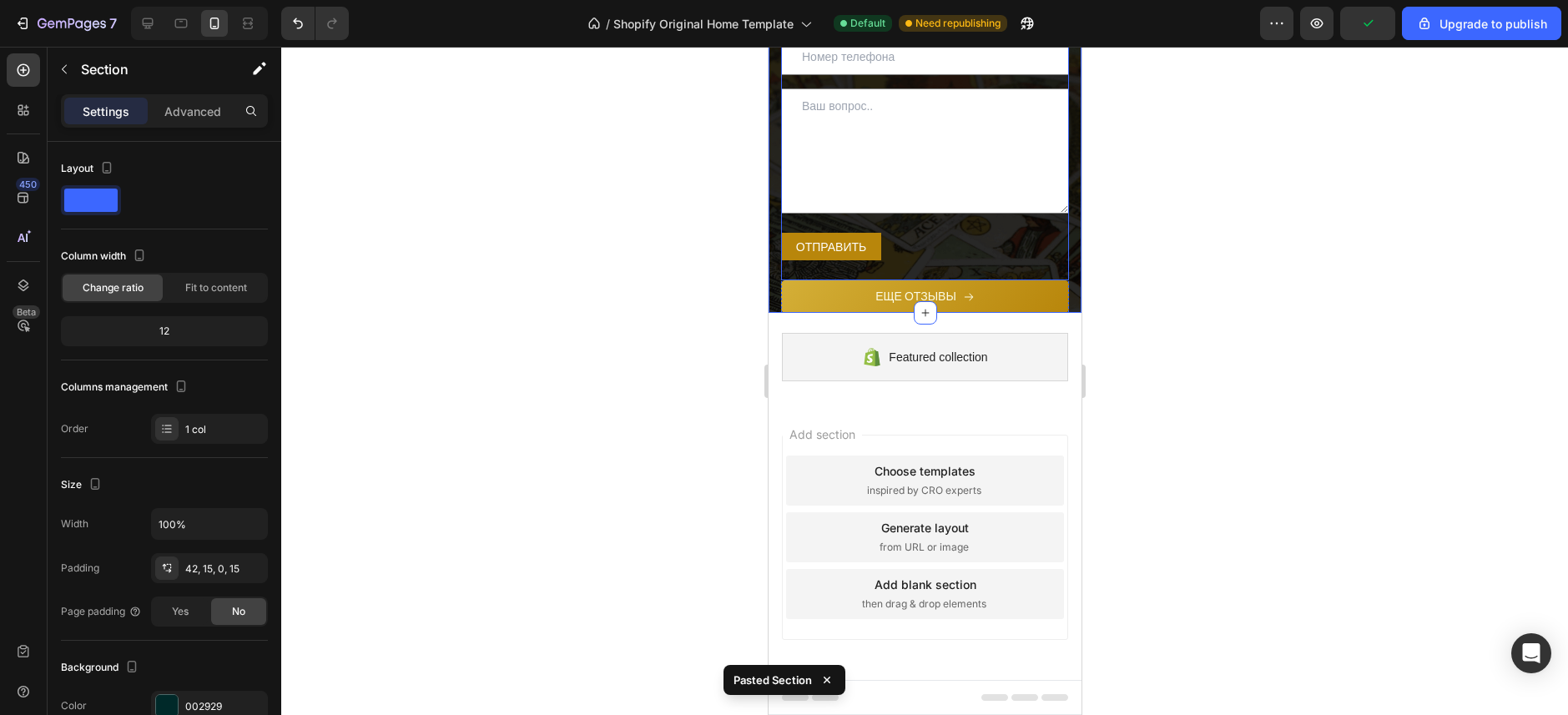
scroll to position [9702, 0]
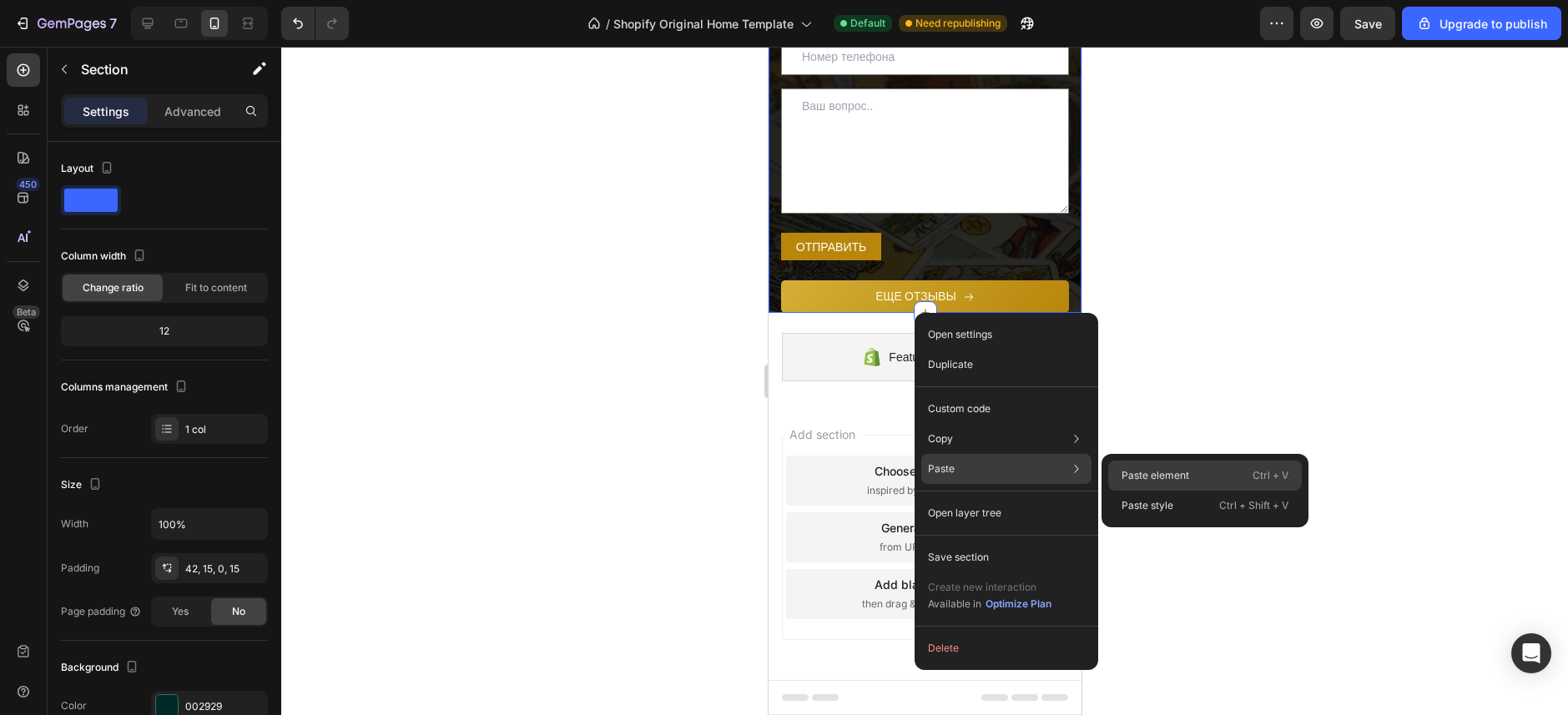
click at [1138, 477] on p "Paste element" at bounding box center [1155, 476] width 67 height 15
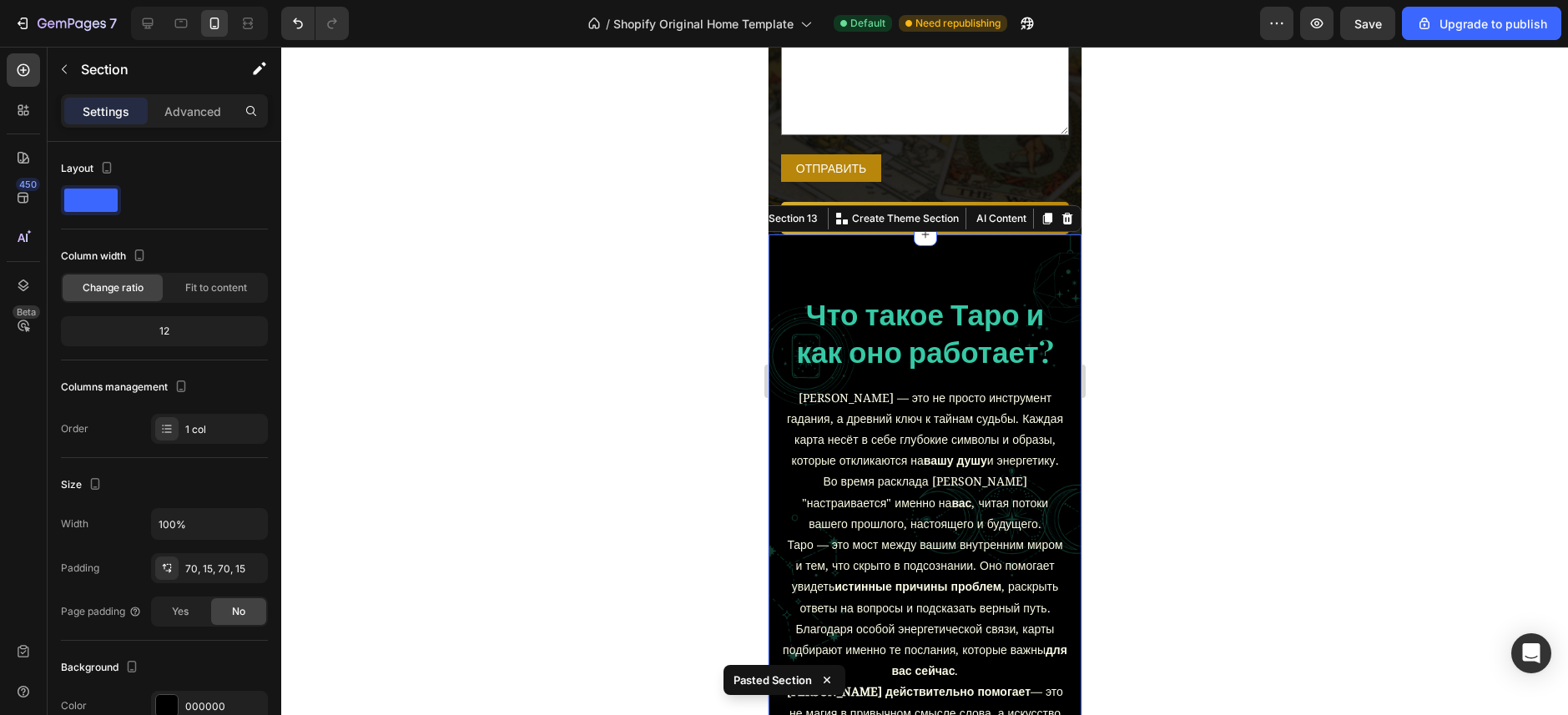
scroll to position [9909, 0]
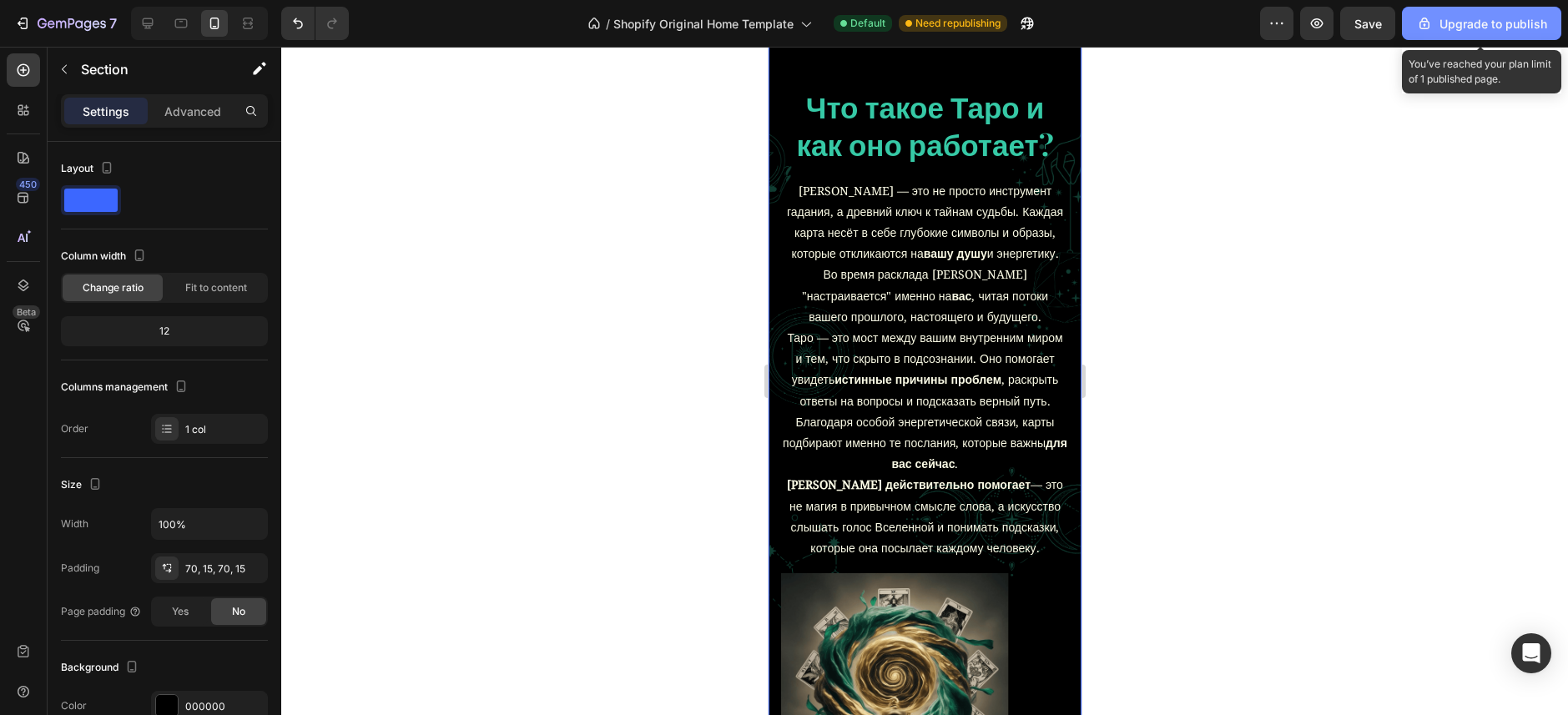
click at [1518, 29] on div "Upgrade to publish" at bounding box center [1482, 24] width 131 height 17
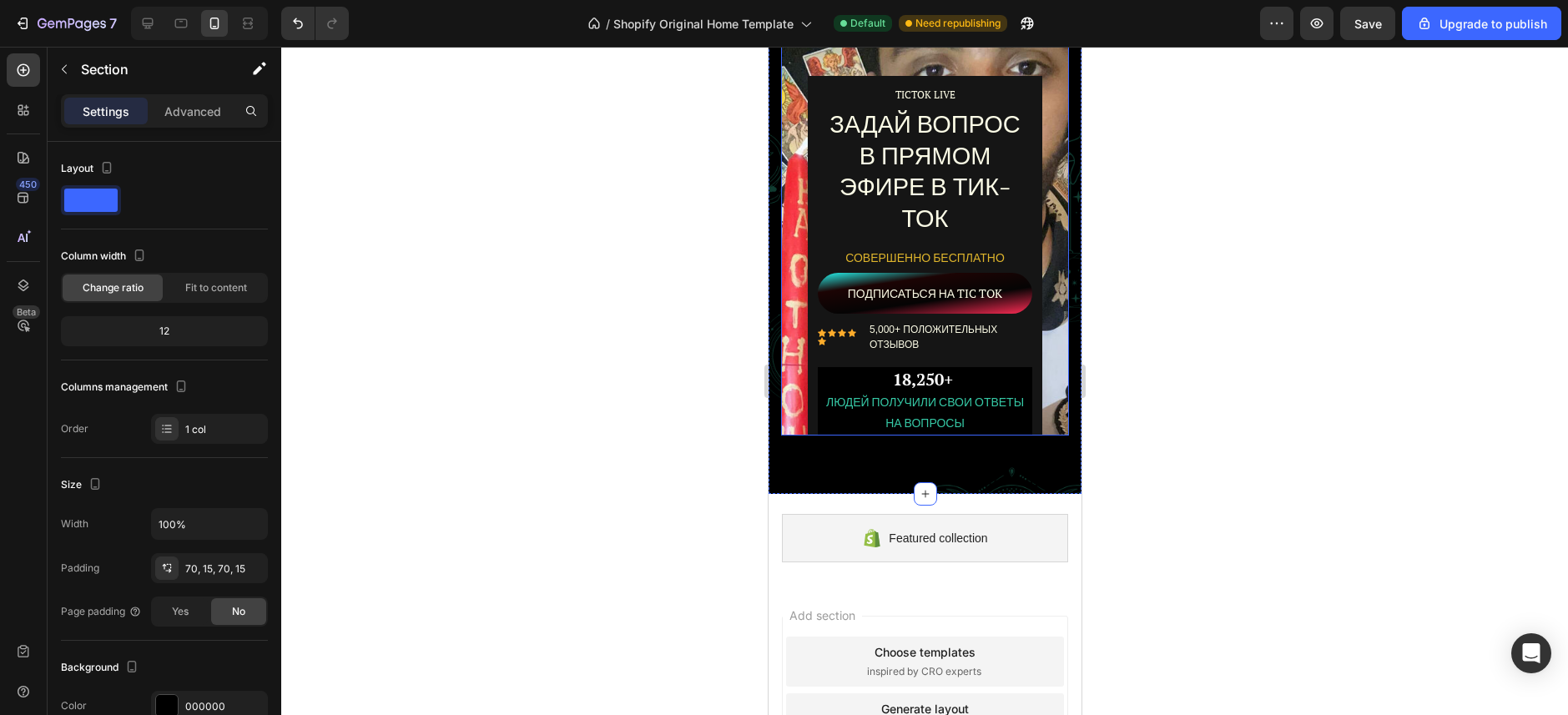
scroll to position [11578, 0]
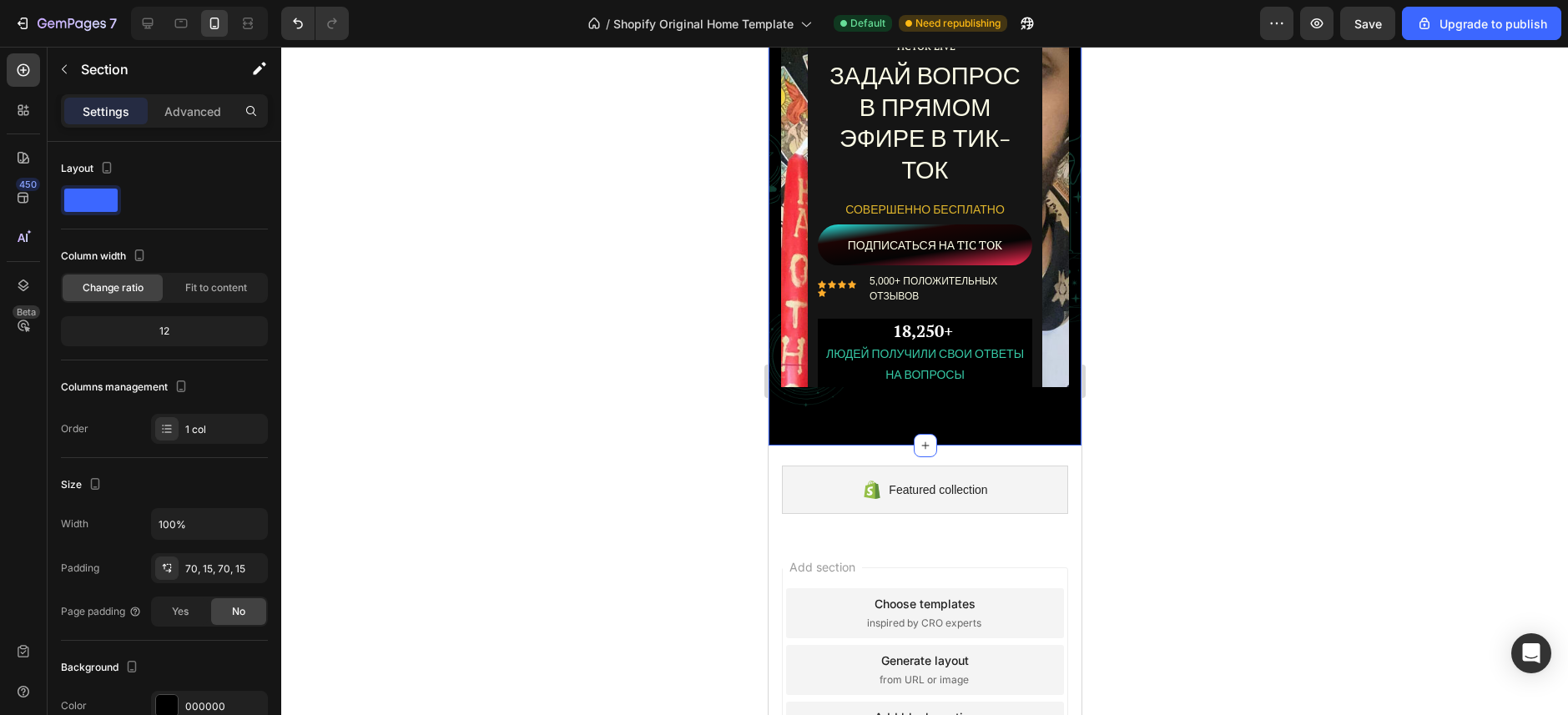
click at [582, 251] on div at bounding box center [924, 382] width 1286 height 669
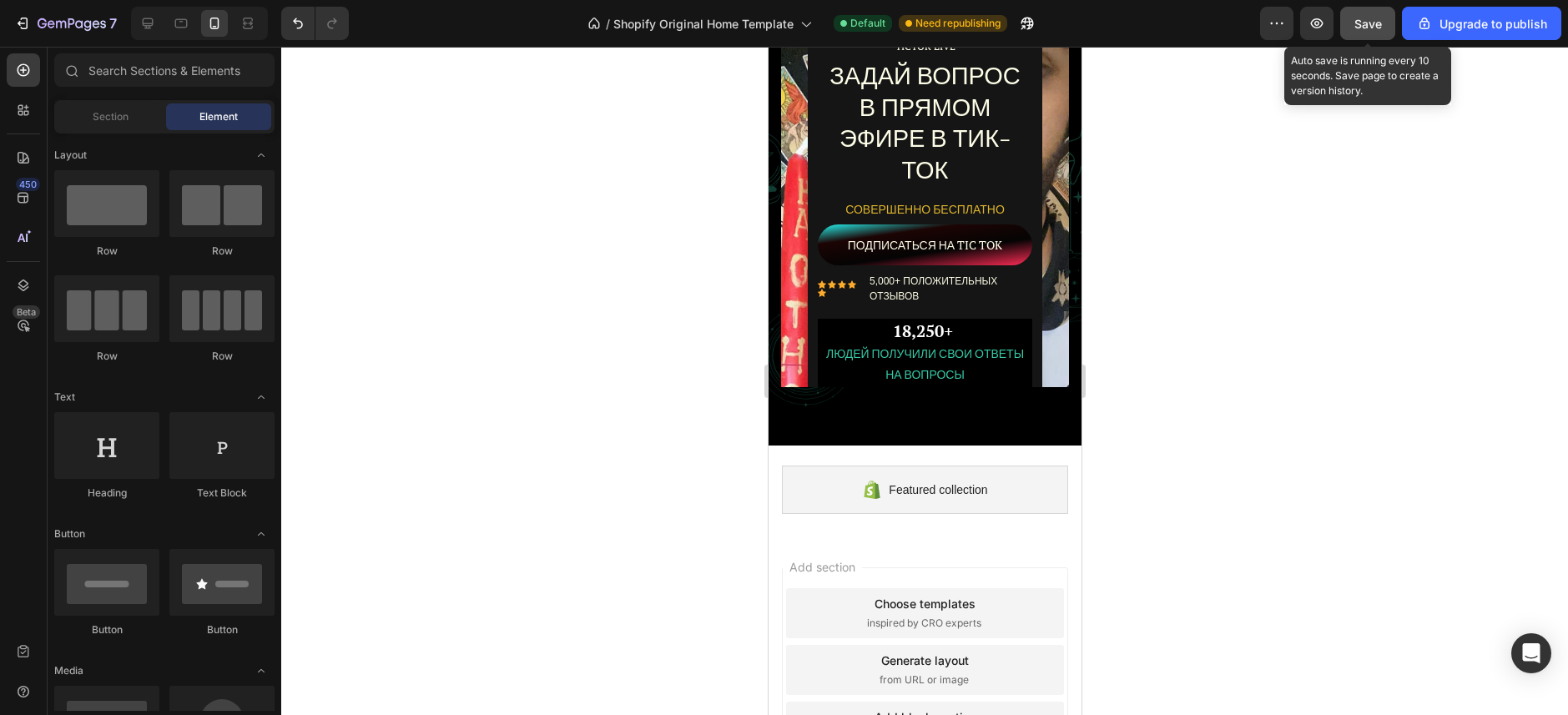
click at [1362, 26] on span "Save" at bounding box center [1367, 23] width 28 height 14
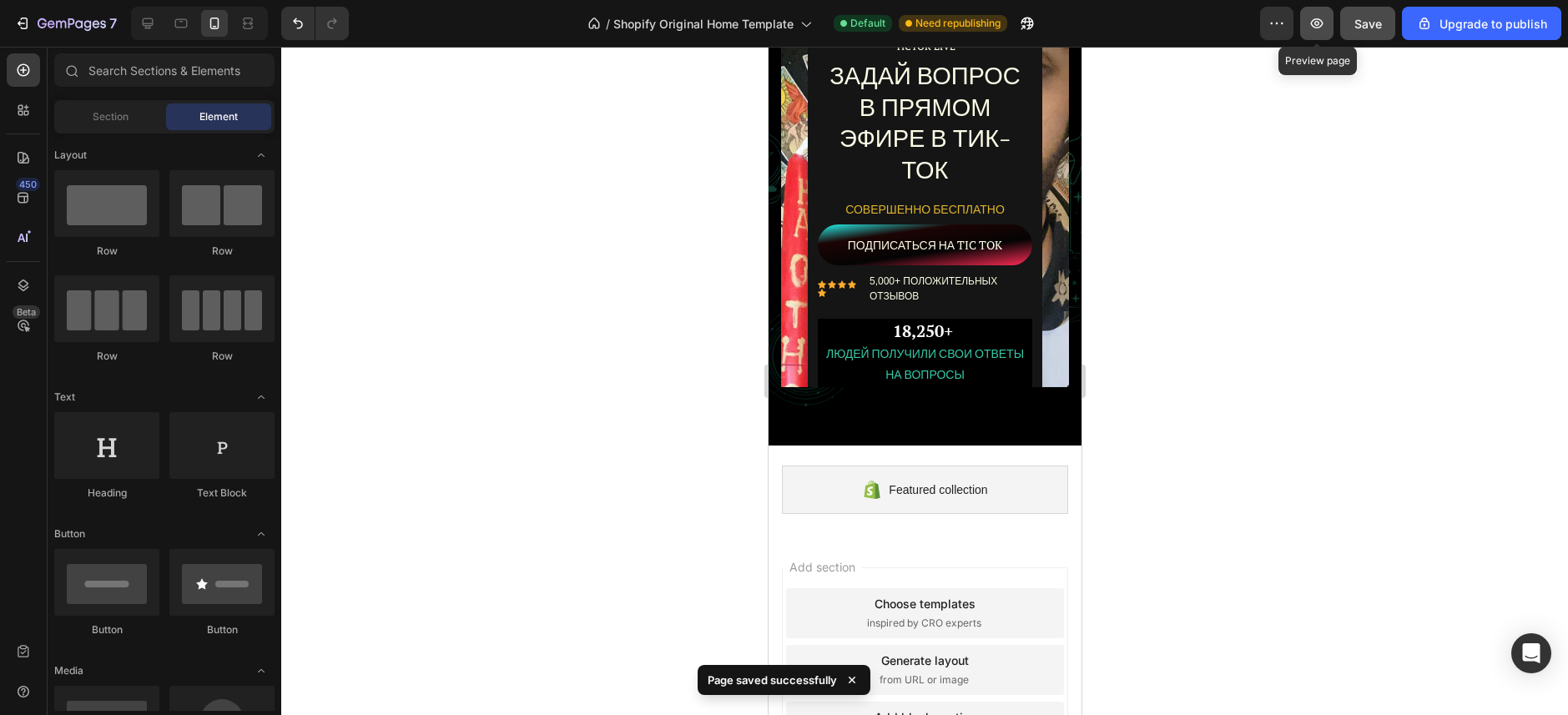
click at [1313, 19] on icon "button" at bounding box center [1316, 23] width 16 height 16
